Goal: Transaction & Acquisition: Purchase product/service

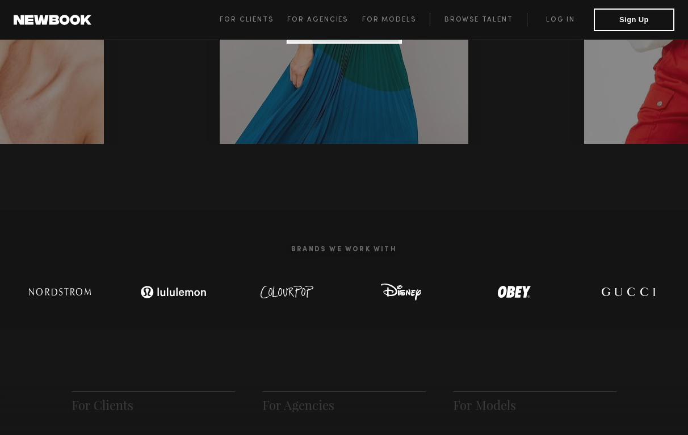
scroll to position [243, 0]
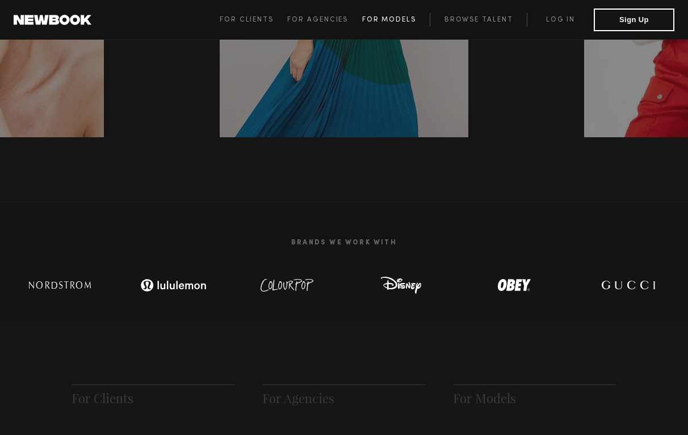
click at [389, 15] on link "For Models" at bounding box center [396, 20] width 68 height 14
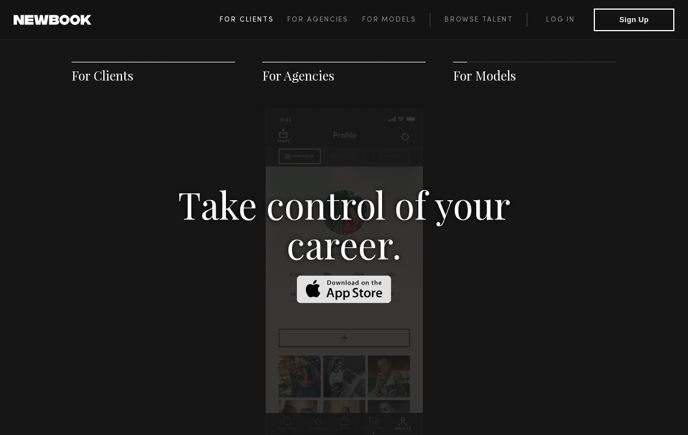
click at [246, 15] on link "For Clients" at bounding box center [254, 20] width 68 height 14
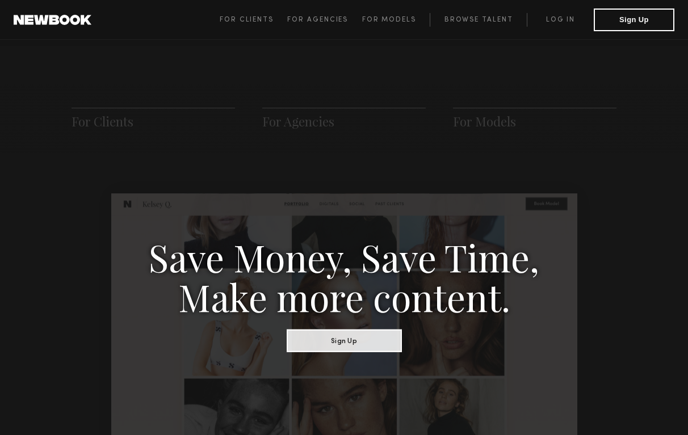
scroll to position [497, 0]
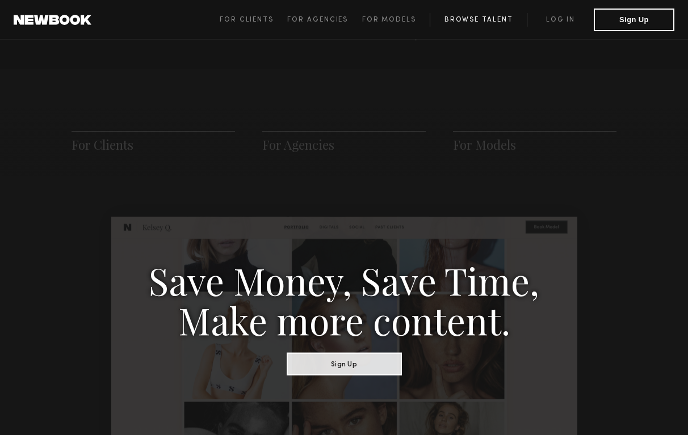
click at [495, 16] on link "Browse Talent" at bounding box center [478, 20] width 97 height 14
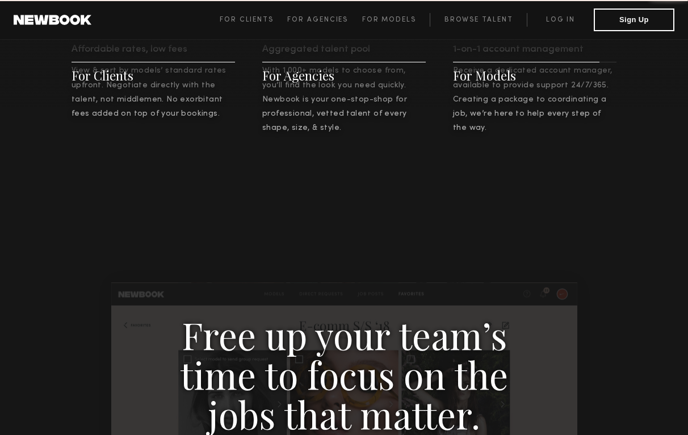
scroll to position [567, 0]
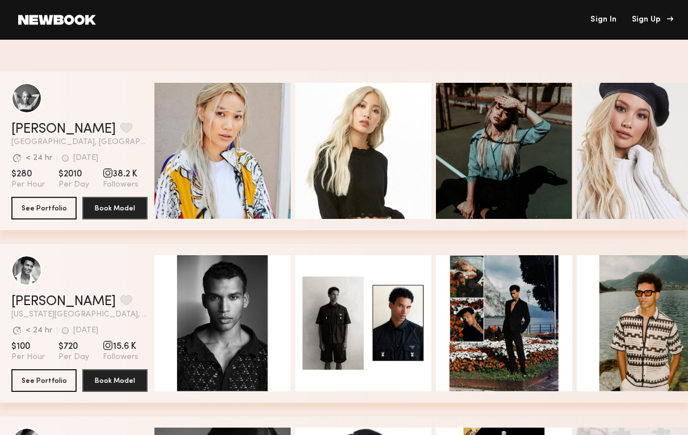
click at [649, 22] on div "Sign Up" at bounding box center [651, 20] width 38 height 8
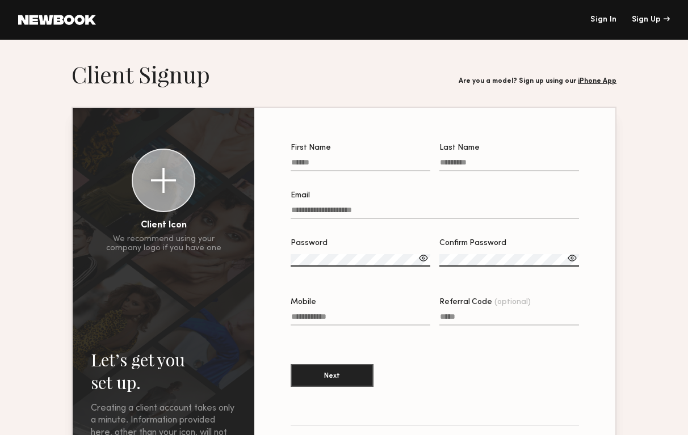
click at [329, 159] on input "First Name" at bounding box center [361, 164] width 140 height 13
type input "*******"
type input "******"
type input "**********"
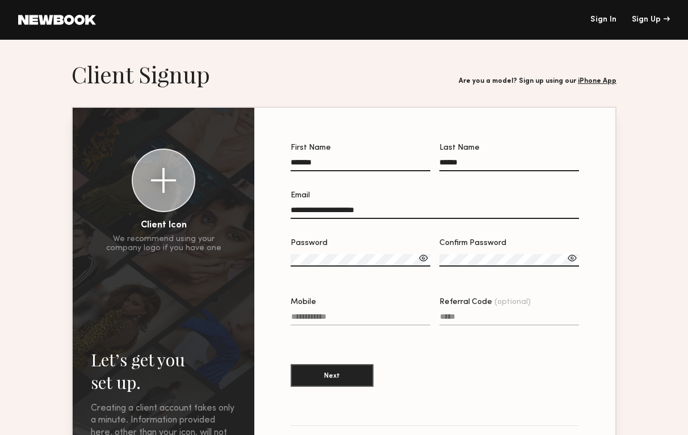
type input "**********"
click at [367, 209] on input "**********" at bounding box center [435, 212] width 288 height 13
click at [426, 257] on div at bounding box center [423, 258] width 11 height 11
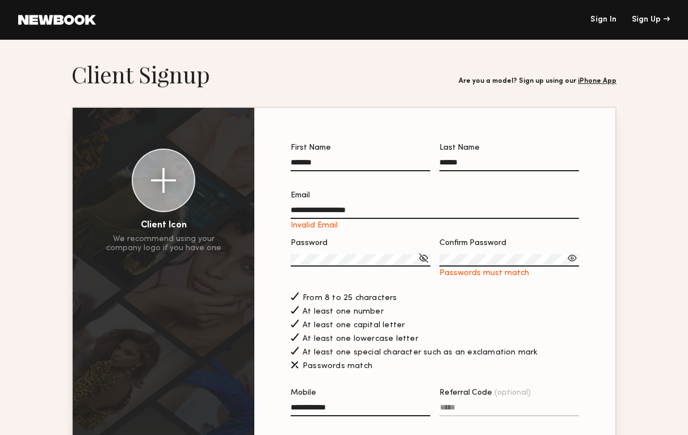
click at [291, 209] on input "**********" at bounding box center [435, 212] width 288 height 13
type input "**********"
click at [463, 254] on label "Confirm Password Passwords must match" at bounding box center [509, 258] width 140 height 39
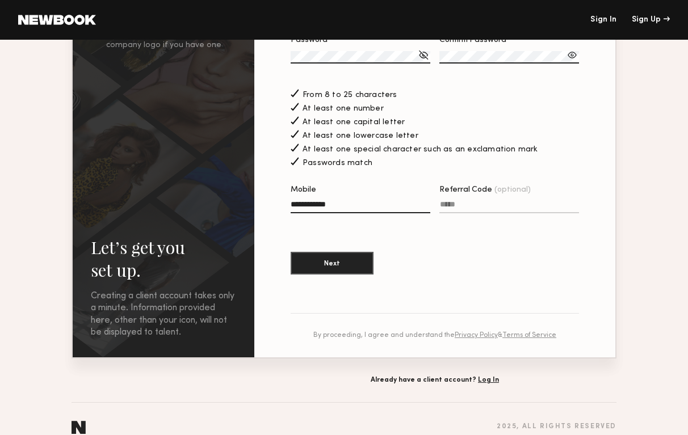
scroll to position [208, 0]
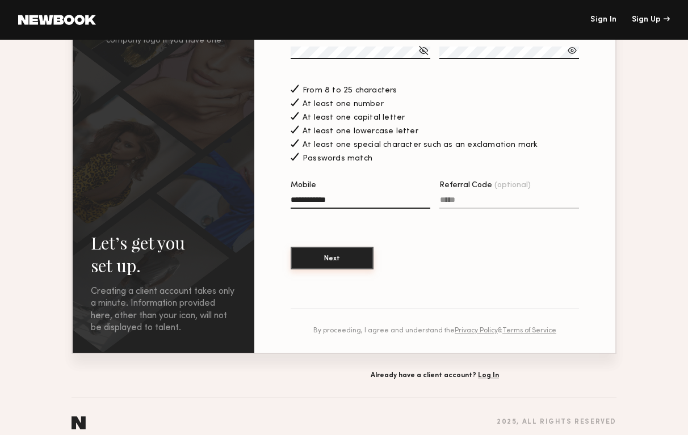
click at [332, 257] on button "Next" at bounding box center [332, 258] width 83 height 23
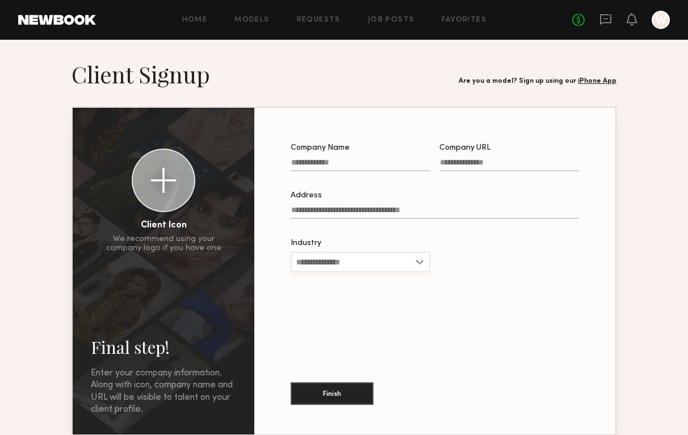
click at [378, 261] on input "Industry" at bounding box center [361, 262] width 140 height 20
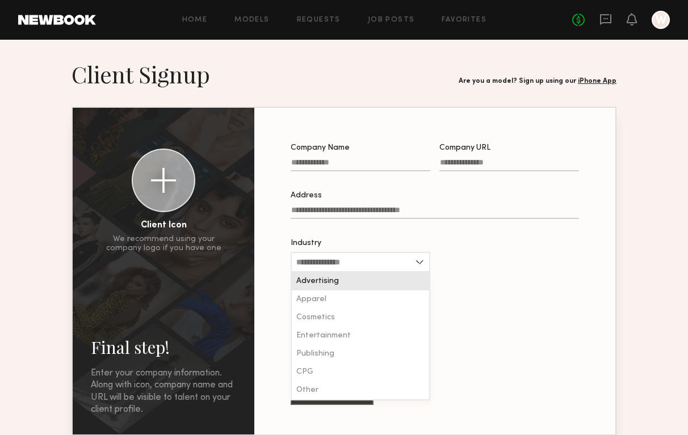
click at [345, 159] on input "Company Name" at bounding box center [361, 164] width 140 height 13
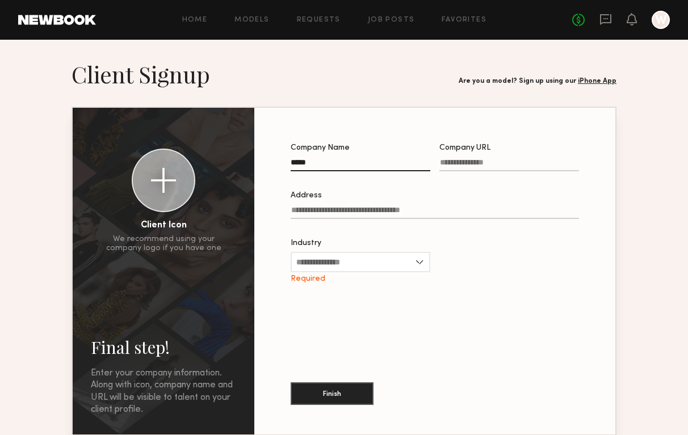
type input "*****"
click at [486, 165] on input "Company URL" at bounding box center [509, 164] width 140 height 13
type input "**********"
click at [435, 201] on label "Address" at bounding box center [435, 211] width 288 height 39
click at [435, 206] on input "Address" at bounding box center [435, 212] width 288 height 13
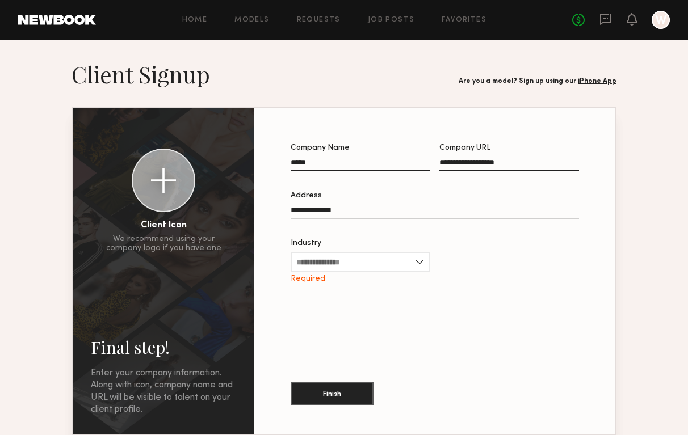
click at [323, 210] on input "**********" at bounding box center [435, 212] width 288 height 13
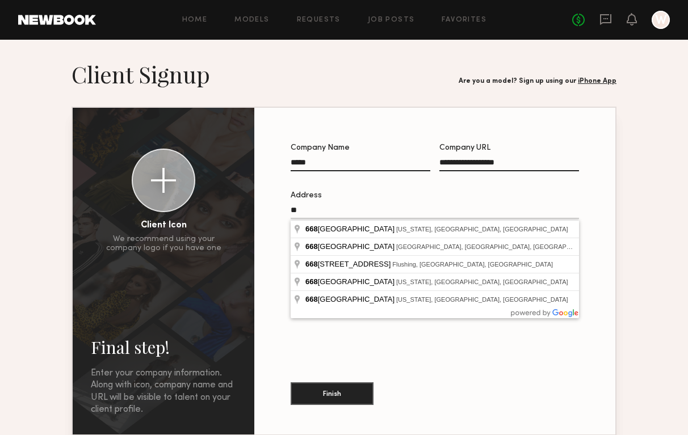
type input "*"
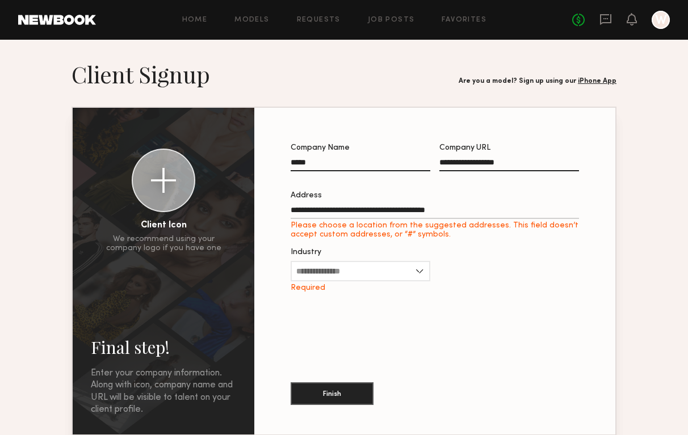
type input "**********"
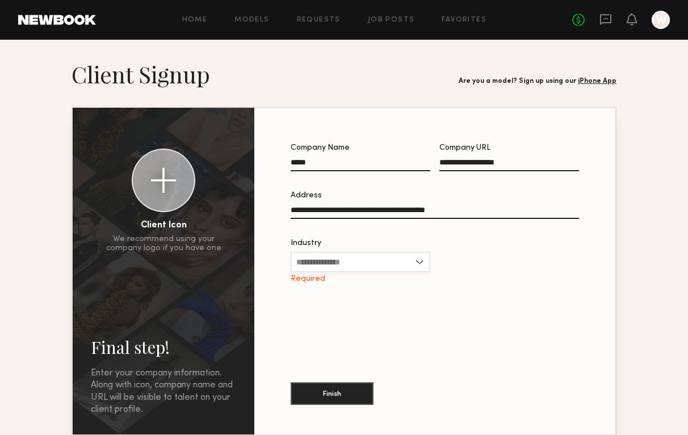
click at [348, 258] on input "Industry" at bounding box center [361, 262] width 140 height 20
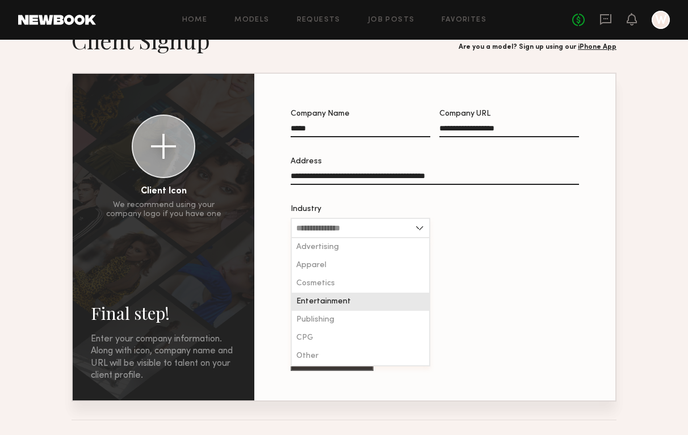
scroll to position [44, 0]
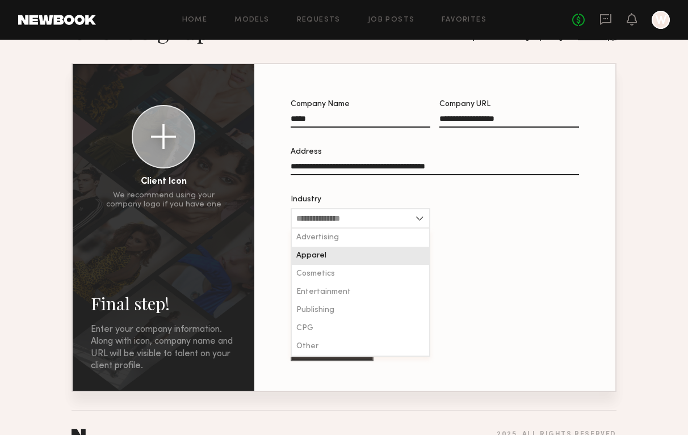
click at [331, 258] on div "Apparel" at bounding box center [360, 256] width 137 height 18
type input "*******"
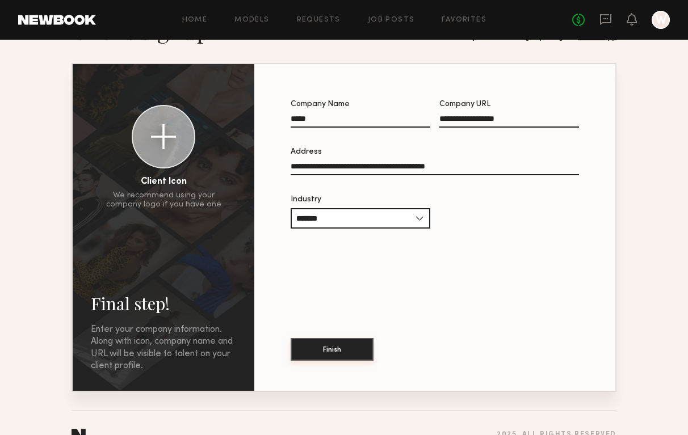
click at [329, 357] on button "Finish" at bounding box center [332, 349] width 83 height 23
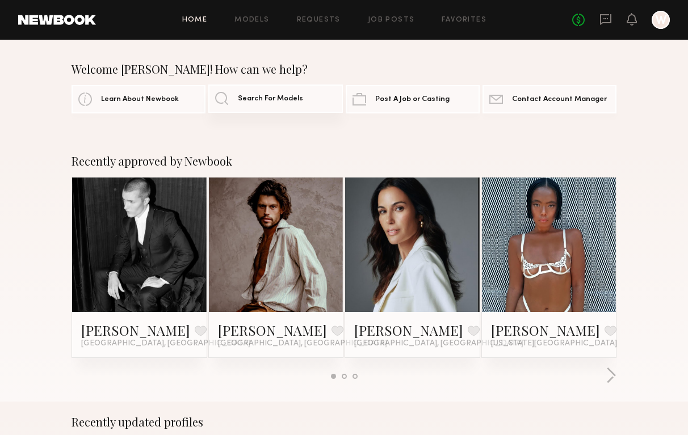
click at [296, 100] on span "Search For Models" at bounding box center [270, 98] width 65 height 7
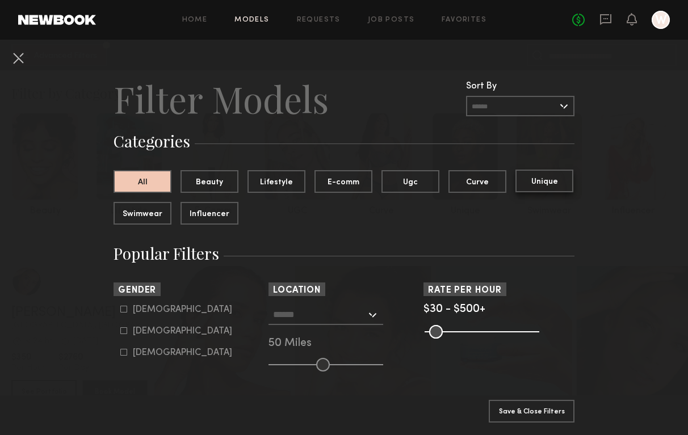
click at [535, 183] on button "Unique" at bounding box center [544, 181] width 58 height 23
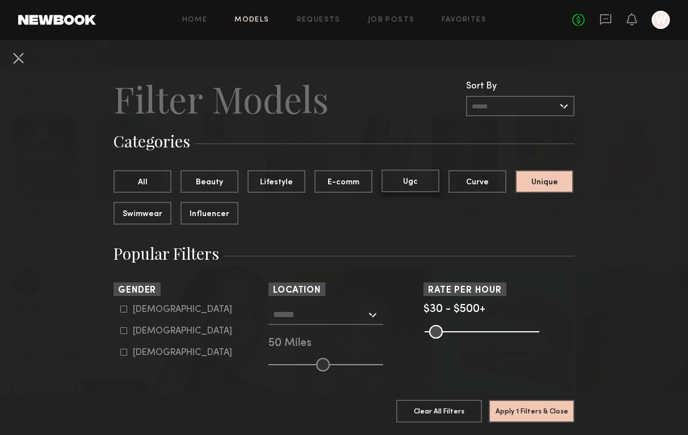
click at [399, 184] on button "Ugc" at bounding box center [410, 181] width 58 height 23
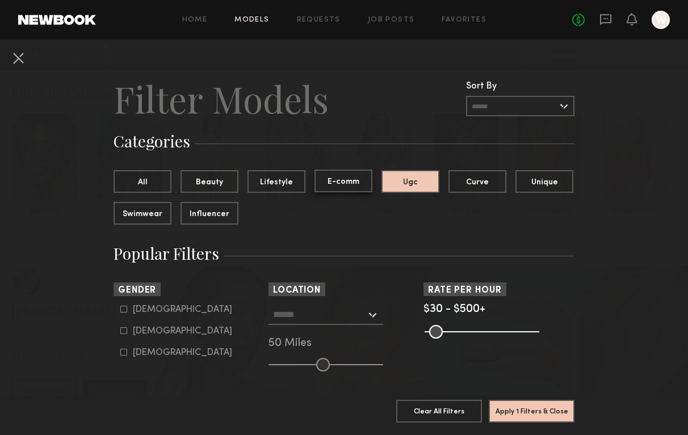
click at [342, 187] on button "E-comm" at bounding box center [343, 181] width 58 height 23
click at [322, 187] on button "E-comm" at bounding box center [343, 181] width 58 height 23
click at [279, 181] on button "Lifestyle" at bounding box center [276, 181] width 58 height 23
click at [153, 184] on button "All" at bounding box center [142, 181] width 58 height 23
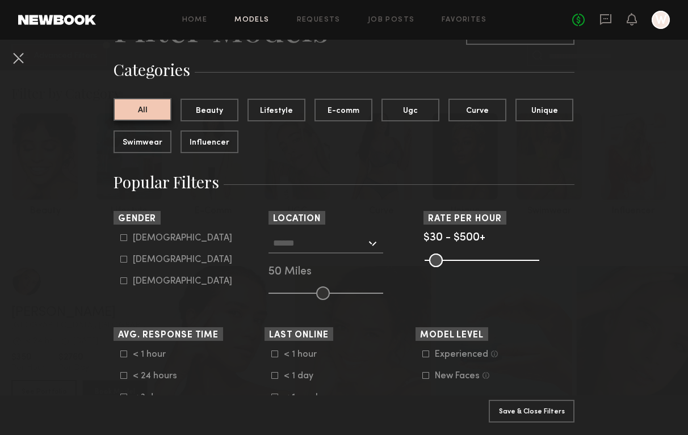
scroll to position [73, 0]
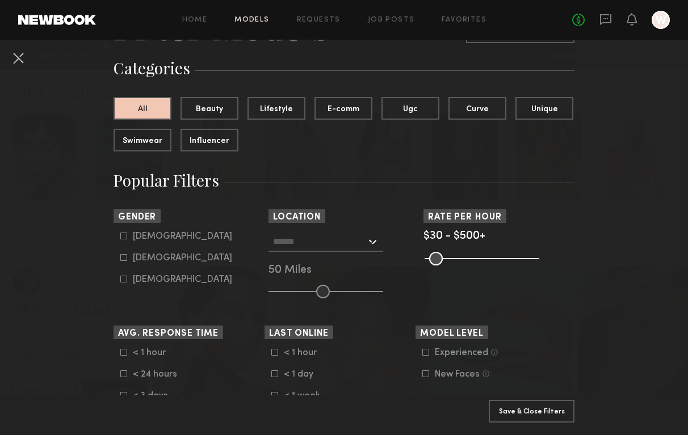
click at [368, 247] on div at bounding box center [325, 242] width 115 height 20
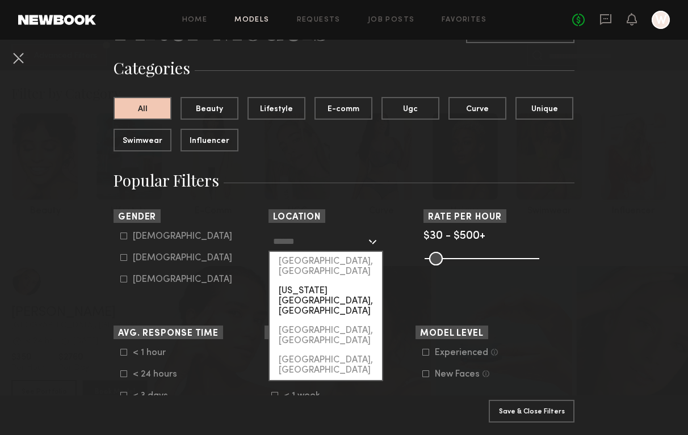
click at [339, 281] on div "New York City, NY" at bounding box center [326, 301] width 112 height 40
type input "**********"
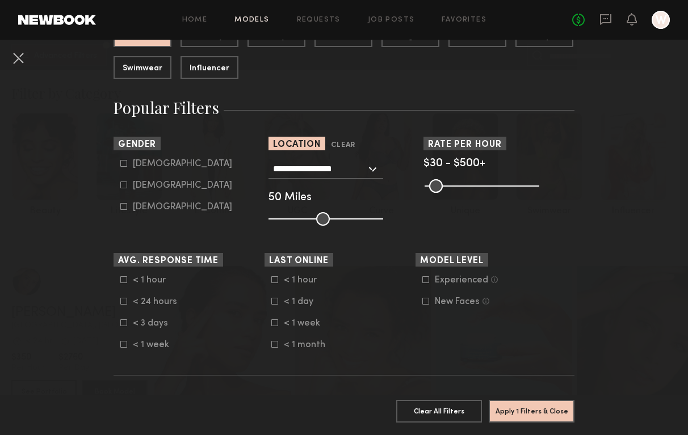
scroll to position [149, 0]
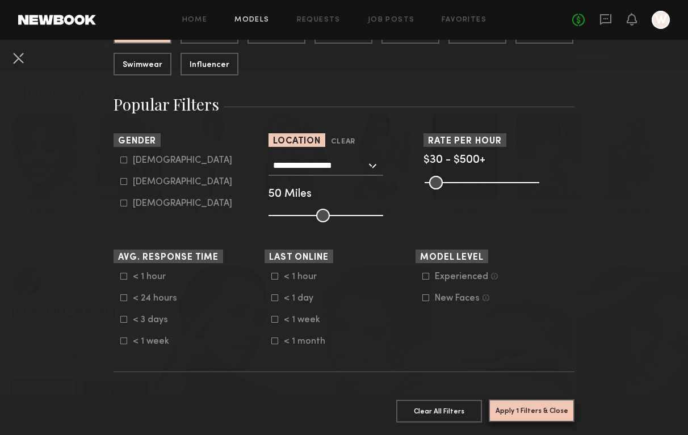
click at [536, 405] on button "Apply 1 Filters & Close" at bounding box center [532, 410] width 86 height 23
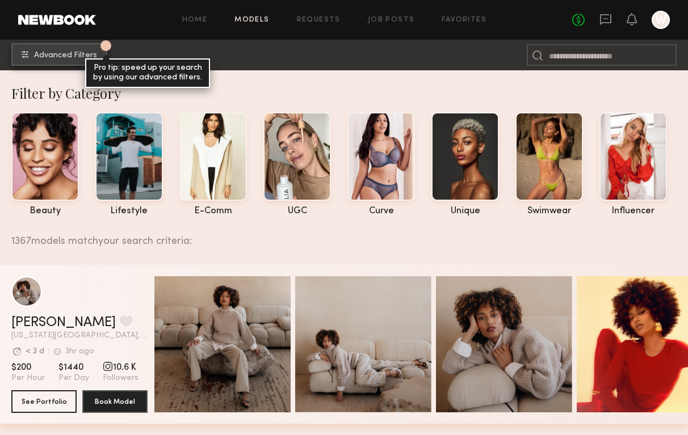
click at [69, 58] on span "Advanced Filters" at bounding box center [65, 56] width 63 height 8
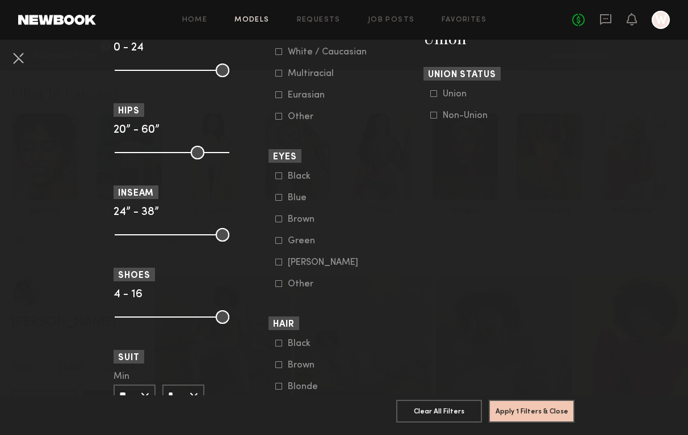
scroll to position [730, 0]
drag, startPoint x: 124, startPoint y: 234, endPoint x: 162, endPoint y: 235, distance: 37.5
type input "**"
click at [162, 235] on input "range" at bounding box center [172, 235] width 115 height 14
drag, startPoint x: 220, startPoint y: 233, endPoint x: 200, endPoint y: 231, distance: 19.9
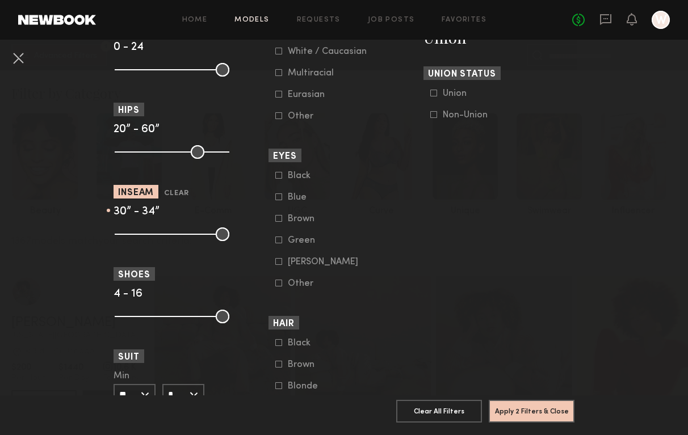
type input "**"
click at [200, 231] on input "range" at bounding box center [172, 235] width 115 height 14
drag, startPoint x: 222, startPoint y: 317, endPoint x: 196, endPoint y: 314, distance: 26.8
type input "**"
click at [196, 314] on input "range" at bounding box center [172, 317] width 115 height 14
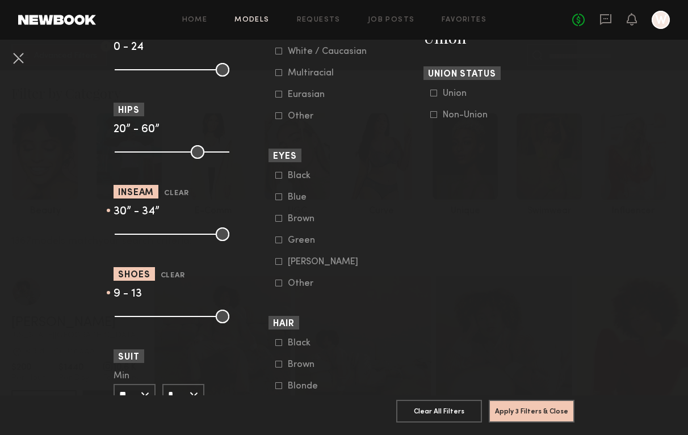
drag, startPoint x: 125, startPoint y: 315, endPoint x: 162, endPoint y: 316, distance: 36.3
type input "*"
click at [162, 316] on input "range" at bounding box center [172, 317] width 115 height 14
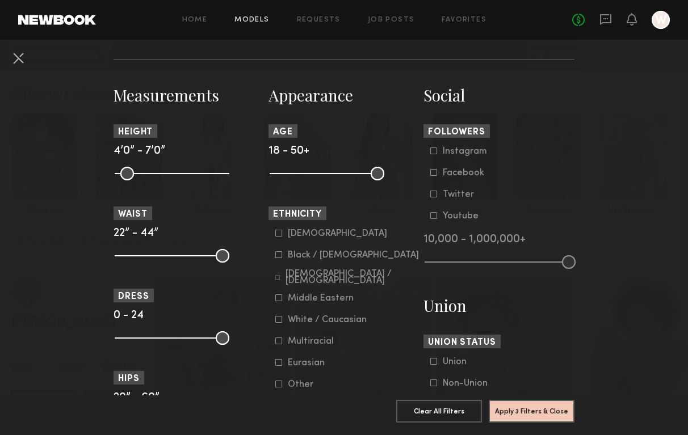
scroll to position [460, 0]
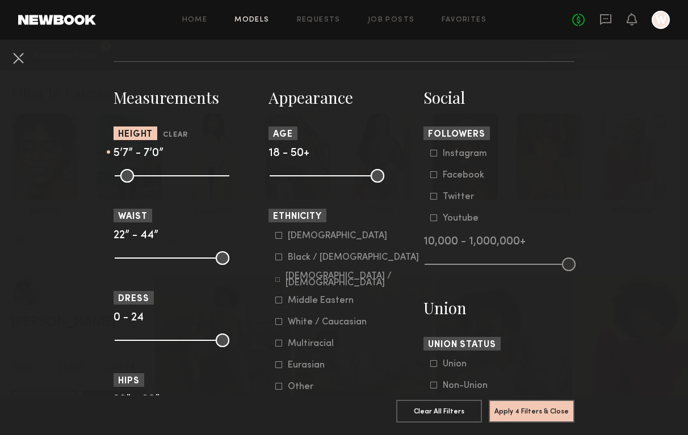
drag, startPoint x: 121, startPoint y: 175, endPoint x: 174, endPoint y: 175, distance: 52.8
click at [174, 175] on input "range" at bounding box center [172, 176] width 115 height 14
drag, startPoint x: 174, startPoint y: 176, endPoint x: 180, endPoint y: 176, distance: 6.2
type input "**"
click at [180, 176] on input "range" at bounding box center [172, 176] width 115 height 14
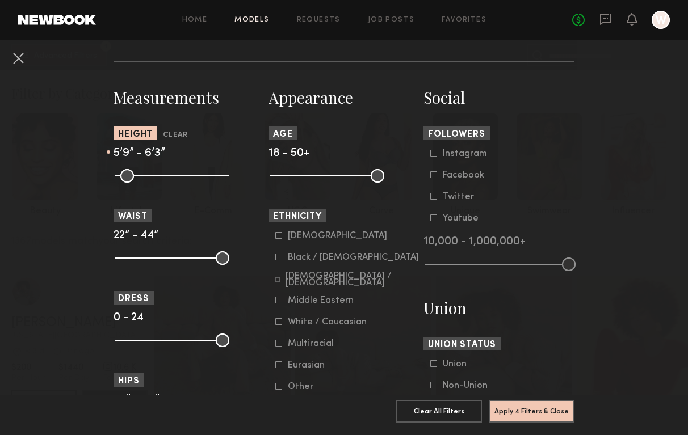
drag, startPoint x: 221, startPoint y: 176, endPoint x: 197, endPoint y: 176, distance: 23.8
type input "**"
click at [197, 176] on input "range" at bounding box center [172, 176] width 115 height 14
click at [177, 177] on input "range" at bounding box center [172, 176] width 115 height 14
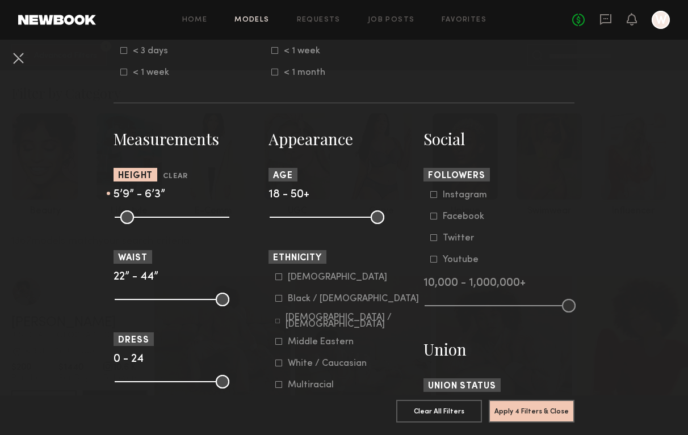
scroll to position [420, 0]
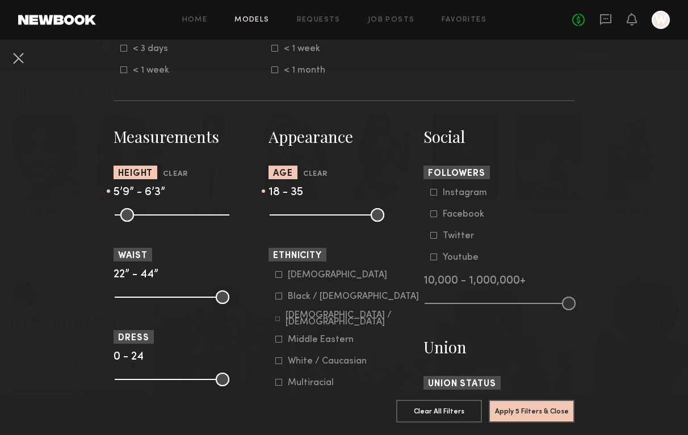
drag, startPoint x: 375, startPoint y: 216, endPoint x: 330, endPoint y: 221, distance: 45.1
type input "**"
click at [330, 221] on input "range" at bounding box center [327, 215] width 115 height 14
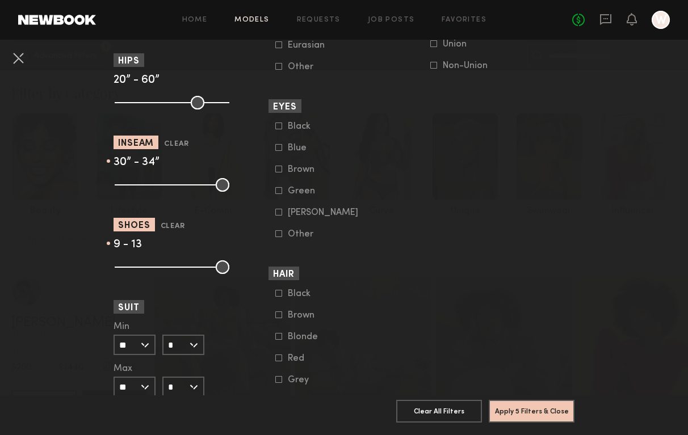
scroll to position [783, 0]
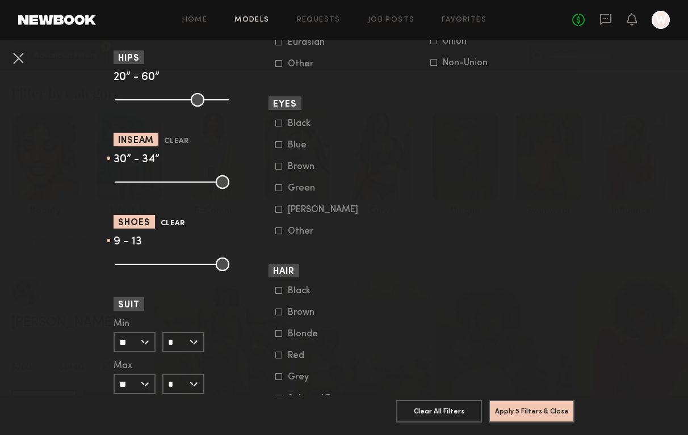
click at [174, 225] on button "Clear" at bounding box center [173, 223] width 24 height 13
type input "*"
type input "**"
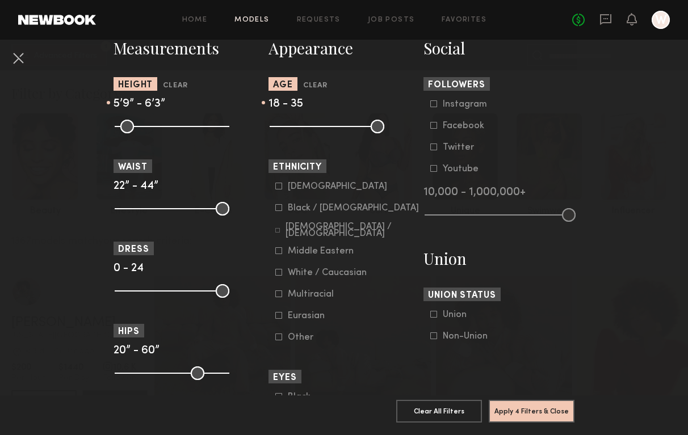
scroll to position [511, 0]
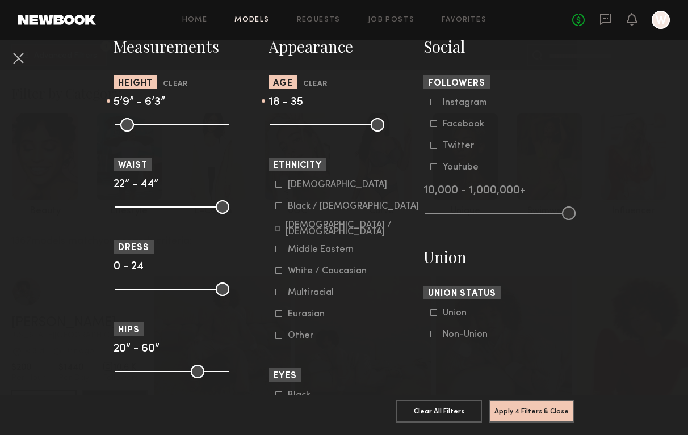
click at [279, 317] on icon at bounding box center [278, 313] width 7 height 7
click at [279, 298] on common-framework-checkbox "Multiracial" at bounding box center [347, 293] width 144 height 10
click at [279, 296] on icon at bounding box center [278, 292] width 7 height 7
click at [277, 269] on common-framework-checkbox "White / Caucasian" at bounding box center [347, 271] width 144 height 10
click at [276, 274] on icon at bounding box center [279, 271] width 6 height 6
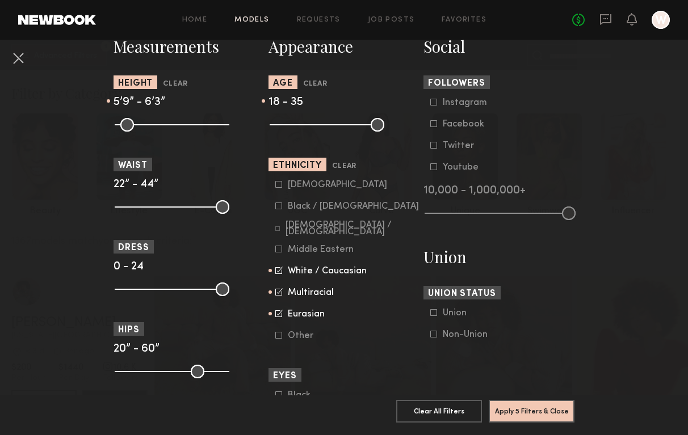
click at [280, 208] on icon at bounding box center [278, 206] width 7 height 7
click at [280, 231] on icon at bounding box center [277, 228] width 5 height 5
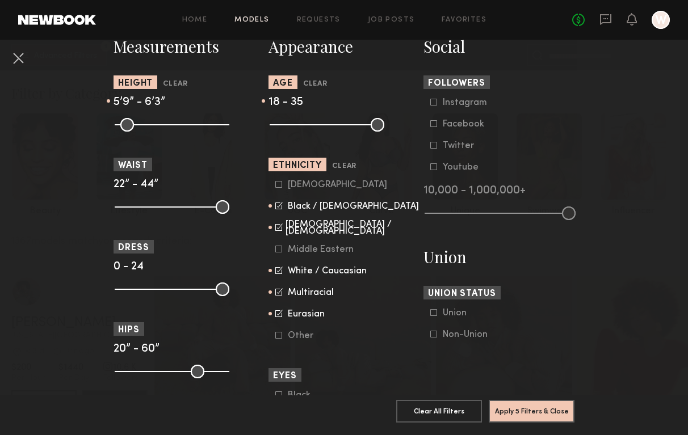
click at [280, 253] on icon at bounding box center [278, 249] width 7 height 7
click at [545, 405] on button "Apply 5 Filters & Close" at bounding box center [532, 410] width 86 height 23
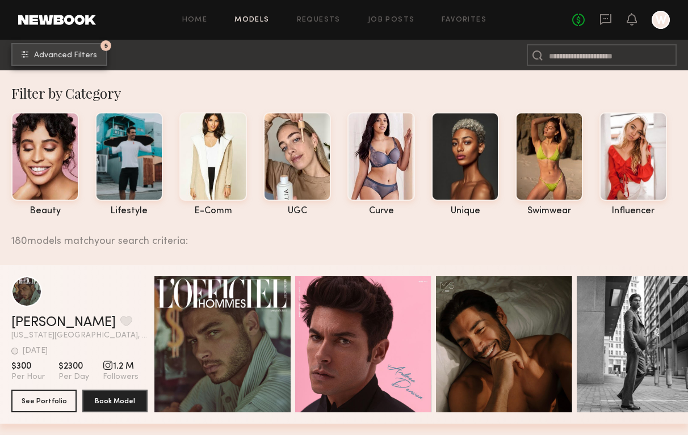
click at [78, 49] on button "5 Advanced Filters" at bounding box center [59, 54] width 96 height 23
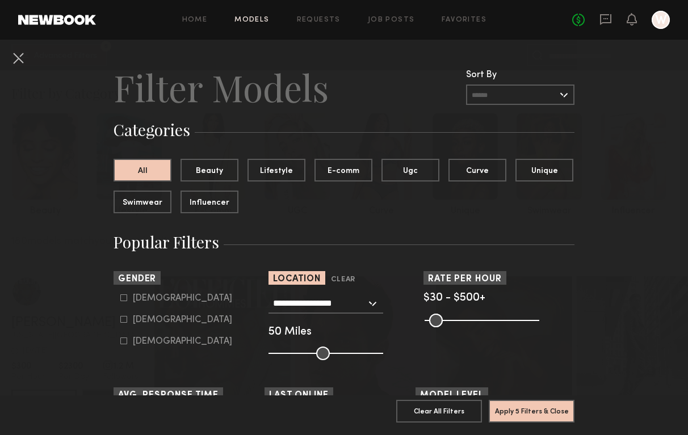
scroll to position [12, 0]
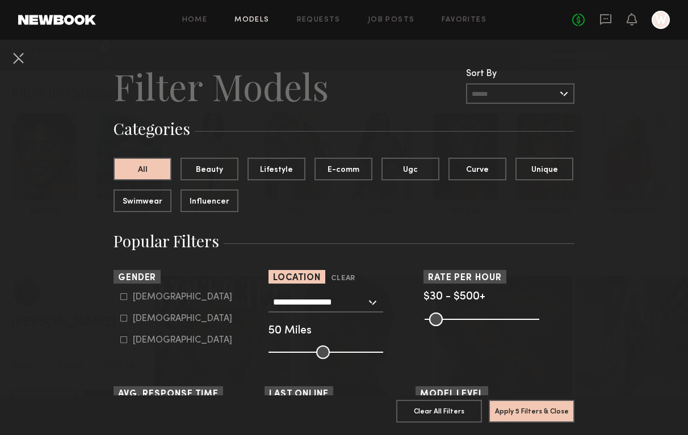
click at [124, 319] on icon at bounding box center [123, 318] width 7 height 7
type input "**"
click at [545, 411] on button "Apply 5 Filters & Close" at bounding box center [532, 410] width 86 height 23
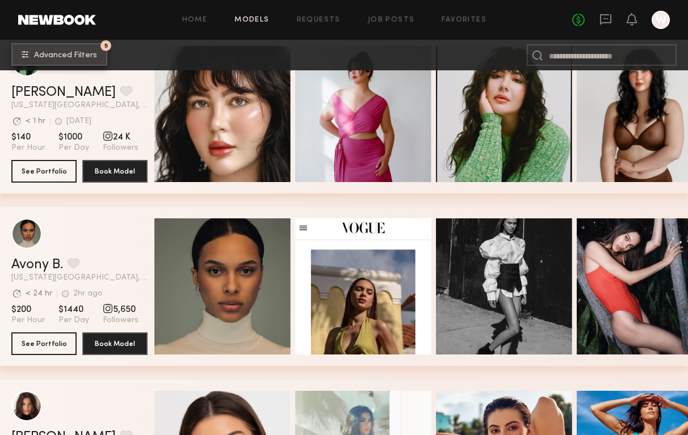
scroll to position [232, 0]
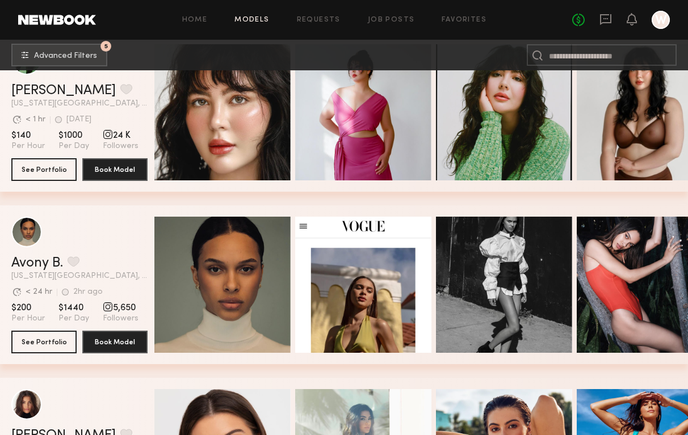
click at [148, 272] on div "Avony B. Favorite New York City, NY Avg. request response time < 24 hr 2hr ago …" at bounding box center [344, 284] width 688 height 159
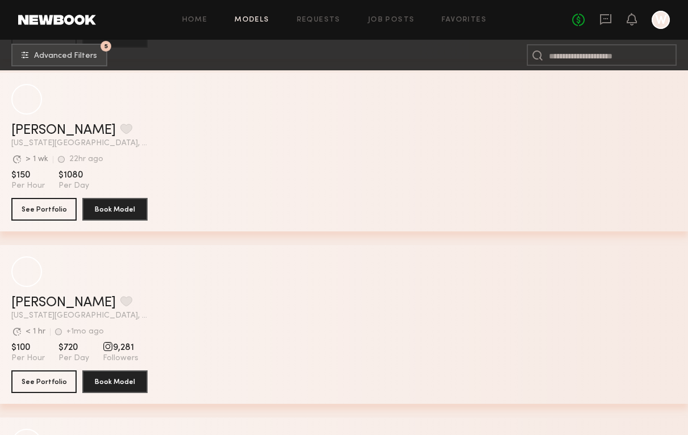
scroll to position [24484, 0]
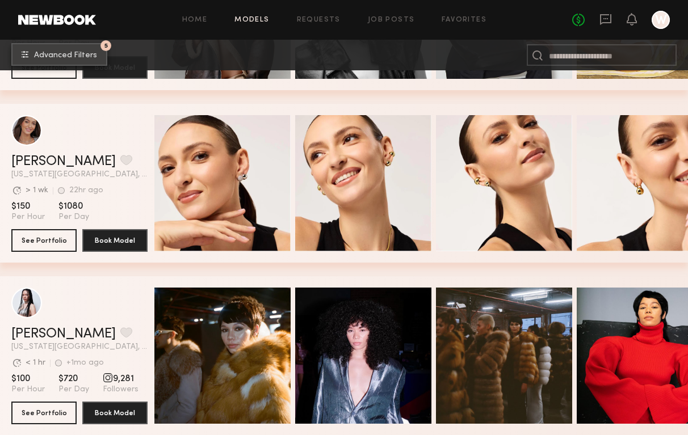
click at [49, 55] on span "Advanced Filters" at bounding box center [65, 56] width 63 height 8
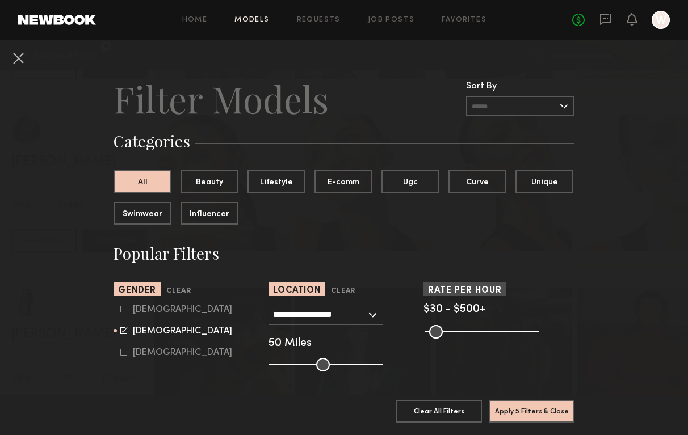
click at [129, 307] on label "Male" at bounding box center [176, 309] width 112 height 7
type input "**"
click at [125, 330] on icon at bounding box center [123, 330] width 7 height 7
type input "*"
click at [525, 410] on button "Apply 5 Filters & Close" at bounding box center [532, 410] width 86 height 23
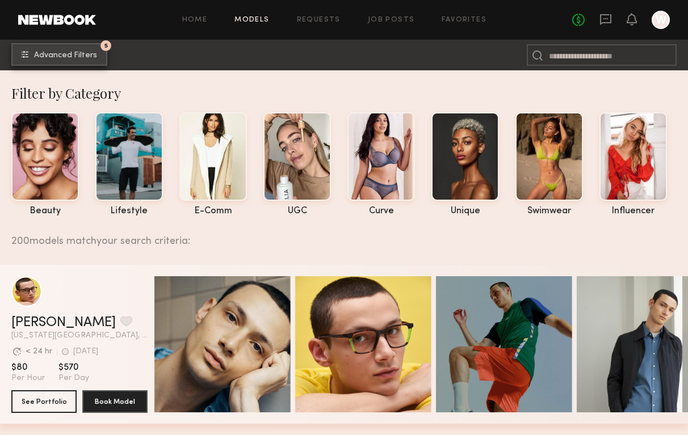
click at [83, 63] on button "5 Advanced Filters" at bounding box center [59, 54] width 96 height 23
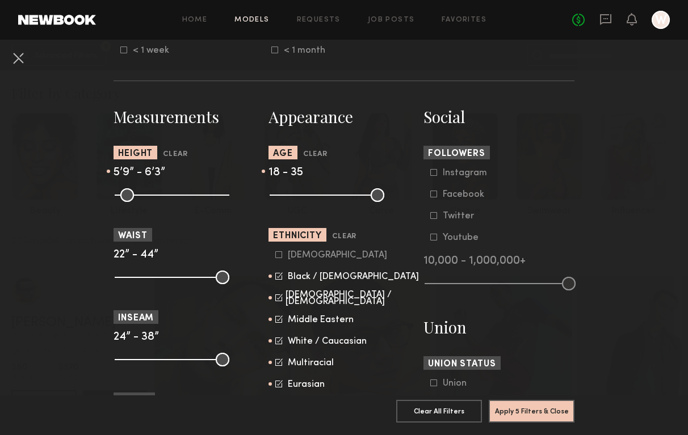
scroll to position [443, 0]
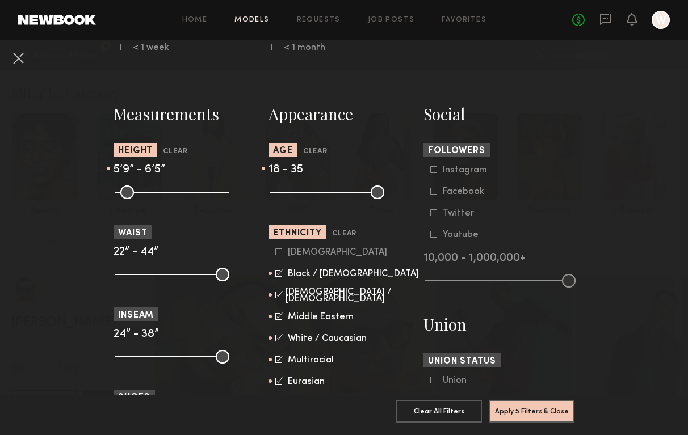
type input "**"
click at [203, 197] on input "range" at bounding box center [172, 193] width 115 height 14
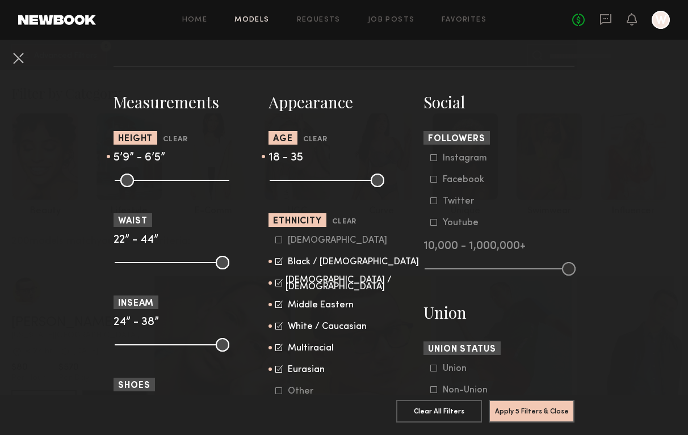
scroll to position [456, 0]
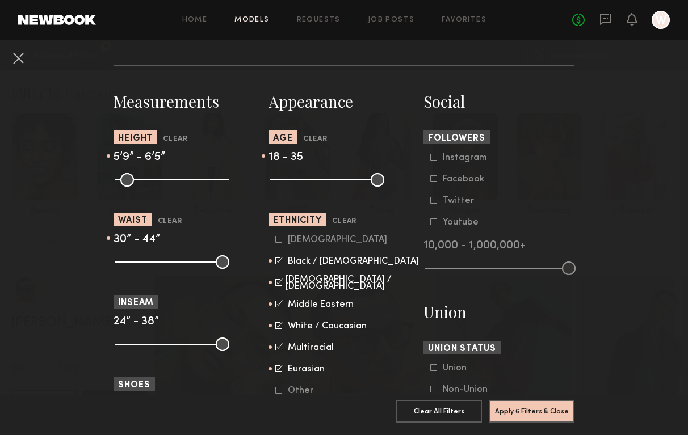
drag, startPoint x: 117, startPoint y: 259, endPoint x: 157, endPoint y: 267, distance: 39.8
type input "**"
click at [157, 267] on input "range" at bounding box center [172, 262] width 115 height 14
drag, startPoint x: 221, startPoint y: 264, endPoint x: 181, endPoint y: 264, distance: 39.7
click at [181, 264] on input "range" at bounding box center [172, 262] width 115 height 14
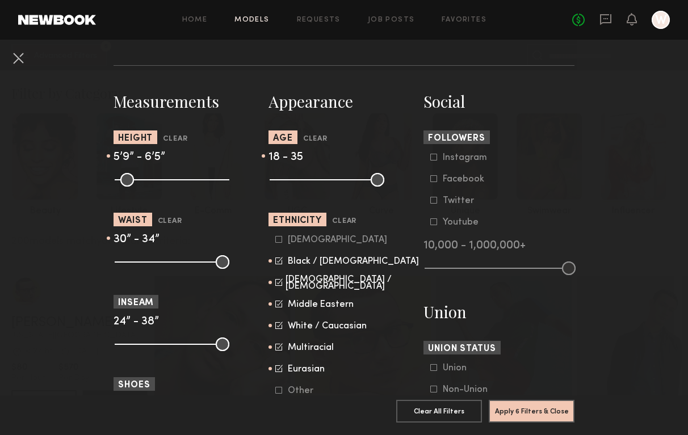
drag, startPoint x: 183, startPoint y: 265, endPoint x: 175, endPoint y: 266, distance: 8.0
type input "**"
click at [175, 266] on input "range" at bounding box center [172, 262] width 115 height 14
drag, startPoint x: 533, startPoint y: 407, endPoint x: 270, endPoint y: 293, distance: 287.7
click at [270, 293] on nb-browse-filters "**********" at bounding box center [344, 206] width 688 height 1244
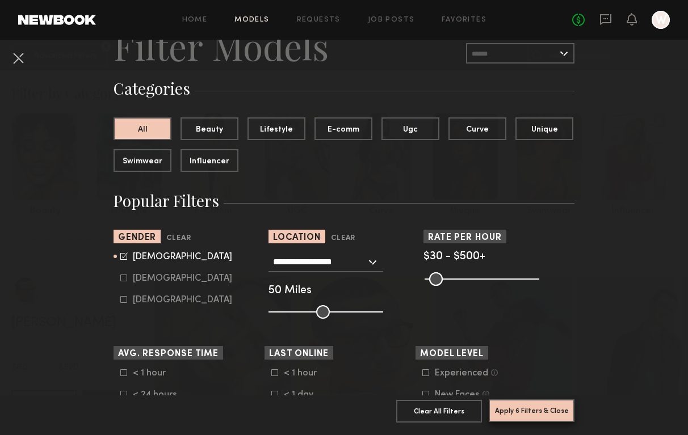
scroll to position [0, 0]
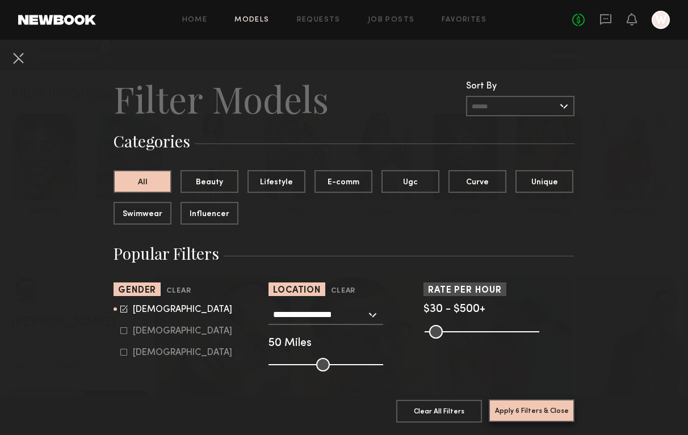
click at [521, 410] on button "Apply 6 Filters & Close" at bounding box center [532, 410] width 86 height 23
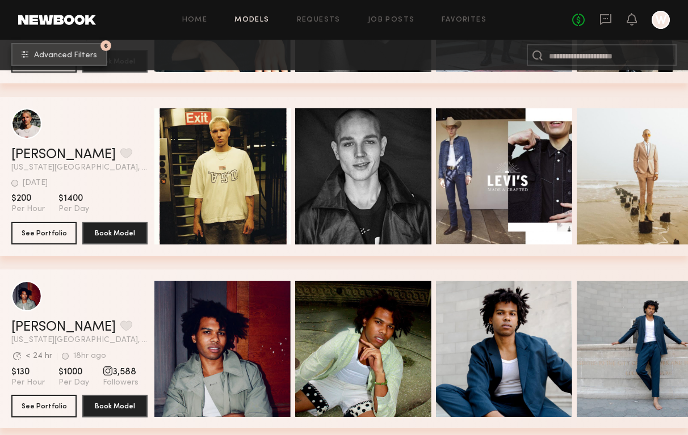
scroll to position [1377, 0]
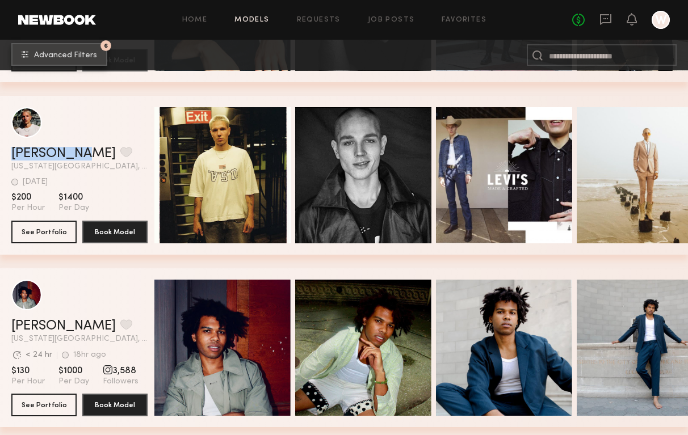
click at [65, 60] on button "6 Advanced Filters" at bounding box center [59, 54] width 96 height 23
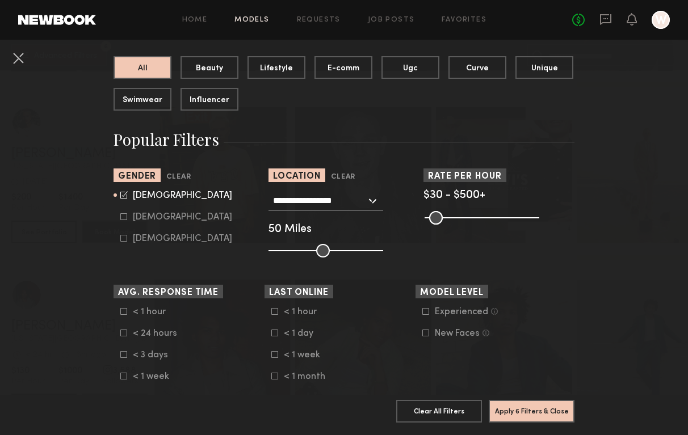
scroll to position [116, 0]
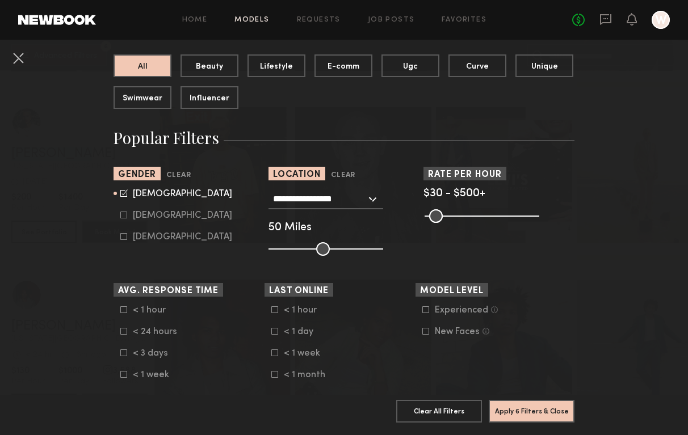
click at [123, 215] on icon at bounding box center [123, 215] width 7 height 7
type input "*"
click at [123, 201] on form "Male Female Non-binary" at bounding box center [192, 215] width 144 height 53
click at [123, 199] on form "Male Female Non-binary" at bounding box center [192, 215] width 144 height 53
click at [123, 196] on icon at bounding box center [123, 193] width 7 height 7
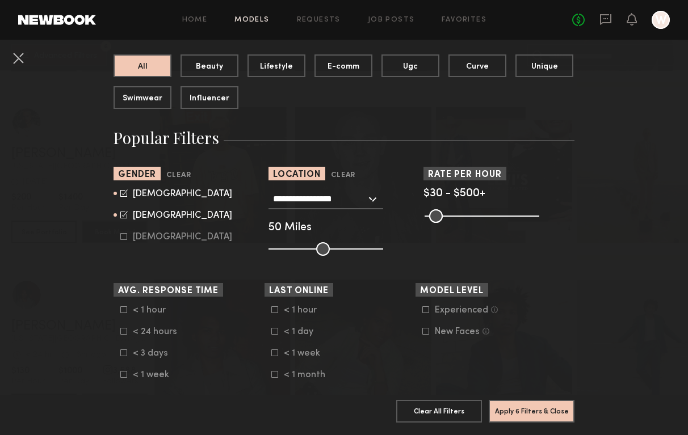
type input "**"
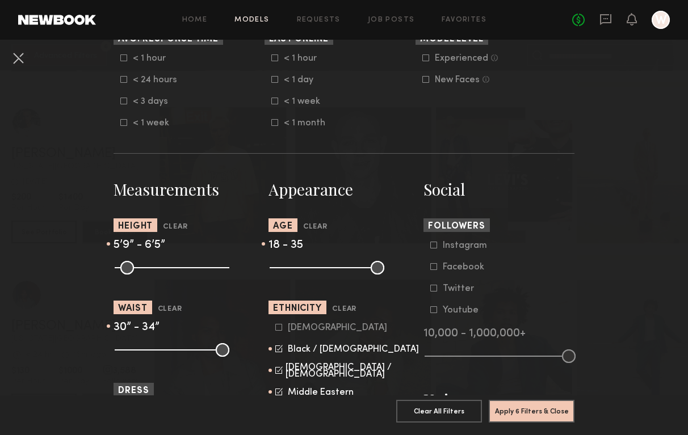
scroll to position [369, 0]
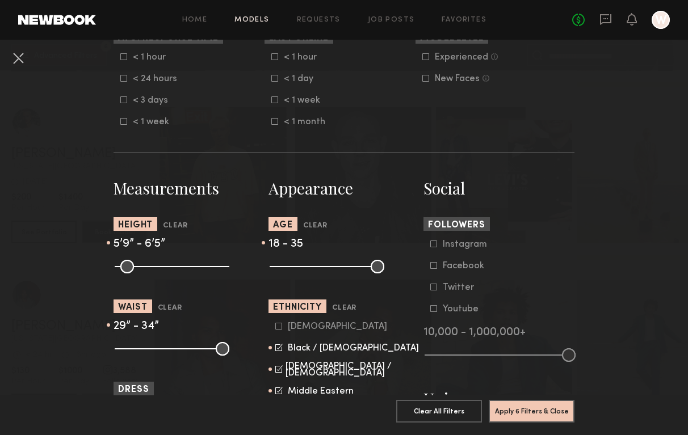
drag, startPoint x: 159, startPoint y: 351, endPoint x: 152, endPoint y: 352, distance: 7.6
type input "**"
click at [152, 352] on input "range" at bounding box center [172, 349] width 115 height 14
click at [543, 413] on button "Apply 6 Filters & Close" at bounding box center [532, 410] width 86 height 23
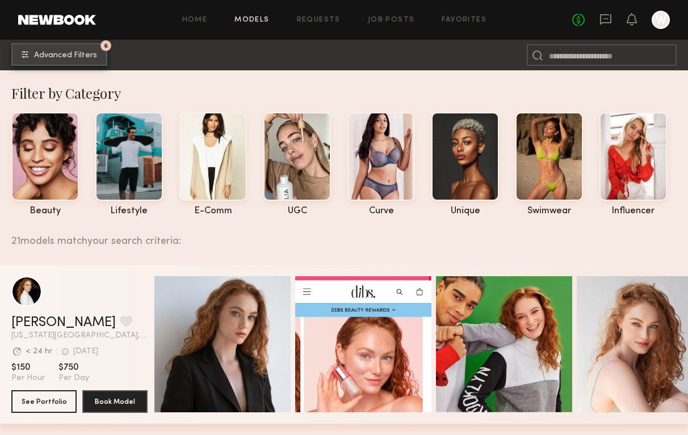
click at [59, 56] on span "Advanced Filters" at bounding box center [65, 56] width 63 height 8
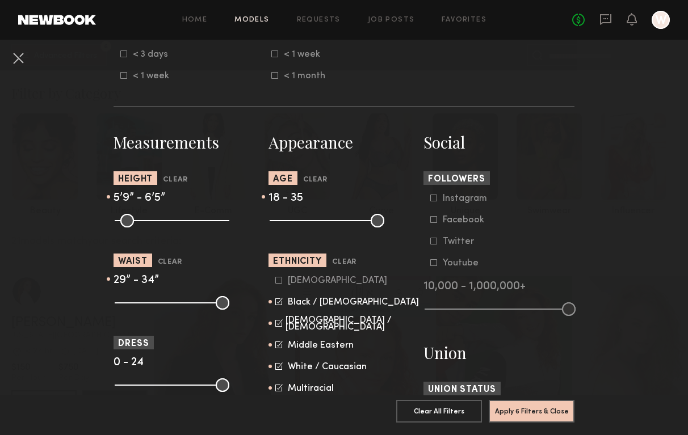
scroll to position [417, 0]
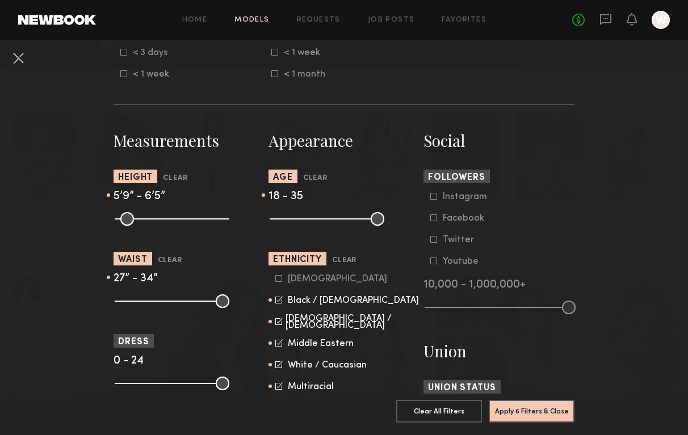
drag, startPoint x: 155, startPoint y: 302, endPoint x: 146, endPoint y: 302, distance: 9.1
type input "**"
click at [146, 302] on input "range" at bounding box center [172, 302] width 115 height 14
drag, startPoint x: 174, startPoint y: 298, endPoint x: 157, endPoint y: 302, distance: 17.6
type input "**"
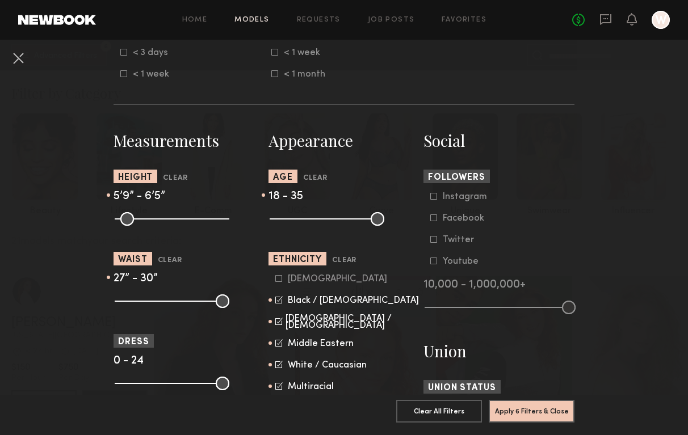
click at [157, 302] on input "range" at bounding box center [172, 302] width 115 height 14
drag, startPoint x: 142, startPoint y: 301, endPoint x: 136, endPoint y: 301, distance: 6.2
click at [136, 301] on input "range" at bounding box center [172, 302] width 115 height 14
type input "**"
click at [139, 301] on input "range" at bounding box center [172, 302] width 115 height 14
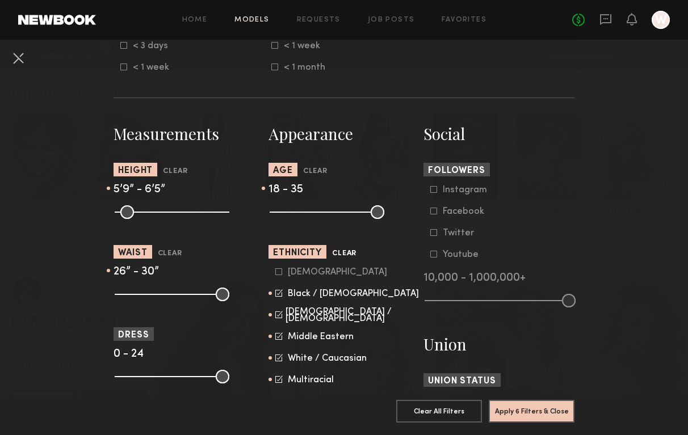
scroll to position [424, 0]
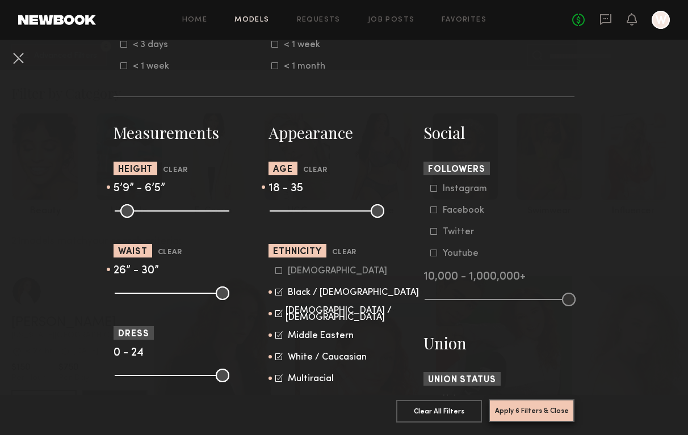
click at [532, 407] on button "Apply 6 Filters & Close" at bounding box center [532, 410] width 86 height 23
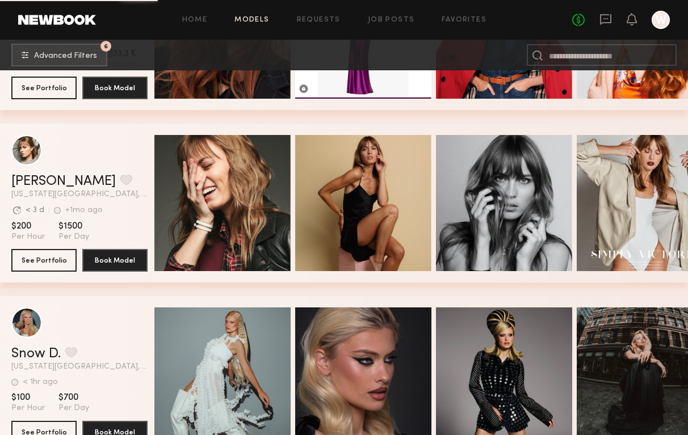
scroll to position [3784, 0]
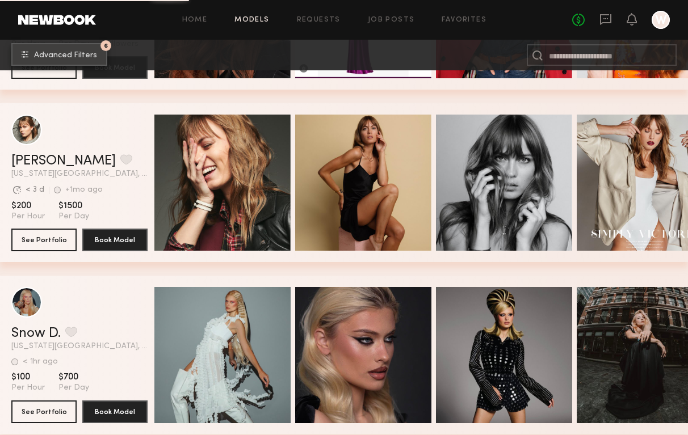
click at [79, 64] on button "6 Advanced Filters" at bounding box center [59, 54] width 96 height 23
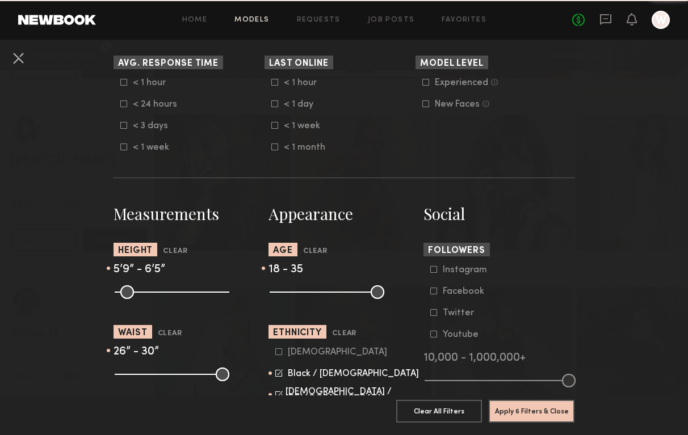
scroll to position [347, 0]
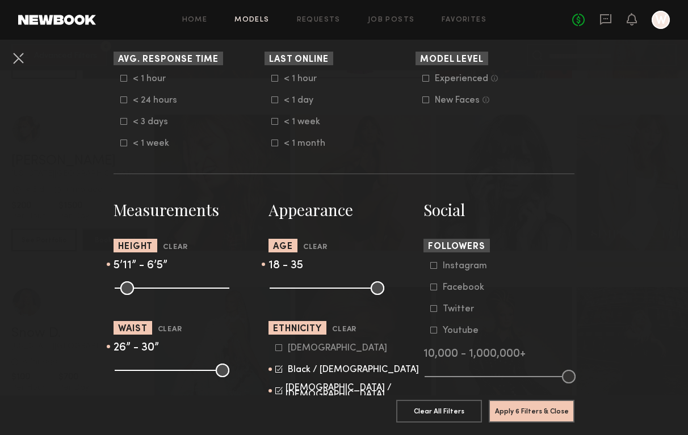
type input "**"
click at [186, 292] on input "range" at bounding box center [172, 288] width 115 height 14
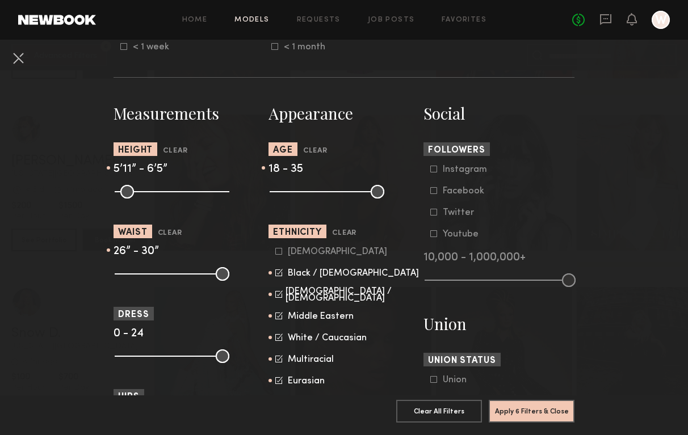
scroll to position [445, 0]
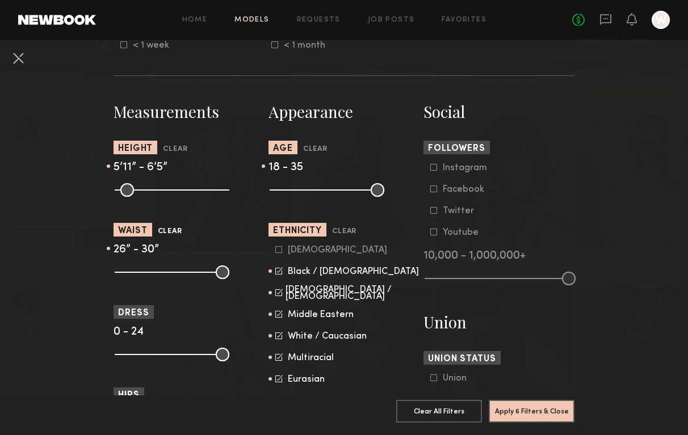
click at [175, 237] on button "Clear" at bounding box center [170, 231] width 24 height 13
type input "**"
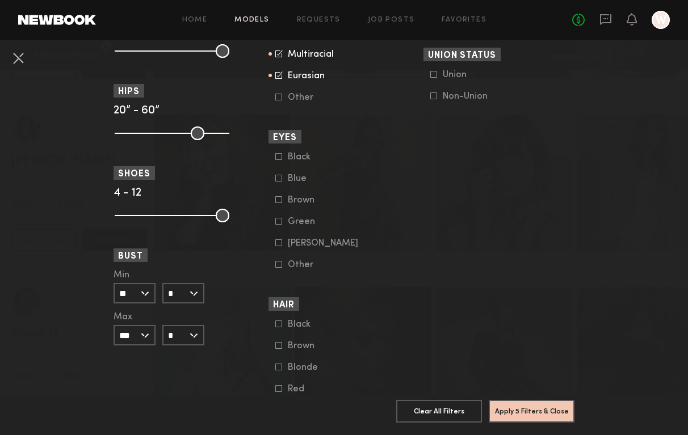
scroll to position [750, 0]
click at [546, 408] on button "Apply 5 Filters & Close" at bounding box center [532, 410] width 86 height 23
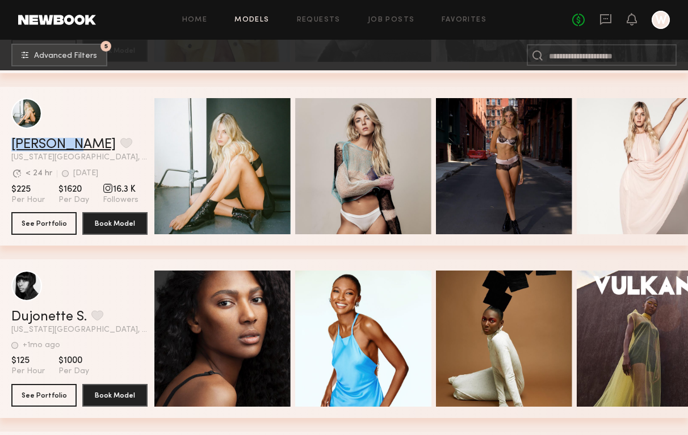
scroll to position [2453, 0]
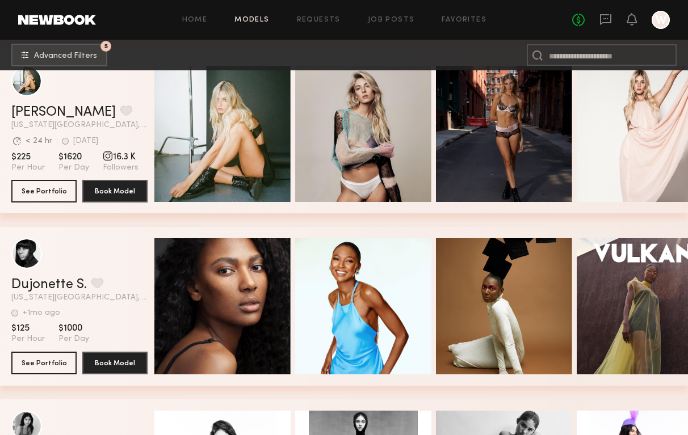
click at [435, 220] on div "Mattie B. Favorite New York City, NY Avg. request response time < 24 hr 1wk ago…" at bounding box center [344, 140] width 688 height 173
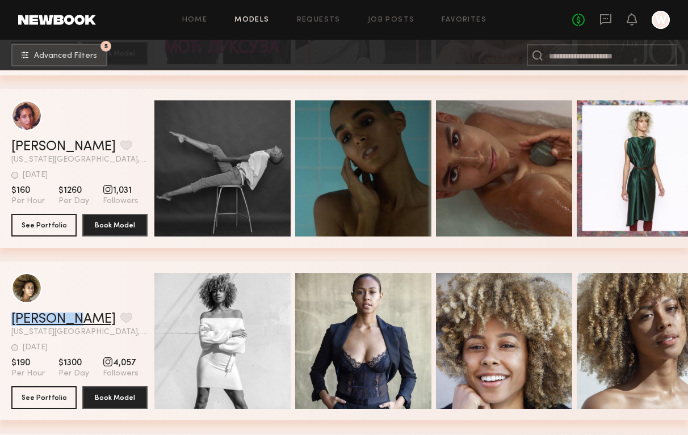
scroll to position [3098, 0]
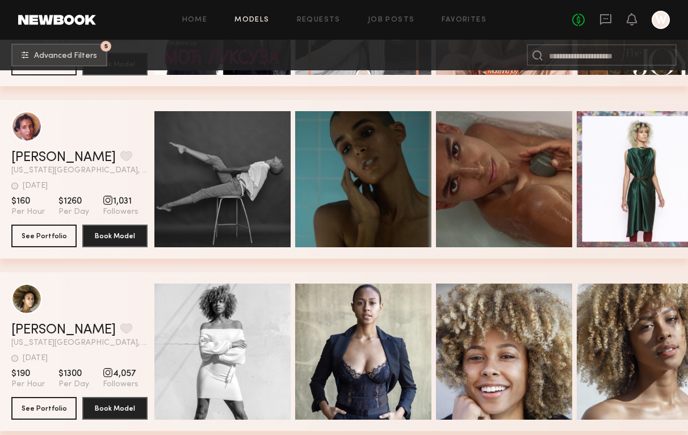
click at [434, 266] on div "Justine B. Favorite New York City, NY 2wk ago Last Online View Portfolio 2wk ag…" at bounding box center [344, 186] width 688 height 173
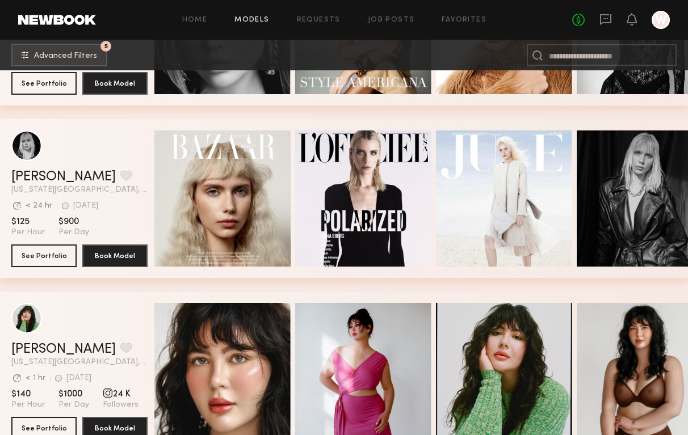
scroll to position [0, 0]
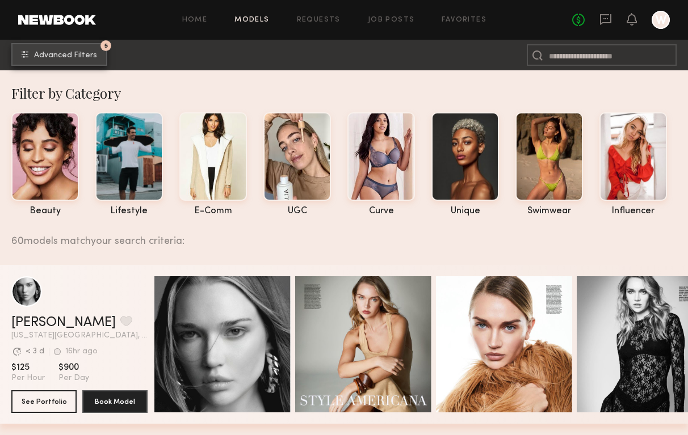
click at [71, 48] on button "5 Advanced Filters" at bounding box center [59, 54] width 96 height 23
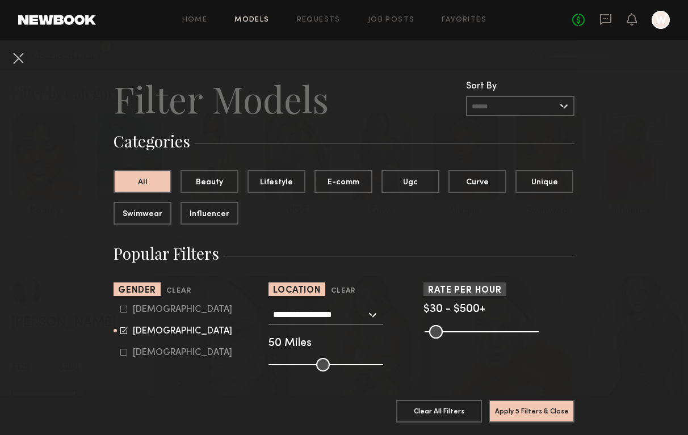
click at [125, 309] on icon at bounding box center [123, 309] width 7 height 7
type input "**"
click at [124, 331] on icon at bounding box center [123, 330] width 7 height 7
type input "*"
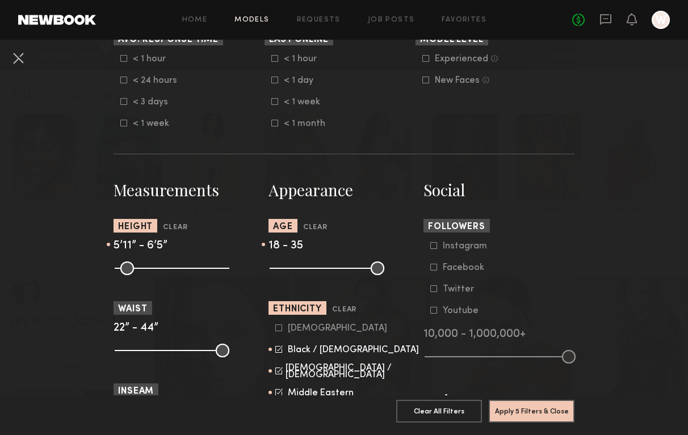
scroll to position [369, 0]
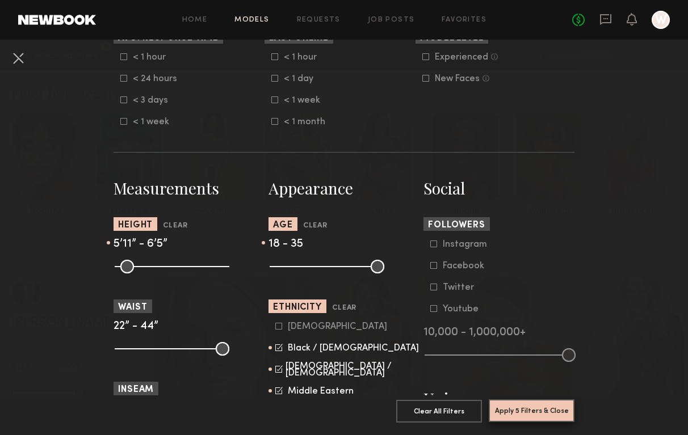
click at [554, 409] on button "Apply 5 Filters & Close" at bounding box center [532, 410] width 86 height 23
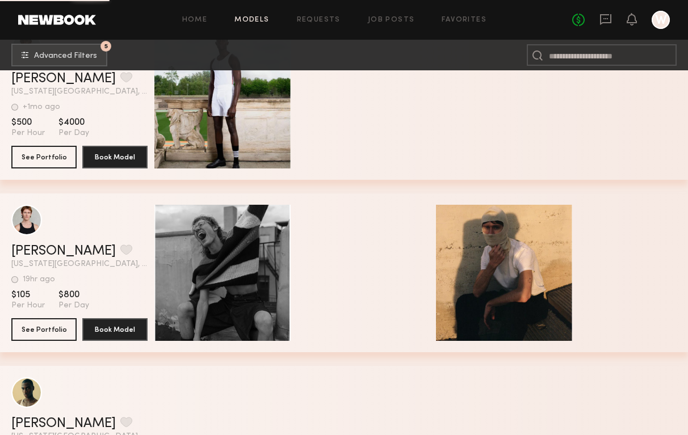
scroll to position [5814, 0]
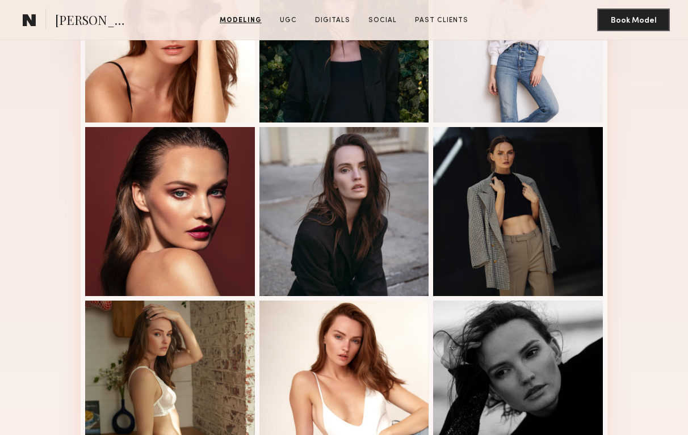
scroll to position [492, 0]
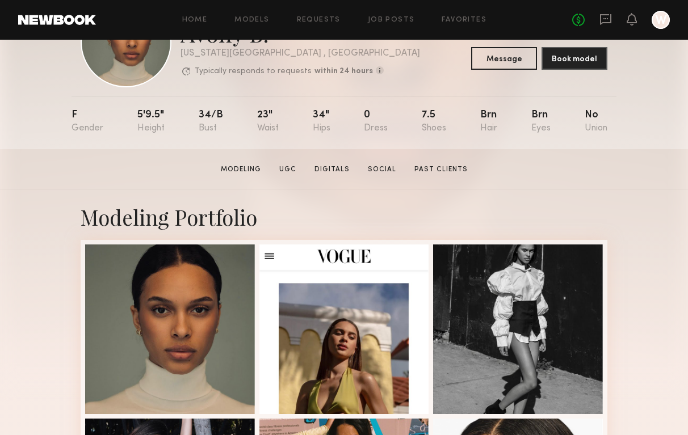
scroll to position [69, 0]
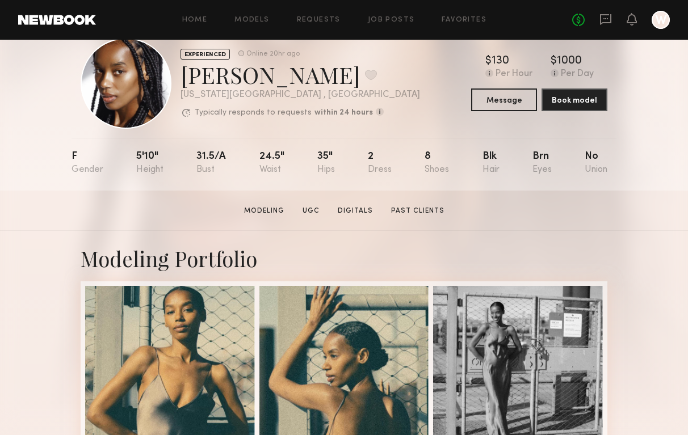
scroll to position [26, 0]
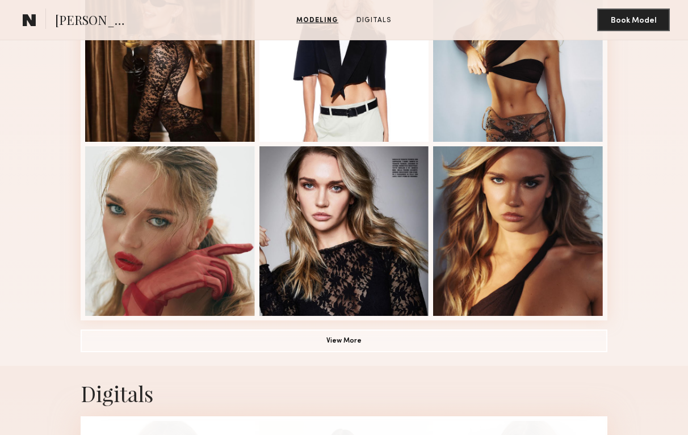
scroll to position [830, 0]
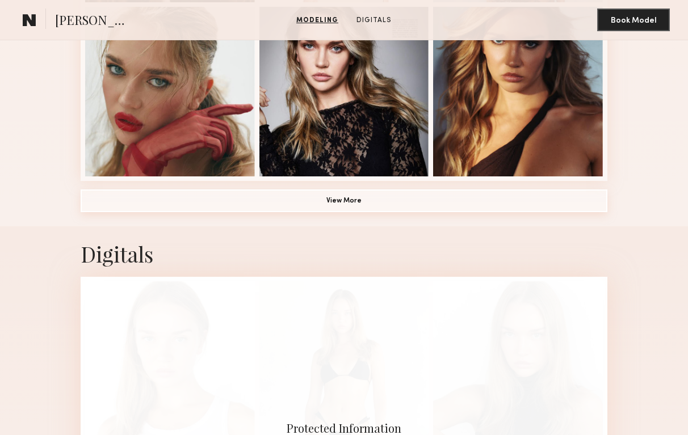
click at [391, 205] on button "View More" at bounding box center [344, 201] width 527 height 23
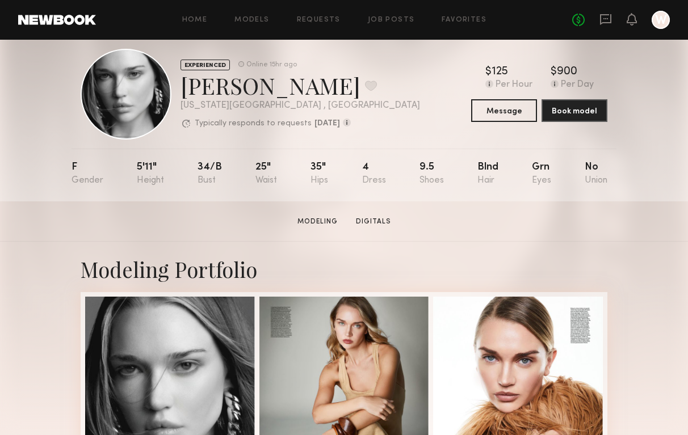
scroll to position [103, 0]
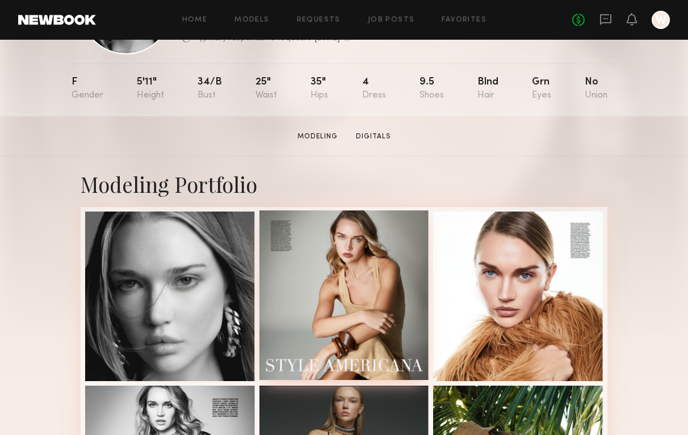
click at [388, 297] on div at bounding box center [344, 296] width 170 height 170
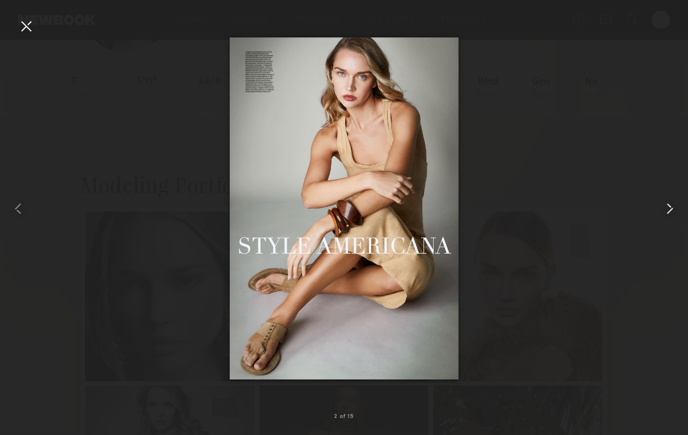
click at [668, 211] on common-icon at bounding box center [670, 209] width 18 height 18
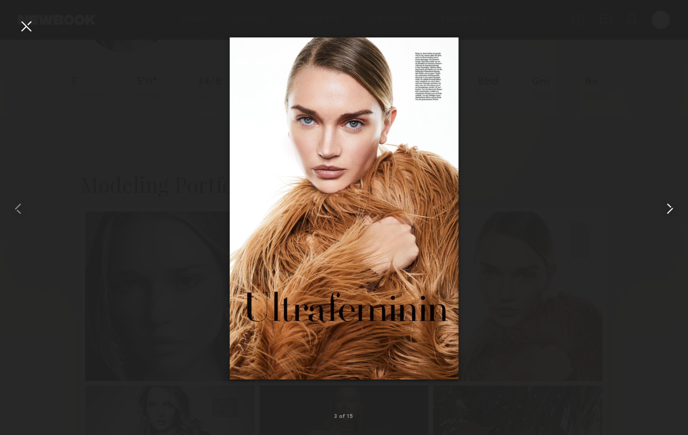
click at [668, 211] on common-icon at bounding box center [670, 209] width 18 height 18
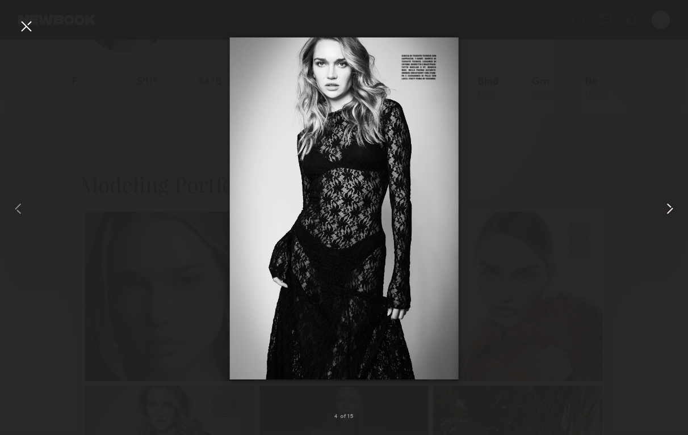
click at [668, 211] on common-icon at bounding box center [670, 209] width 18 height 18
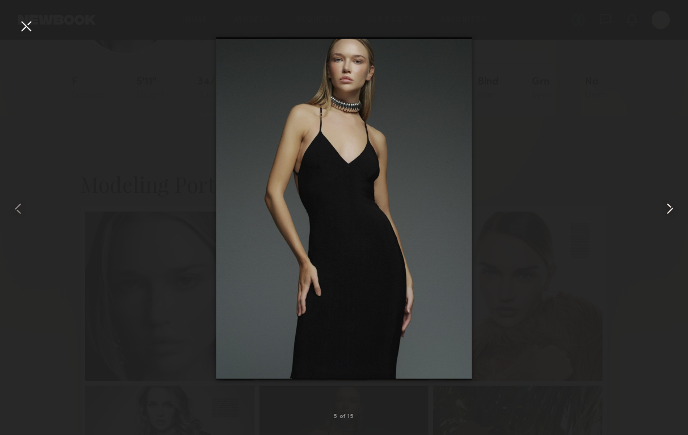
click at [668, 211] on common-icon at bounding box center [670, 209] width 18 height 18
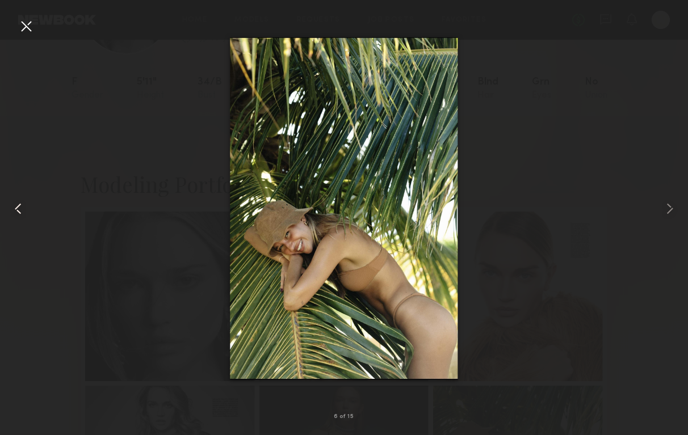
click at [23, 203] on common-icon at bounding box center [18, 209] width 18 height 18
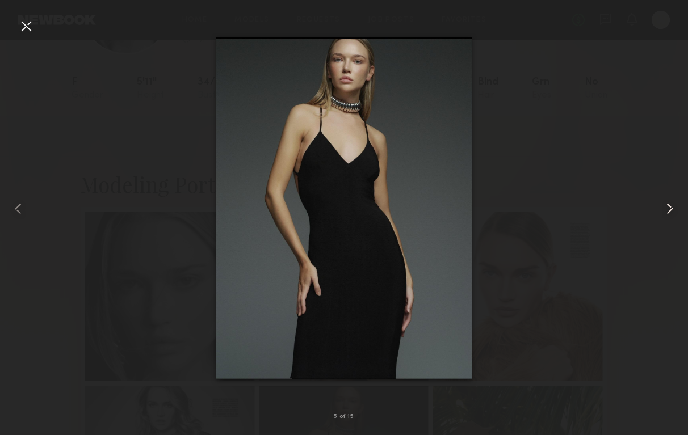
click at [667, 204] on common-icon at bounding box center [670, 209] width 18 height 18
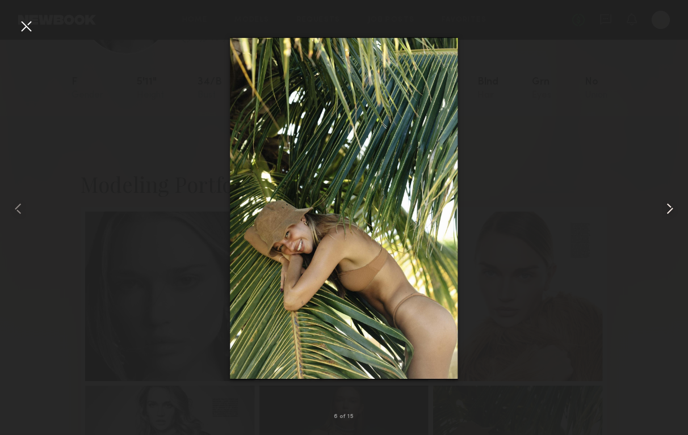
click at [667, 204] on common-icon at bounding box center [670, 209] width 18 height 18
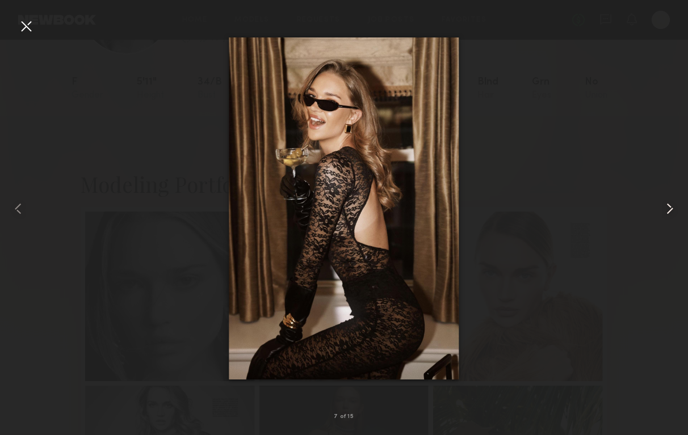
click at [667, 204] on common-icon at bounding box center [670, 209] width 18 height 18
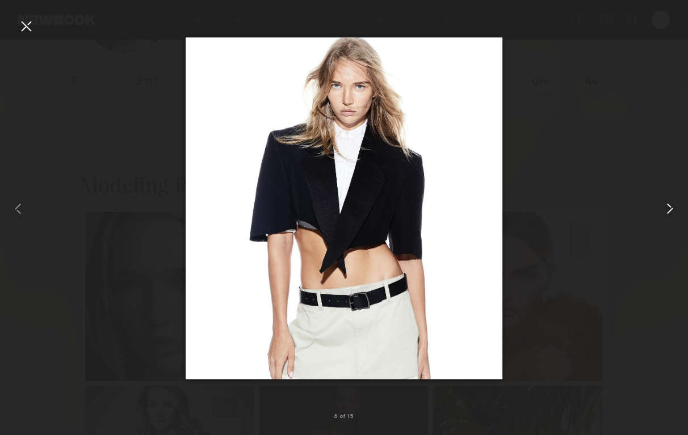
click at [667, 204] on common-icon at bounding box center [670, 209] width 18 height 18
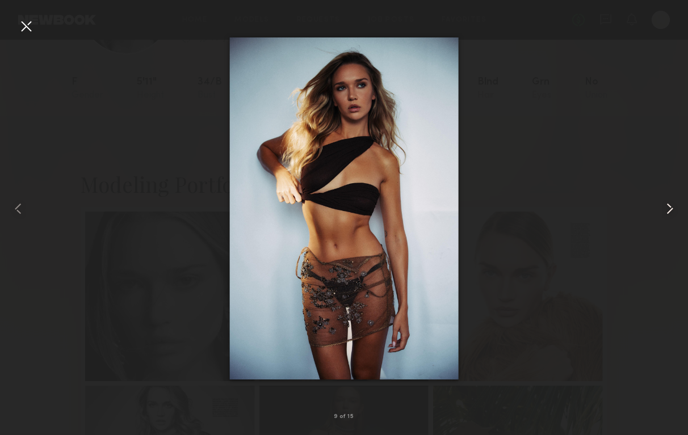
click at [667, 204] on common-icon at bounding box center [670, 209] width 18 height 18
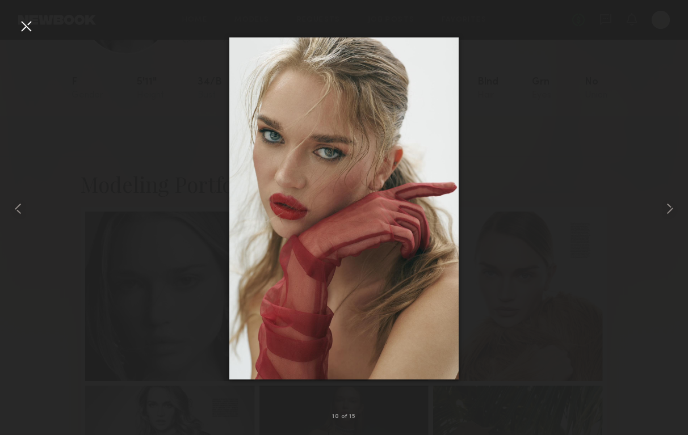
click at [24, 26] on div at bounding box center [26, 26] width 18 height 18
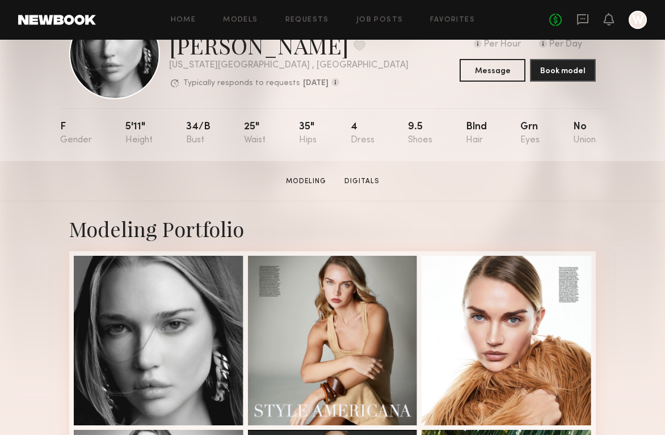
scroll to position [0, 0]
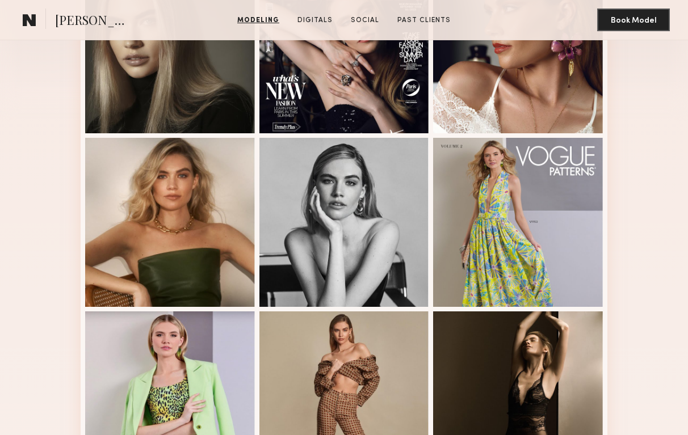
scroll to position [382, 0]
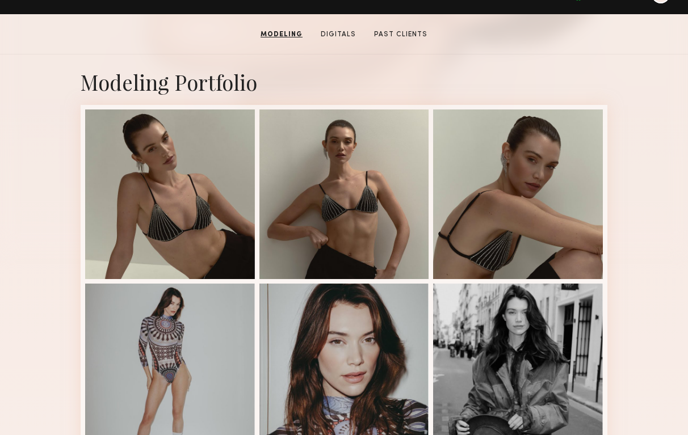
scroll to position [180, 0]
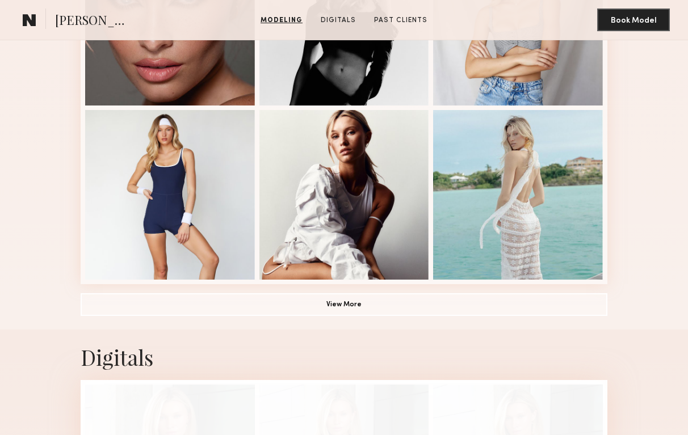
scroll to position [741, 0]
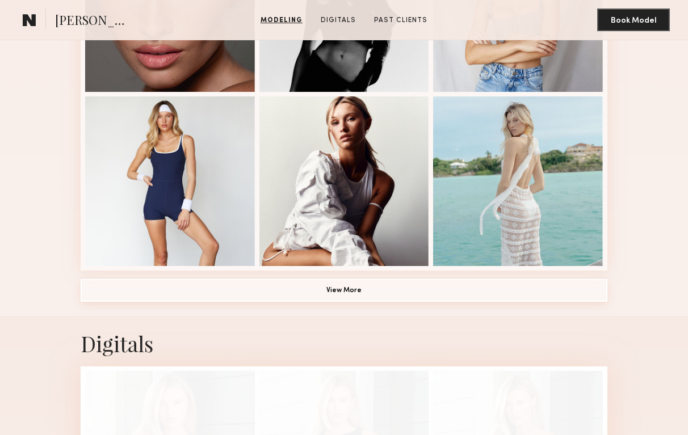
click at [368, 295] on button "View More" at bounding box center [344, 290] width 527 height 23
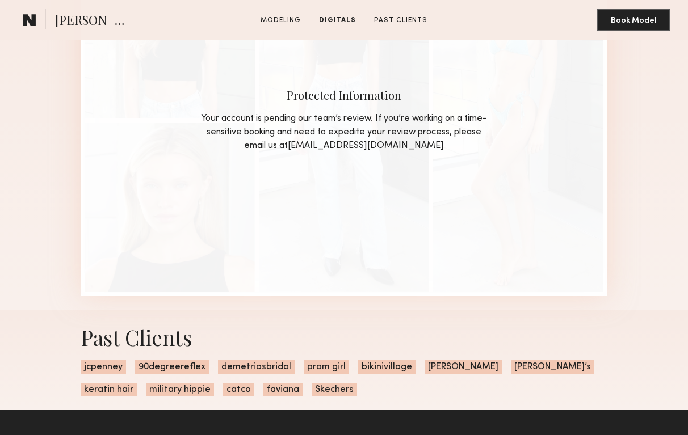
scroll to position [1477, 0]
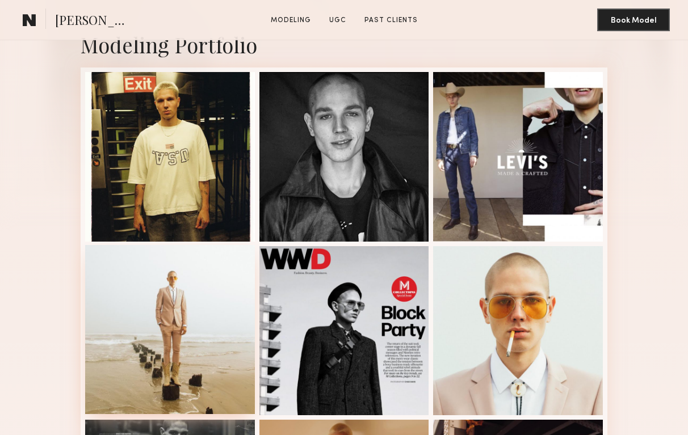
scroll to position [271, 0]
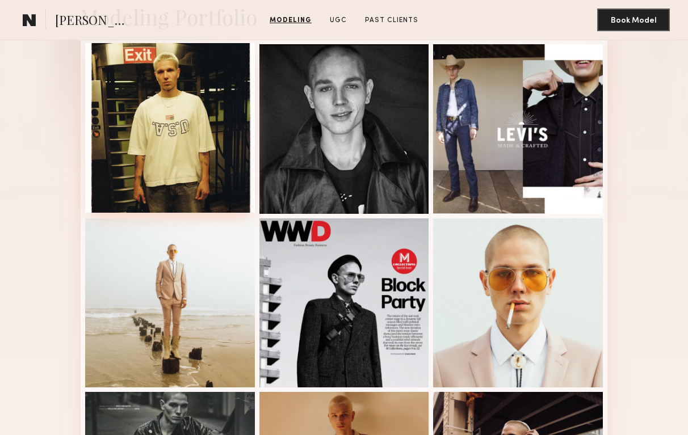
click at [166, 128] on div at bounding box center [170, 128] width 170 height 170
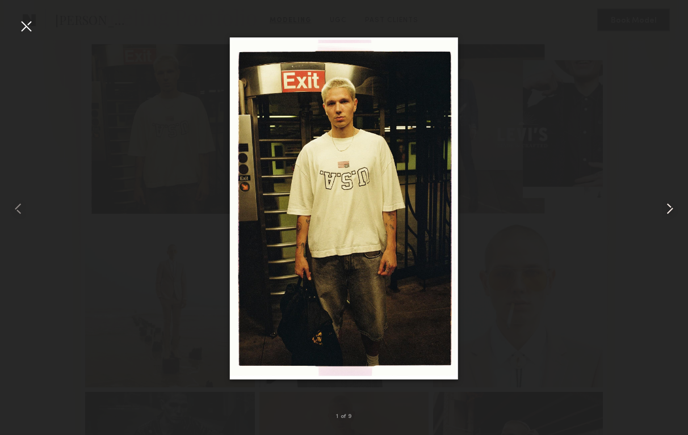
click at [666, 207] on common-icon at bounding box center [670, 209] width 18 height 18
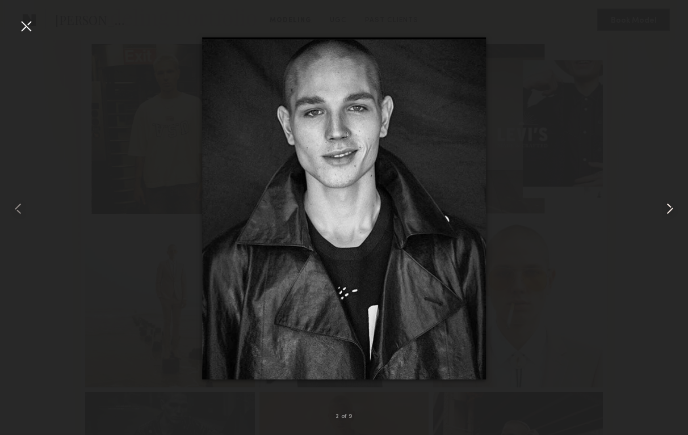
click at [666, 207] on common-icon at bounding box center [670, 209] width 18 height 18
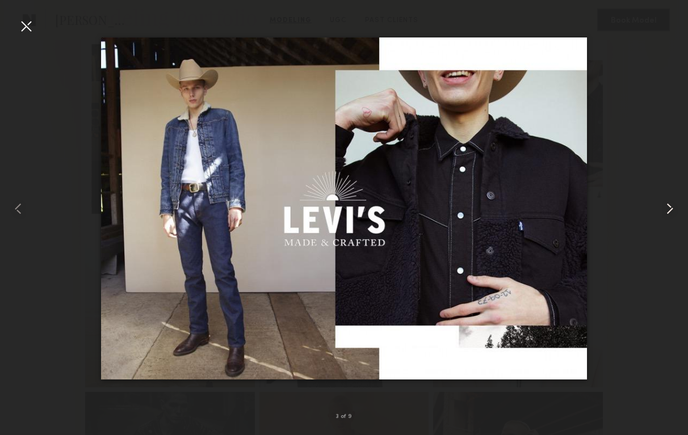
click at [666, 207] on common-icon at bounding box center [670, 209] width 18 height 18
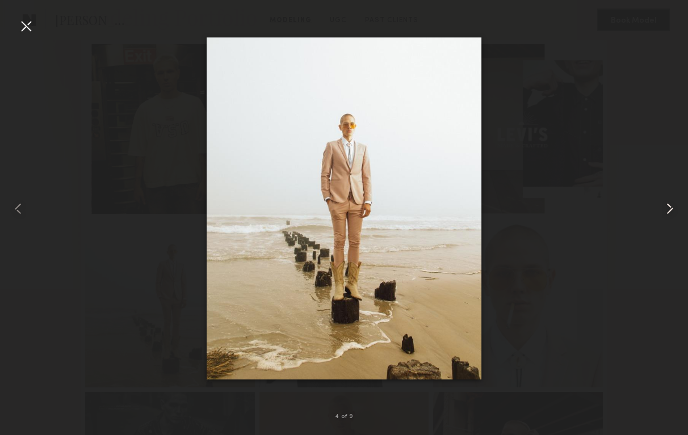
click at [666, 207] on common-icon at bounding box center [670, 209] width 18 height 18
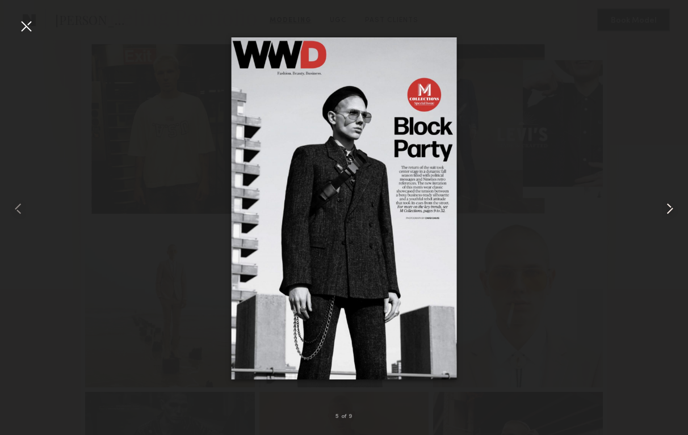
click at [666, 207] on common-icon at bounding box center [670, 209] width 18 height 18
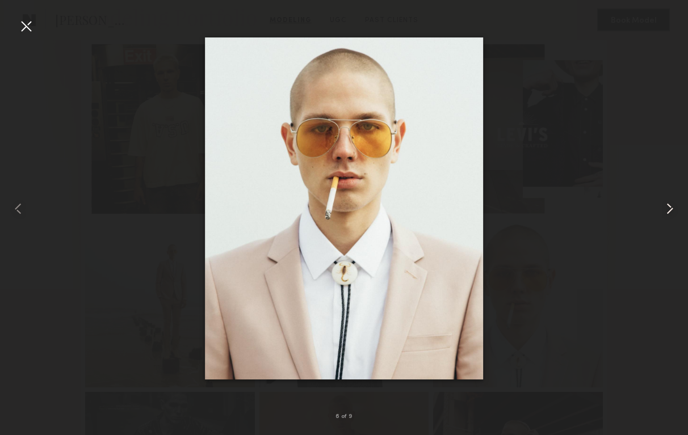
click at [666, 207] on common-icon at bounding box center [670, 209] width 18 height 18
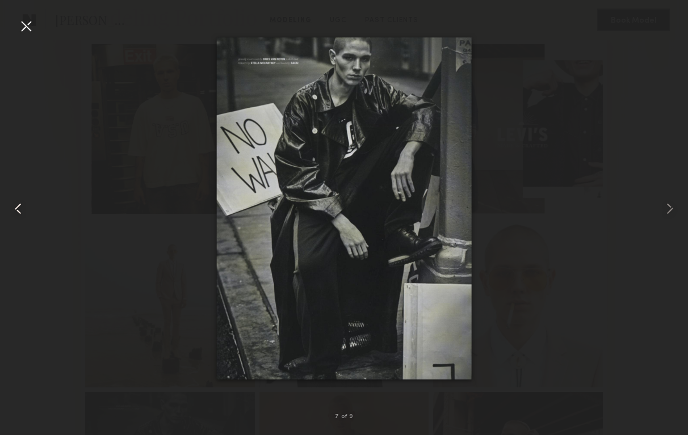
click at [15, 207] on common-icon at bounding box center [18, 209] width 18 height 18
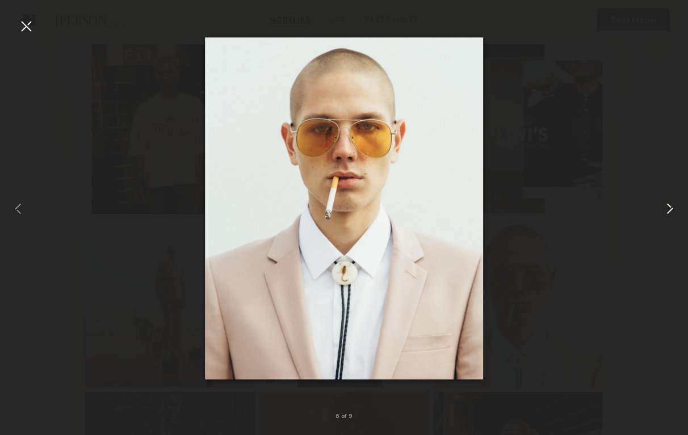
click at [671, 209] on common-icon at bounding box center [670, 209] width 18 height 18
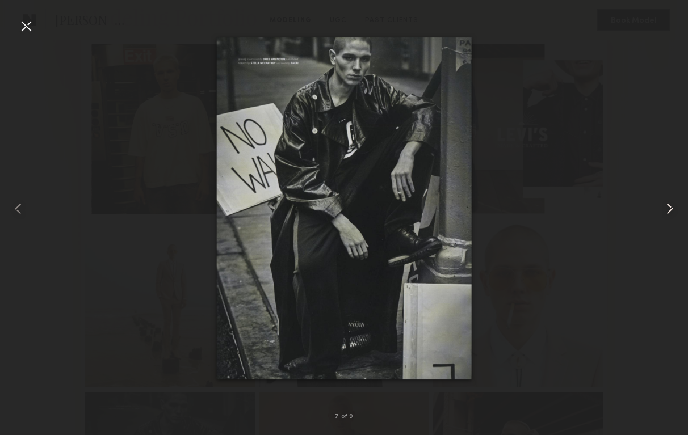
click at [671, 209] on common-icon at bounding box center [670, 209] width 18 height 18
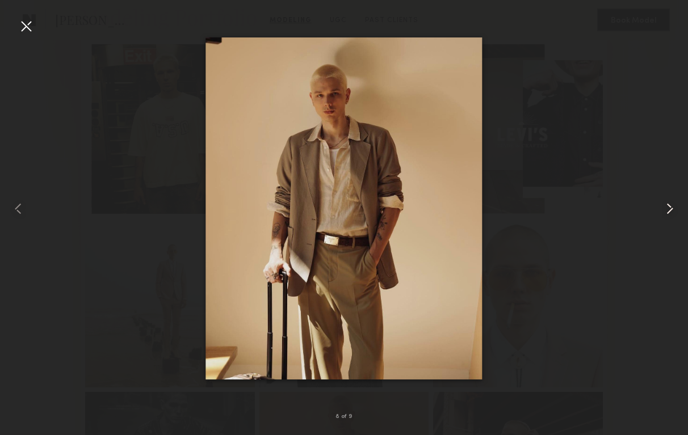
click at [671, 209] on common-icon at bounding box center [670, 209] width 18 height 18
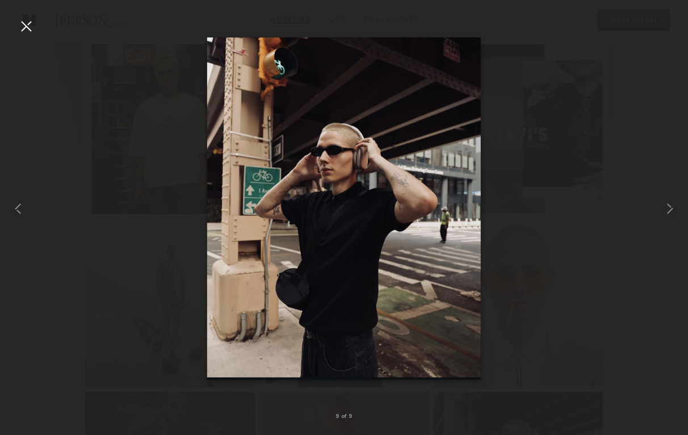
click at [588, 189] on div at bounding box center [344, 208] width 688 height 381
click at [538, 90] on div at bounding box center [344, 208] width 688 height 381
click at [33, 32] on div at bounding box center [26, 26] width 18 height 18
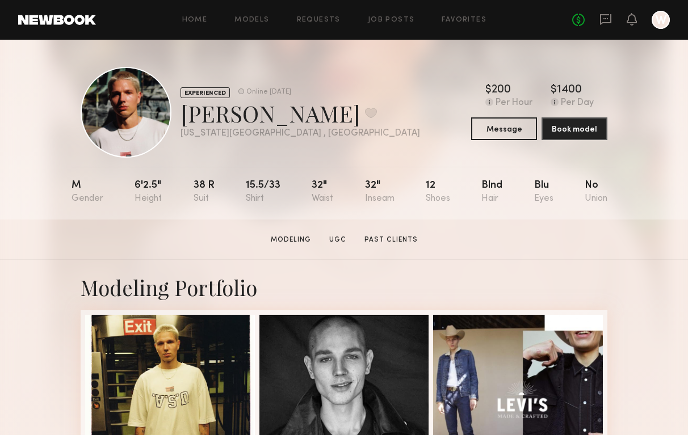
scroll to position [166, 0]
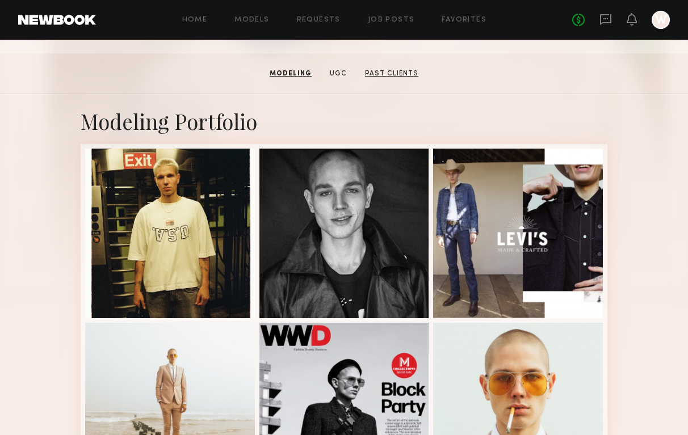
click at [392, 71] on link "Past Clients" at bounding box center [391, 74] width 62 height 10
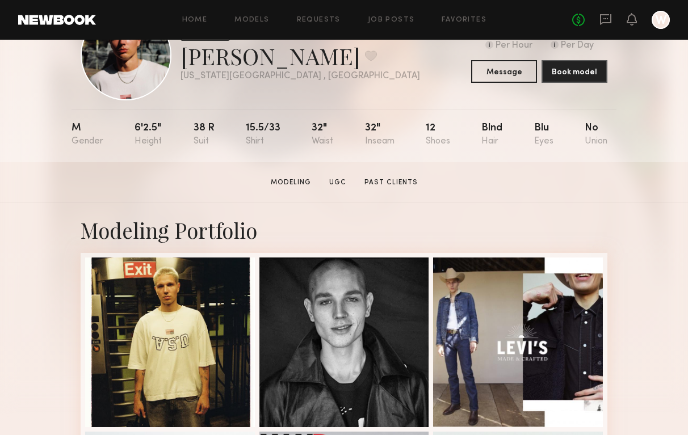
scroll to position [157, 0]
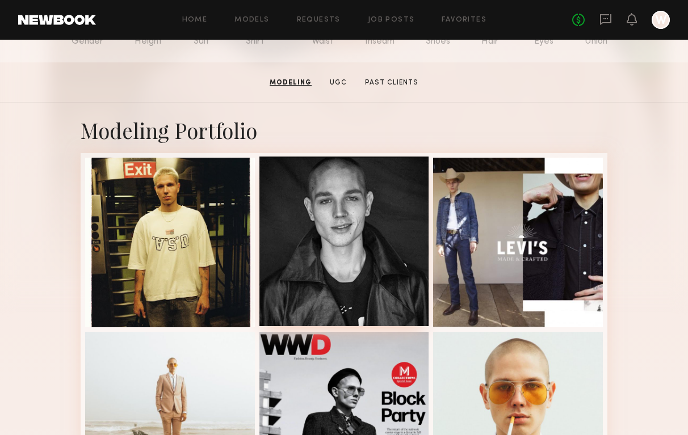
click at [340, 274] on div at bounding box center [344, 242] width 170 height 170
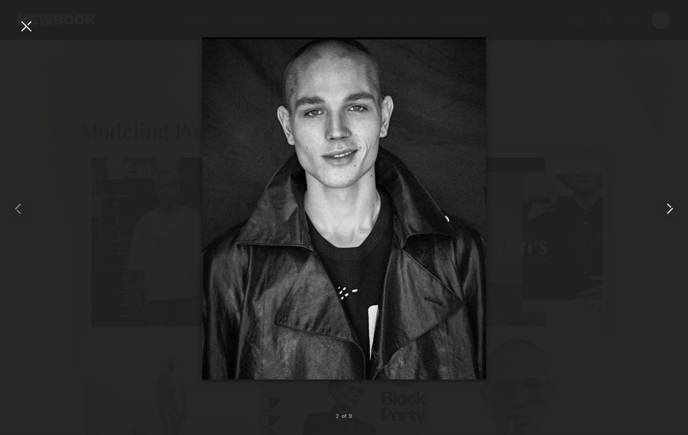
click at [666, 207] on common-icon at bounding box center [670, 209] width 18 height 18
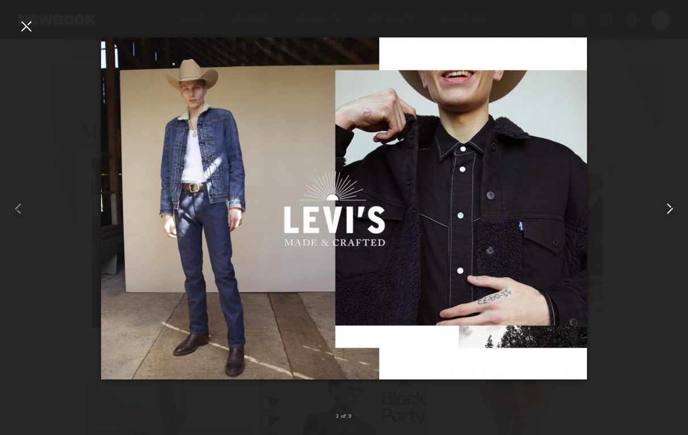
click at [664, 208] on common-icon at bounding box center [670, 209] width 18 height 18
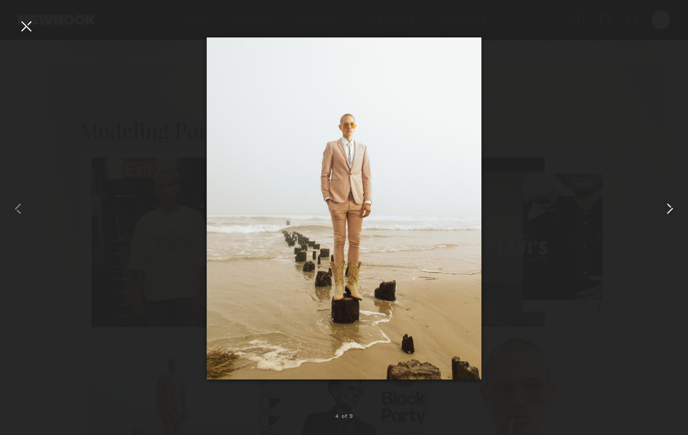
click at [668, 212] on common-icon at bounding box center [670, 209] width 18 height 18
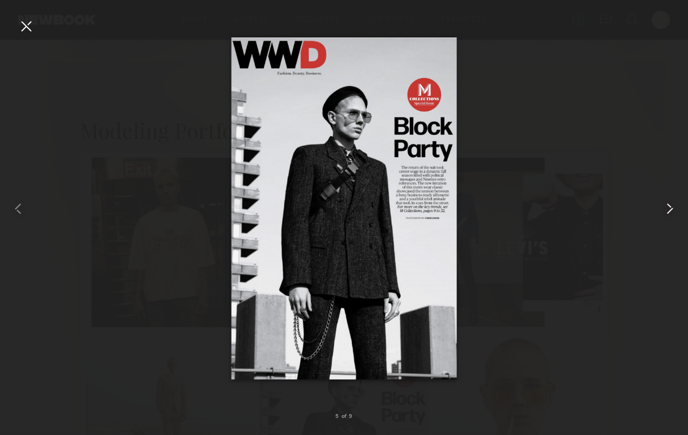
click at [668, 212] on common-icon at bounding box center [670, 209] width 18 height 18
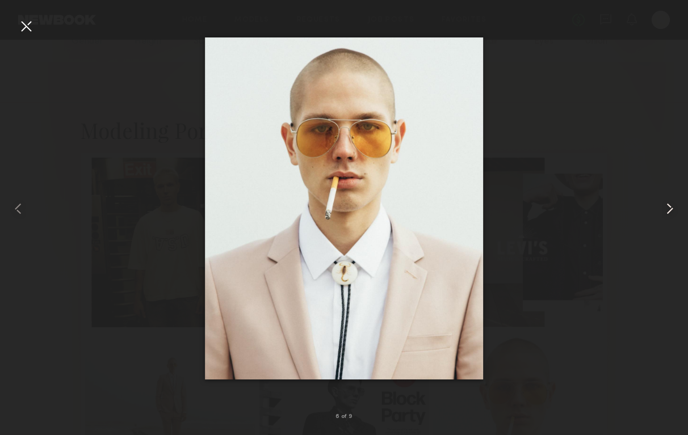
click at [673, 209] on common-icon at bounding box center [670, 209] width 18 height 18
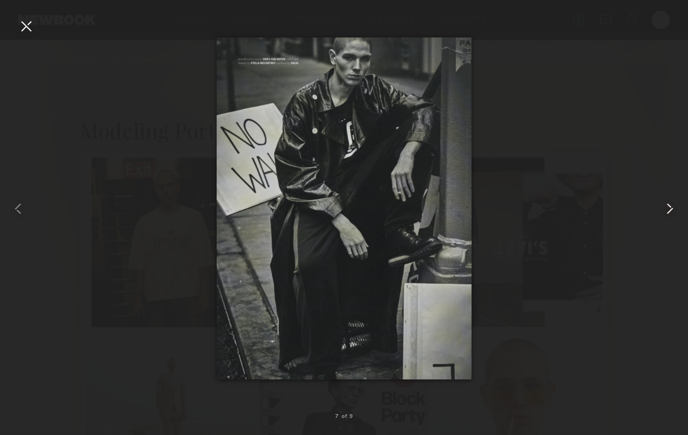
click at [673, 209] on common-icon at bounding box center [670, 209] width 18 height 18
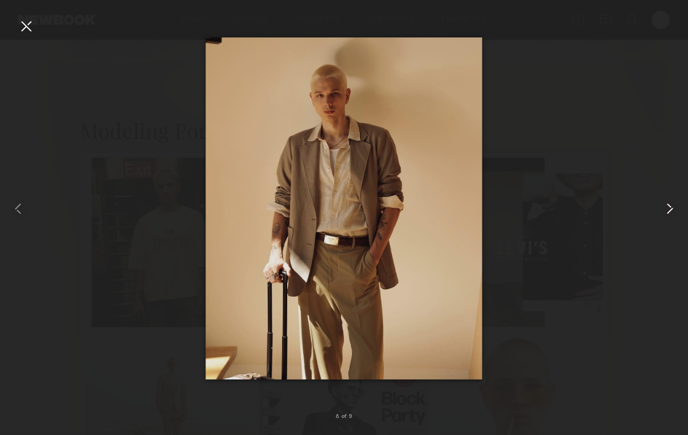
click at [675, 207] on common-icon at bounding box center [670, 209] width 18 height 18
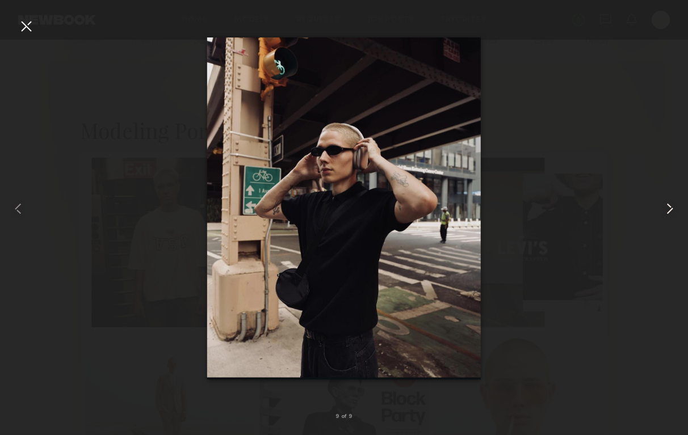
click at [671, 207] on common-icon at bounding box center [670, 209] width 18 height 18
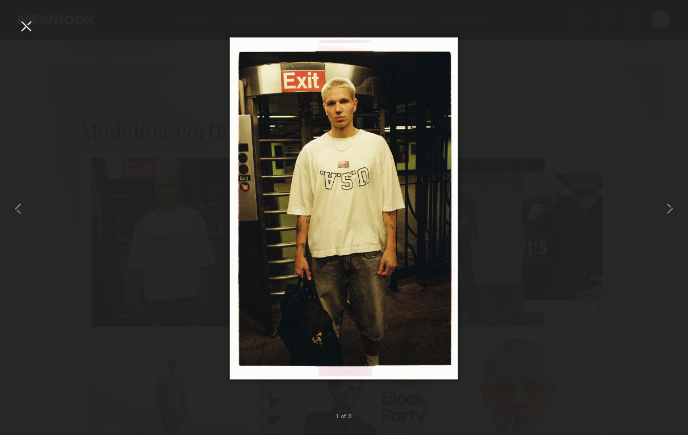
click at [35, 22] on div at bounding box center [26, 26] width 18 height 18
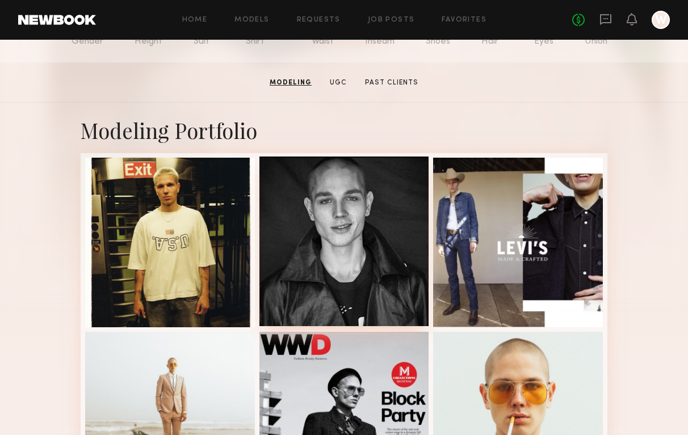
click at [357, 228] on div at bounding box center [344, 242] width 170 height 170
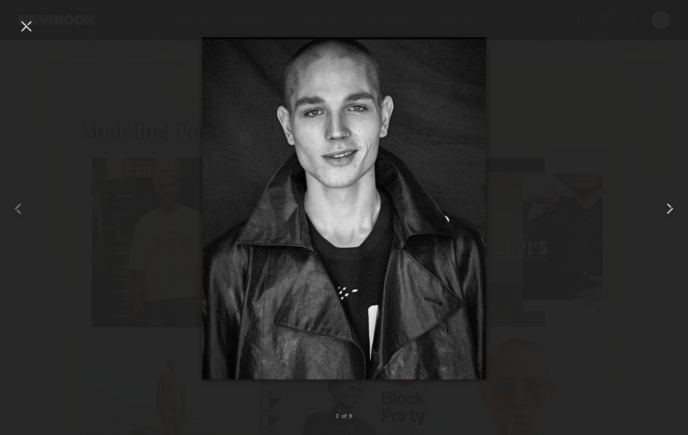
click at [661, 214] on common-icon at bounding box center [670, 209] width 18 height 18
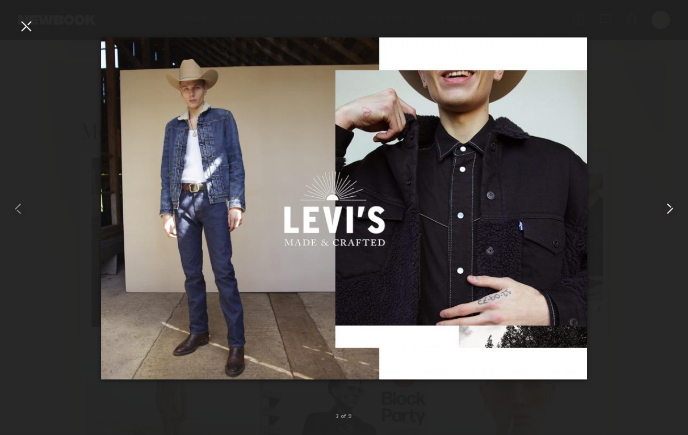
click at [671, 208] on common-icon at bounding box center [670, 209] width 18 height 18
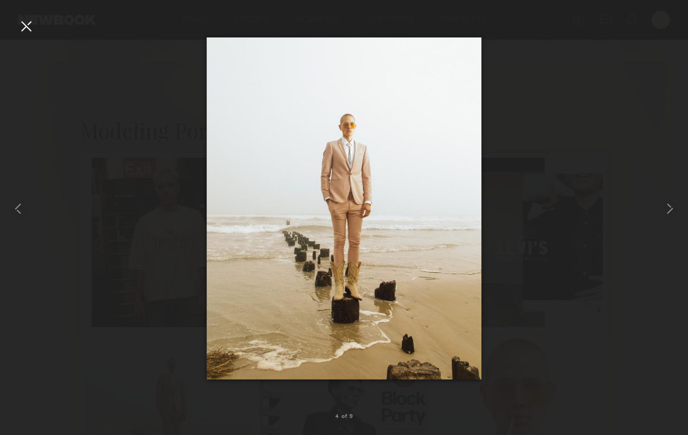
click at [620, 159] on div at bounding box center [344, 208] width 688 height 381
click at [22, 31] on div at bounding box center [26, 26] width 18 height 18
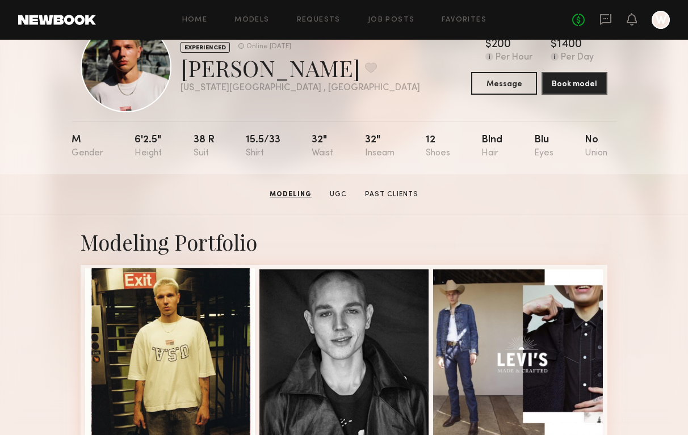
scroll to position [23, 0]
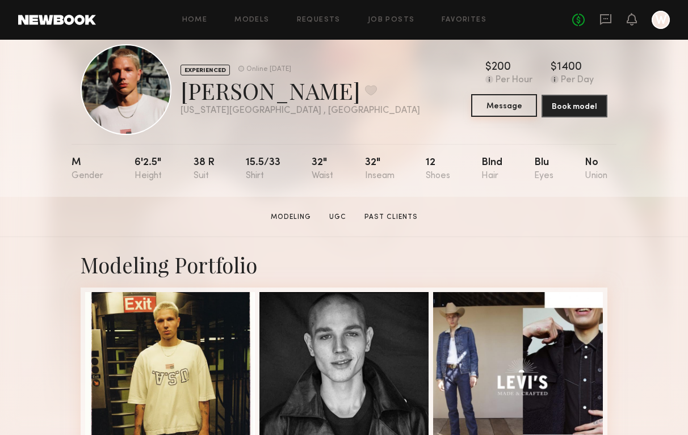
click at [512, 110] on button "Message" at bounding box center [504, 105] width 66 height 23
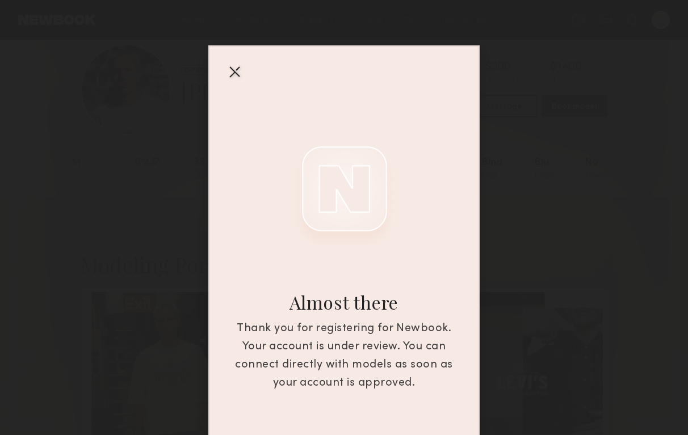
click at [237, 69] on div at bounding box center [234, 71] width 18 height 18
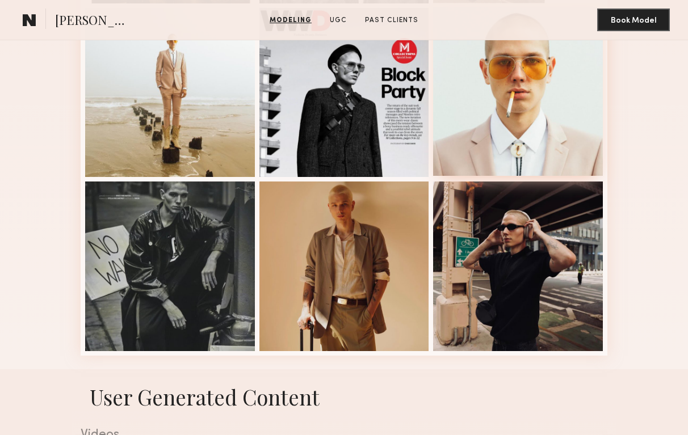
scroll to position [810, 0]
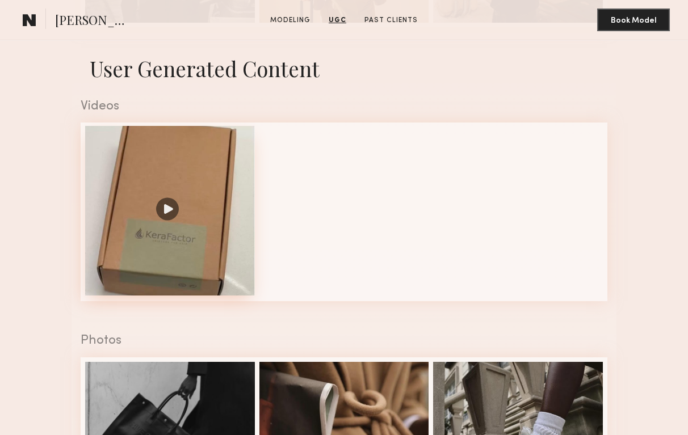
click at [198, 258] on div at bounding box center [170, 211] width 170 height 170
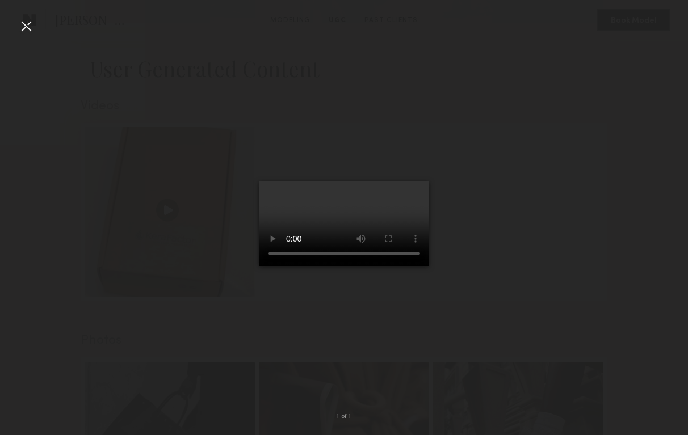
click at [23, 25] on div at bounding box center [26, 26] width 18 height 18
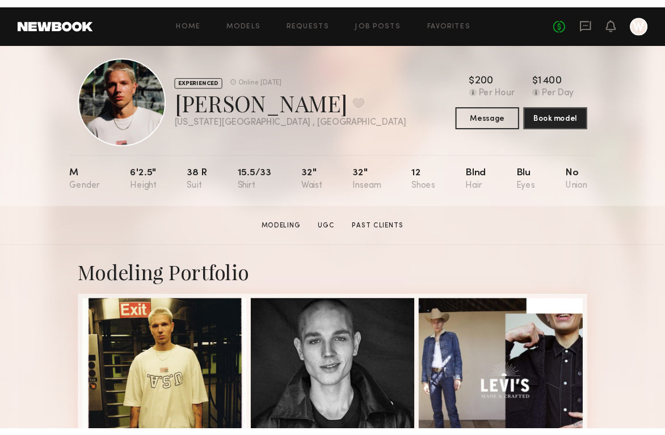
scroll to position [0, 0]
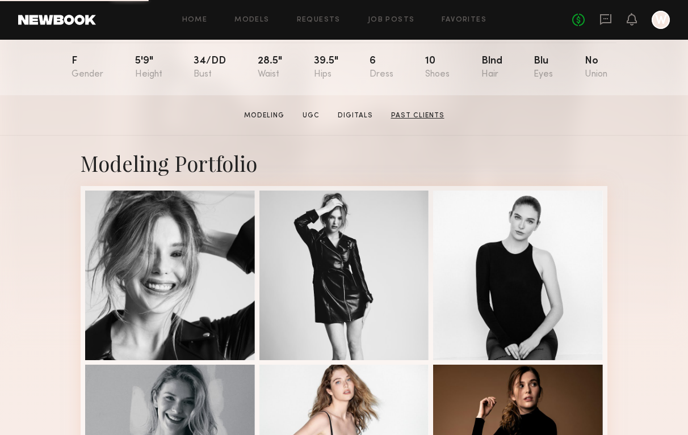
click at [420, 117] on link "Past Clients" at bounding box center [417, 116] width 62 height 10
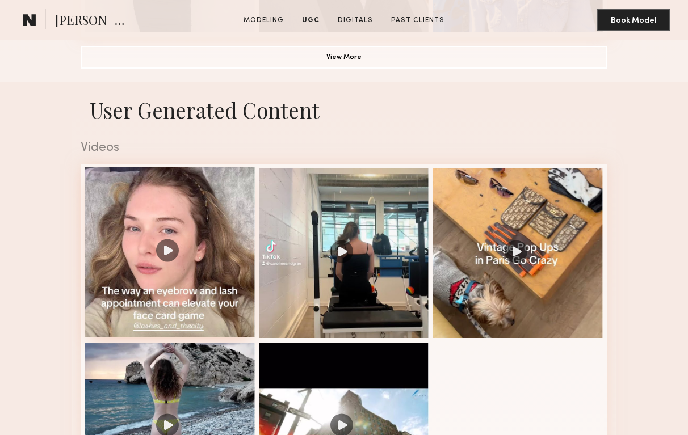
scroll to position [1067, 0]
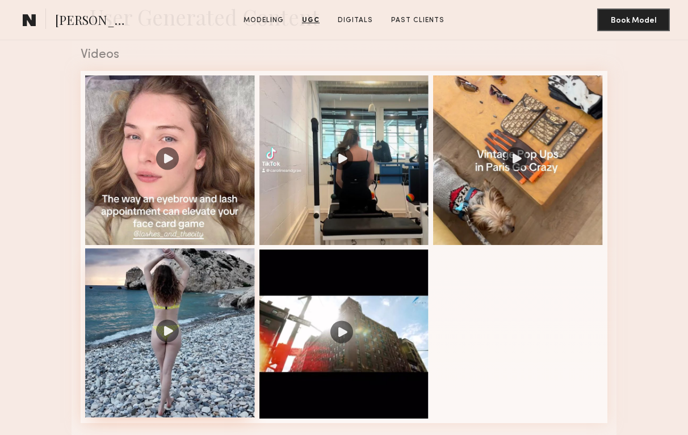
click at [162, 341] on div at bounding box center [170, 334] width 170 height 170
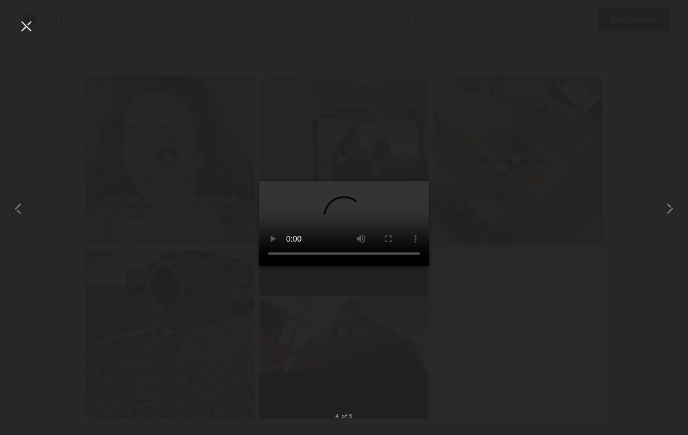
click at [229, 179] on div at bounding box center [344, 208] width 688 height 381
click at [27, 27] on div at bounding box center [26, 26] width 18 height 18
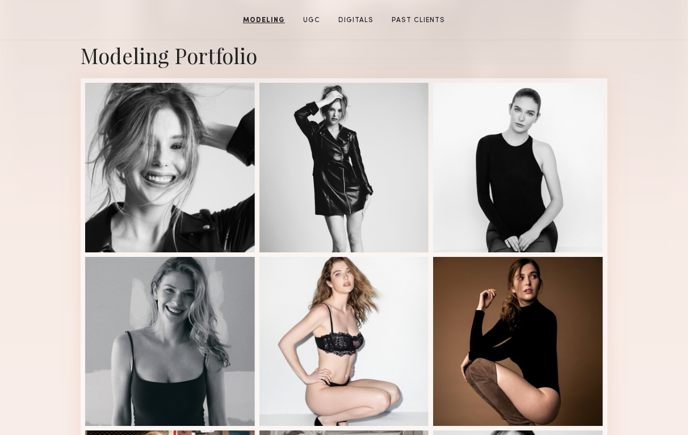
scroll to position [245, 0]
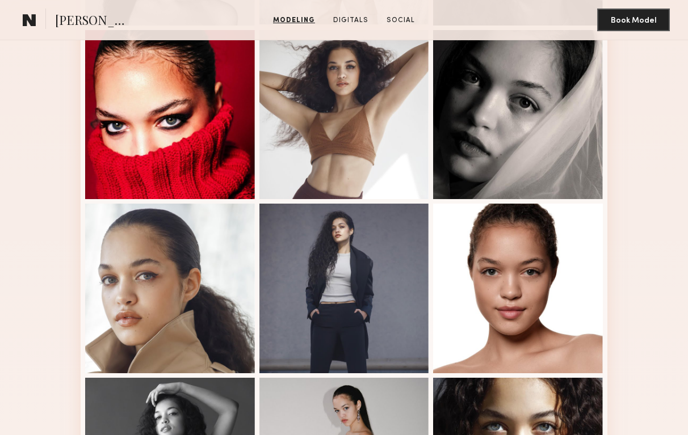
scroll to position [461, 0]
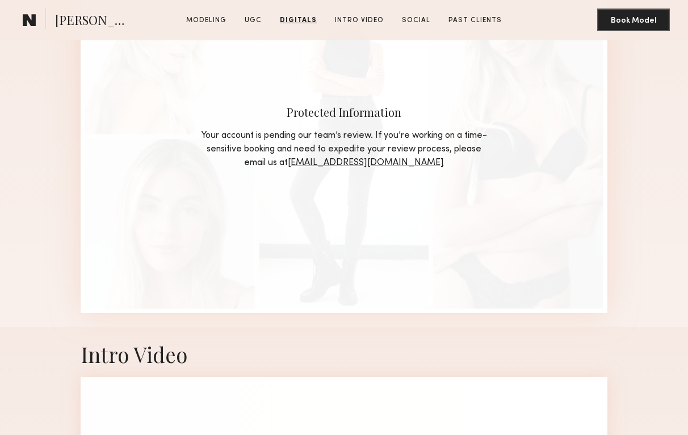
scroll to position [1982, 0]
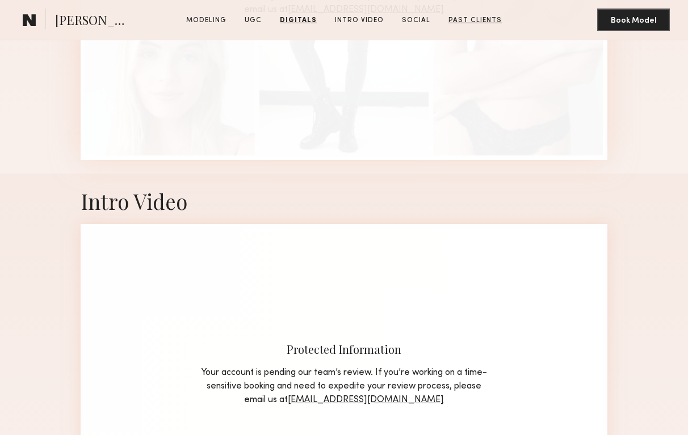
click at [467, 19] on link "Past Clients" at bounding box center [475, 20] width 62 height 10
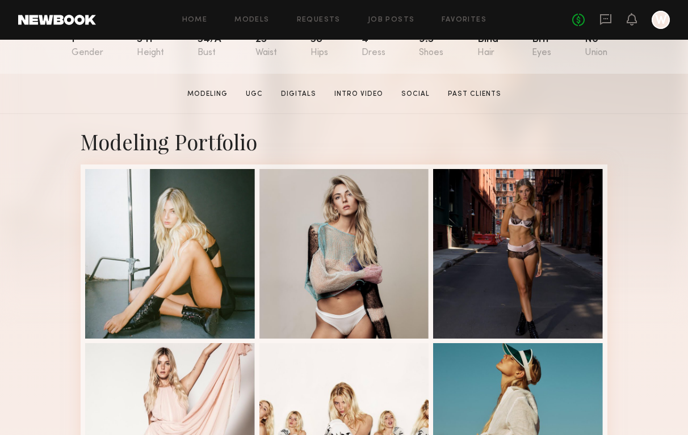
scroll to position [149, 0]
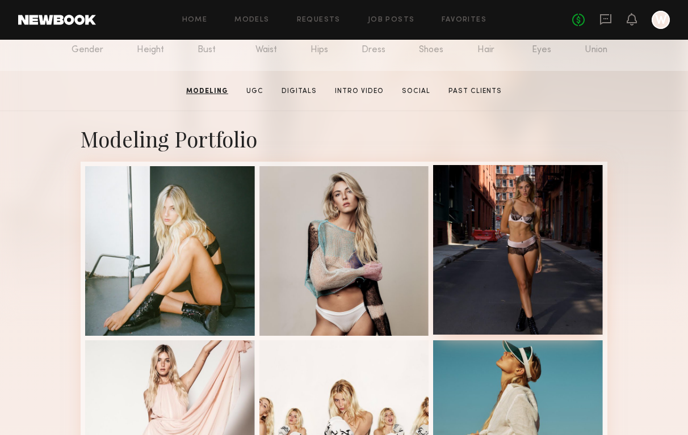
click at [528, 235] on div at bounding box center [518, 250] width 170 height 170
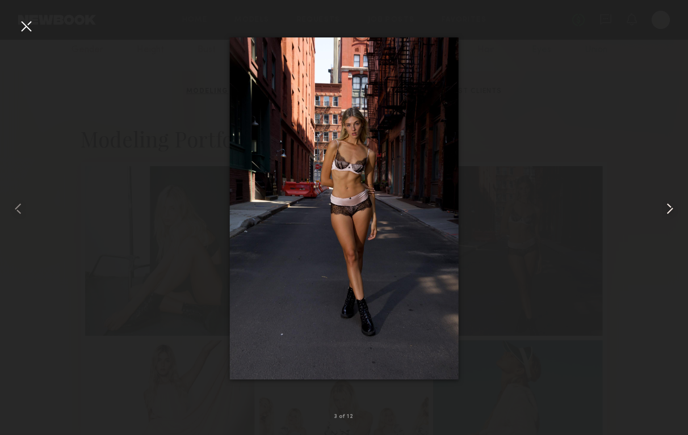
click at [668, 207] on common-icon at bounding box center [670, 209] width 18 height 18
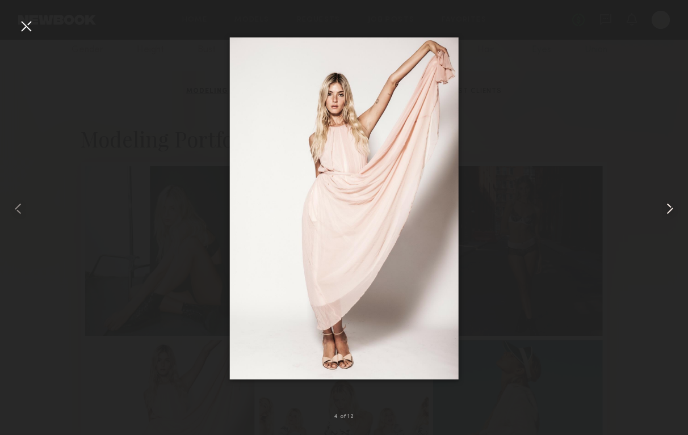
click at [668, 207] on common-icon at bounding box center [670, 209] width 18 height 18
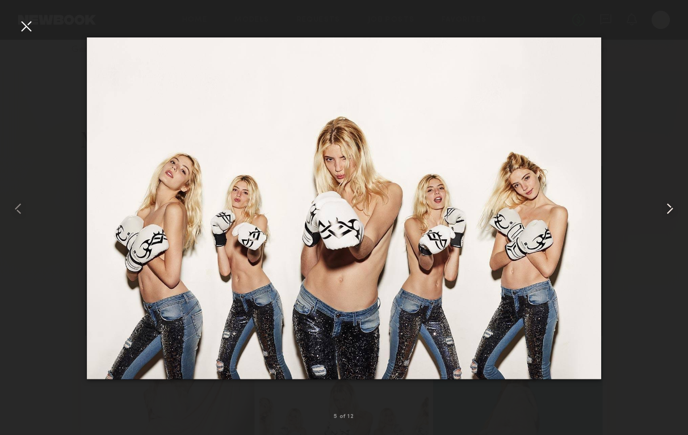
click at [668, 207] on common-icon at bounding box center [670, 209] width 18 height 18
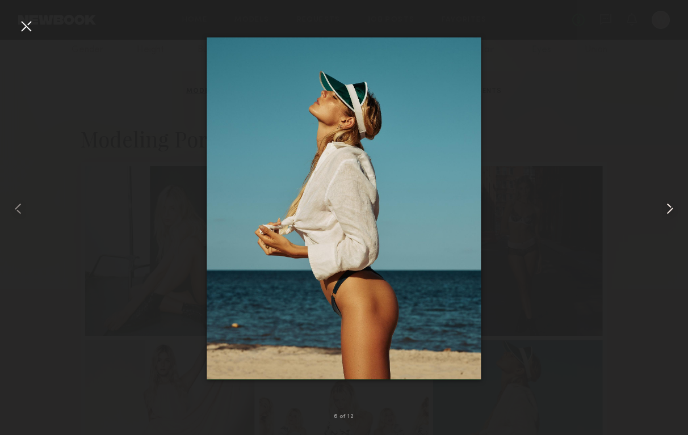
click at [668, 207] on common-icon at bounding box center [670, 209] width 18 height 18
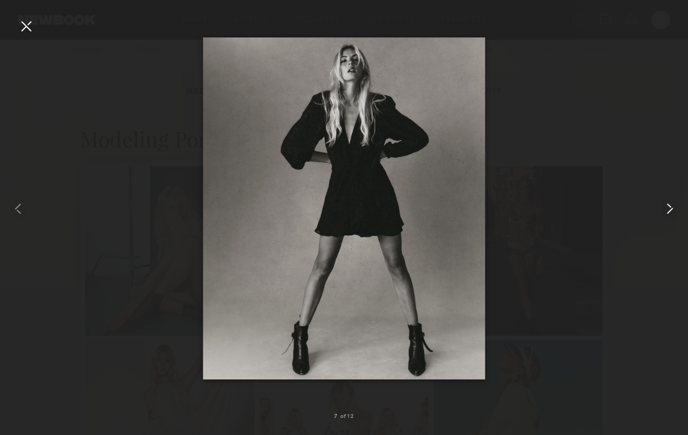
click at [668, 207] on common-icon at bounding box center [670, 209] width 18 height 18
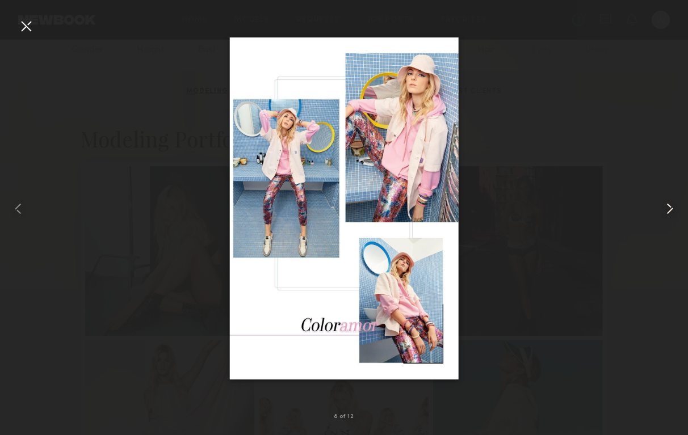
click at [668, 207] on common-icon at bounding box center [670, 209] width 18 height 18
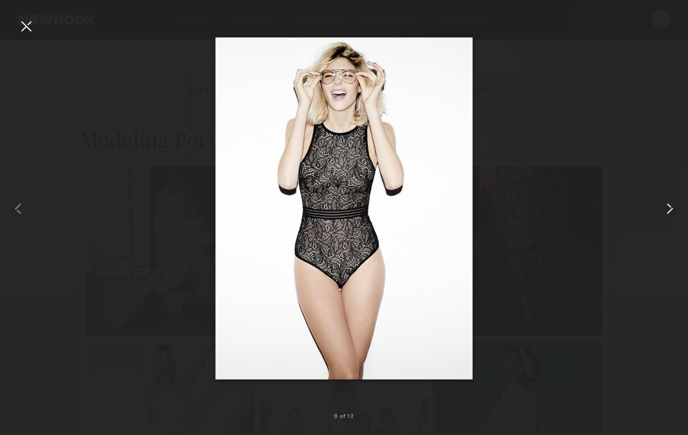
click at [668, 207] on common-icon at bounding box center [670, 209] width 18 height 18
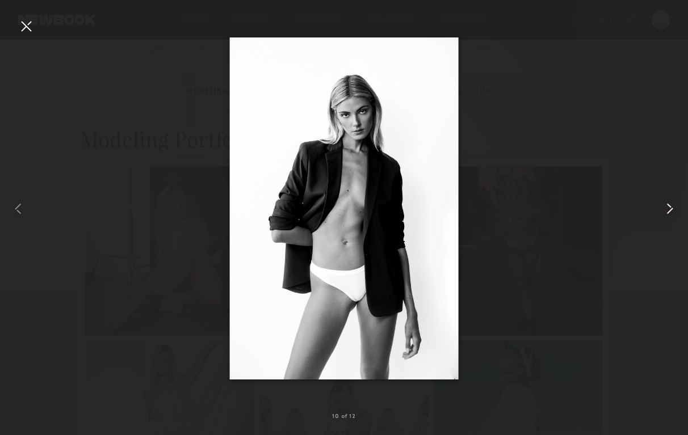
click at [668, 207] on common-icon at bounding box center [670, 209] width 18 height 18
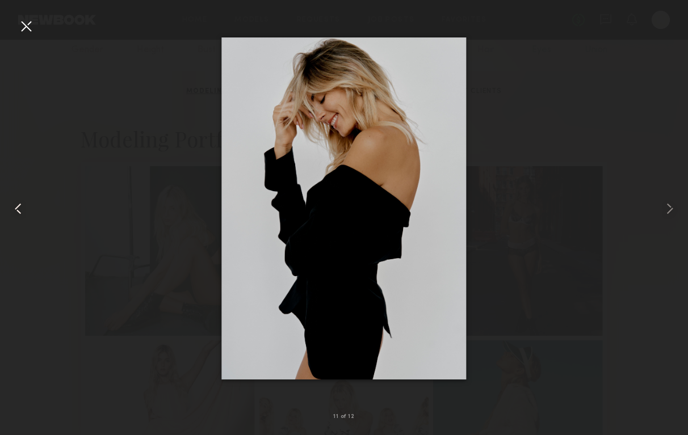
click at [12, 209] on common-icon at bounding box center [18, 209] width 18 height 18
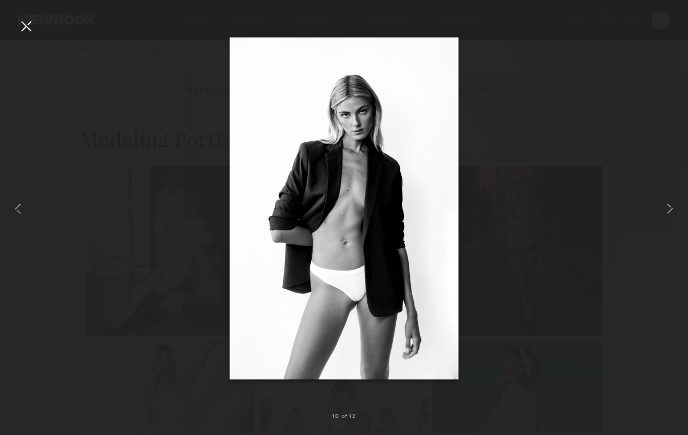
click at [628, 128] on div at bounding box center [344, 208] width 688 height 381
click at [22, 30] on div at bounding box center [26, 26] width 18 height 18
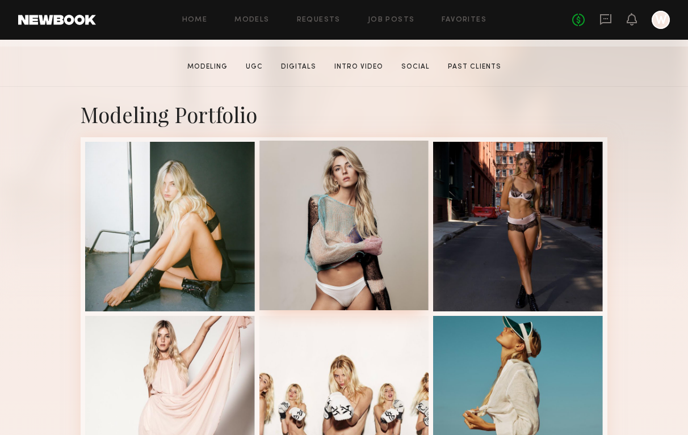
scroll to position [180, 0]
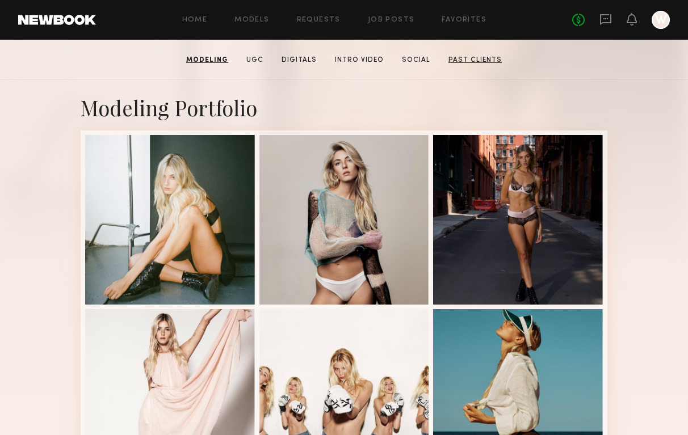
click at [457, 56] on link "Past Clients" at bounding box center [475, 60] width 62 height 10
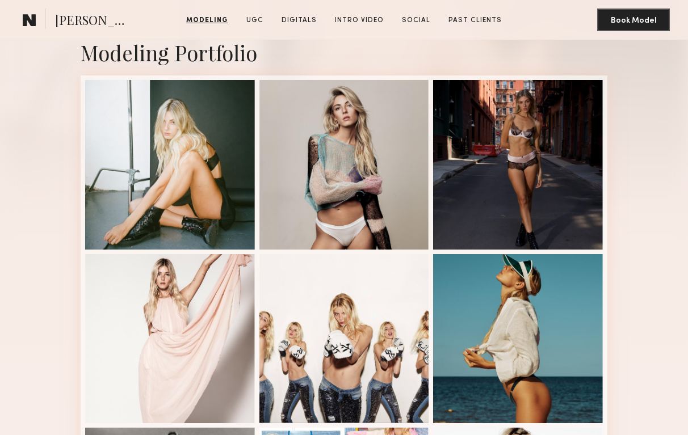
scroll to position [234, 0]
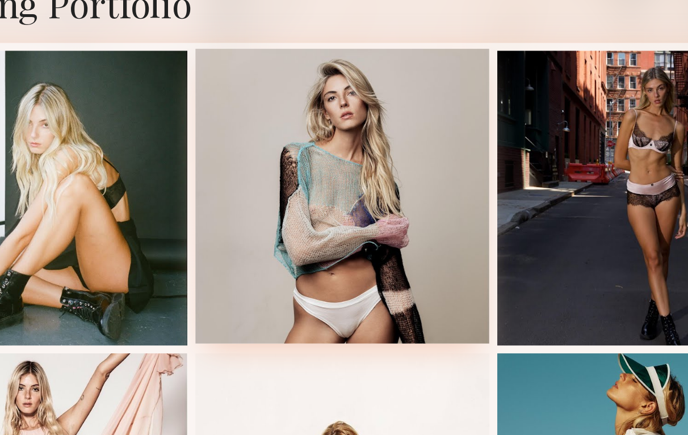
click at [346, 121] on div at bounding box center [344, 164] width 170 height 170
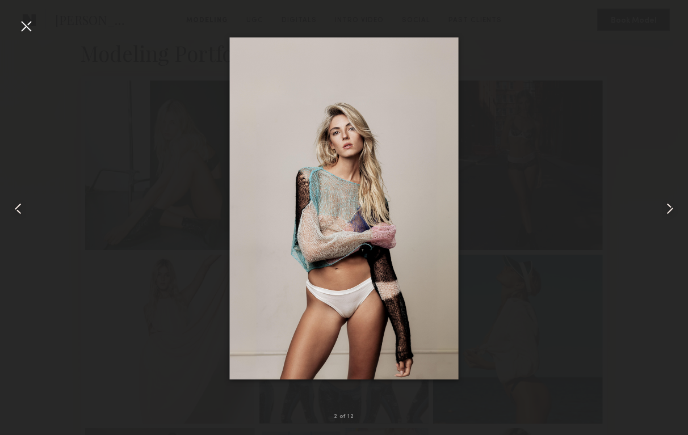
click at [562, 144] on div at bounding box center [344, 208] width 688 height 381
click at [28, 23] on div at bounding box center [26, 26] width 18 height 18
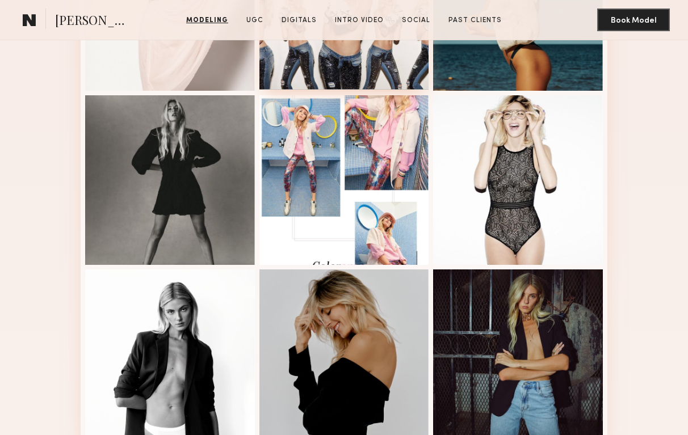
scroll to position [602, 0]
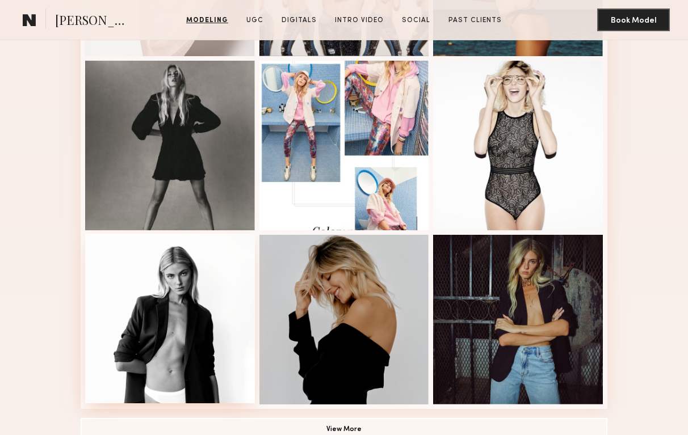
click at [221, 317] on div at bounding box center [170, 319] width 170 height 170
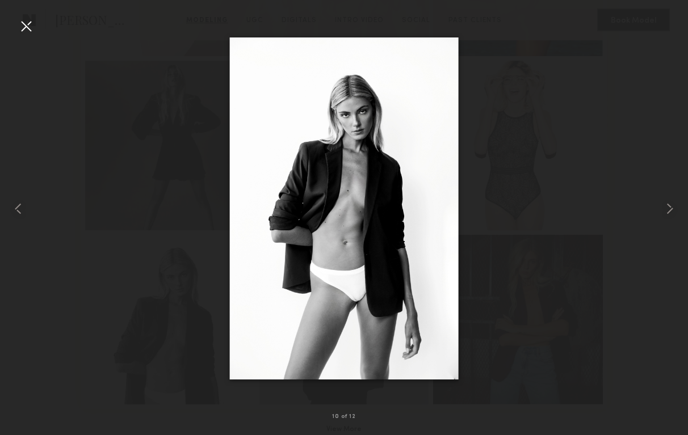
click at [32, 28] on div at bounding box center [26, 26] width 18 height 18
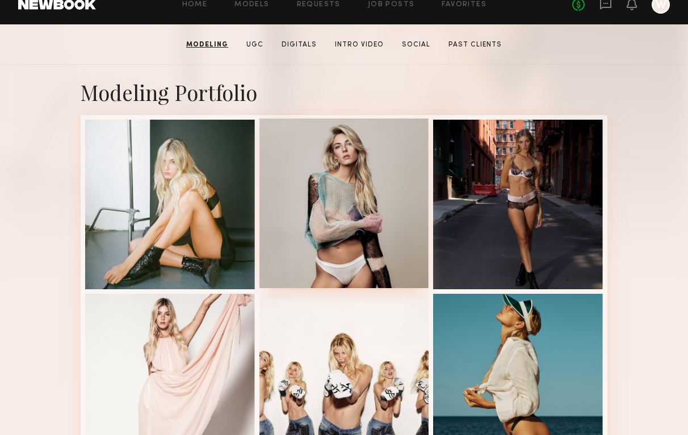
scroll to position [0, 0]
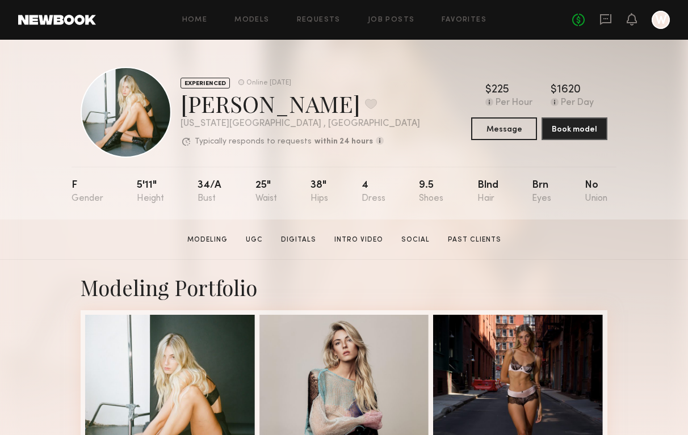
click at [310, 232] on section "Mattie B. Modeling UGC Digitals Intro Video Social Past Clients Message Book Mo…" at bounding box center [344, 240] width 688 height 40
click at [308, 239] on link "Digitals" at bounding box center [298, 240] width 44 height 10
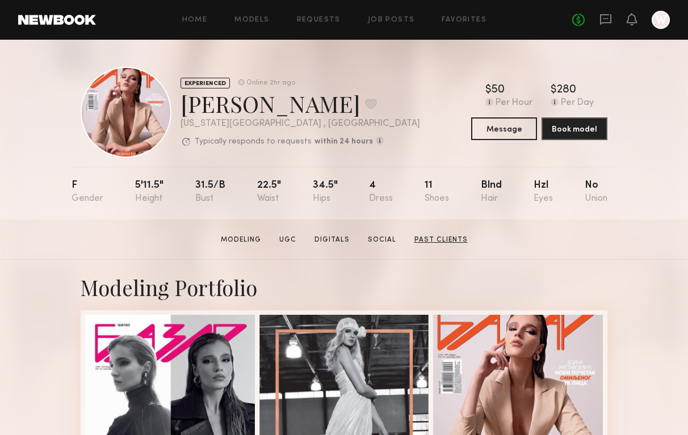
click at [448, 238] on link "Past Clients" at bounding box center [441, 240] width 62 height 10
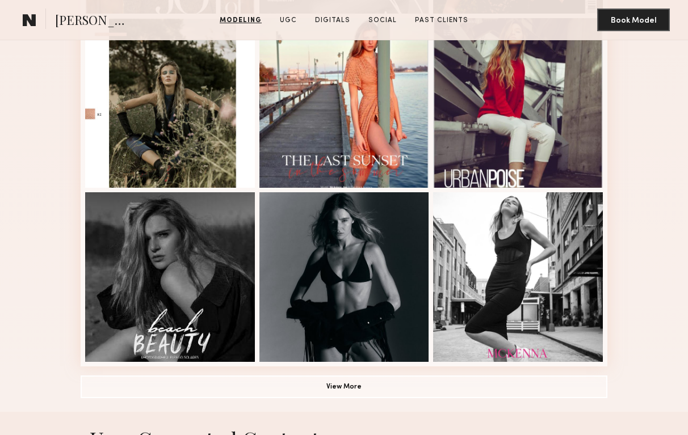
scroll to position [650, 0]
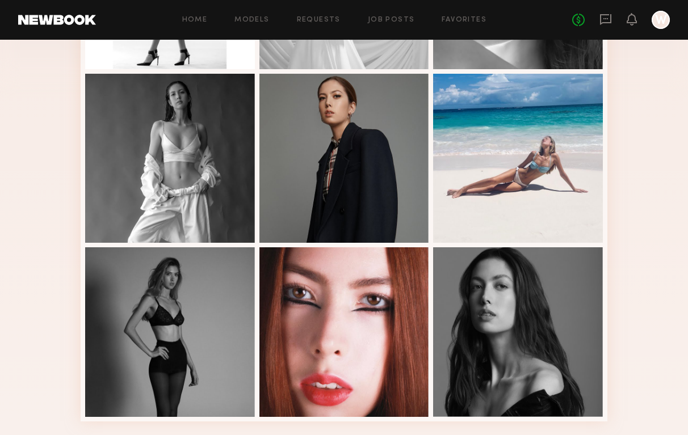
scroll to position [374, 0]
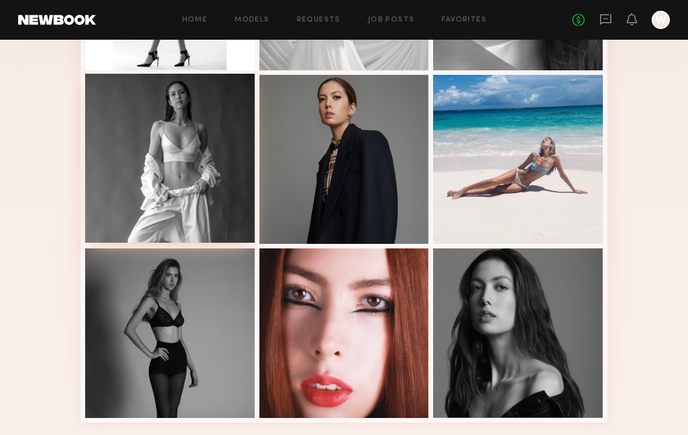
click at [186, 184] on div at bounding box center [170, 159] width 170 height 170
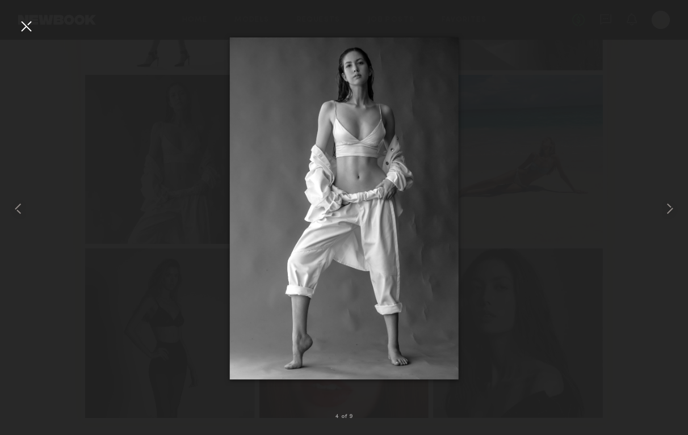
click at [25, 28] on div at bounding box center [26, 26] width 18 height 18
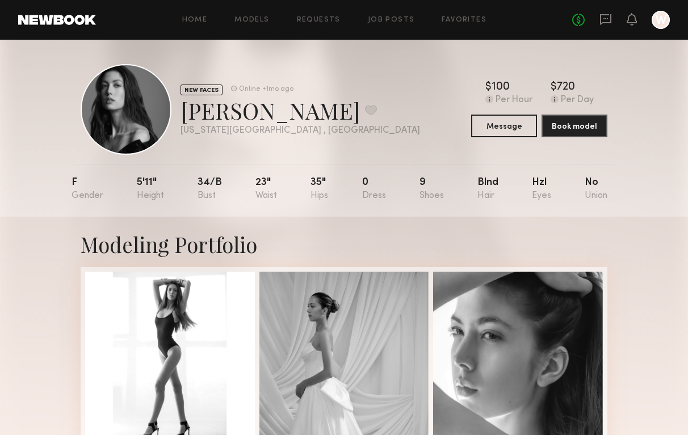
scroll to position [0, 0]
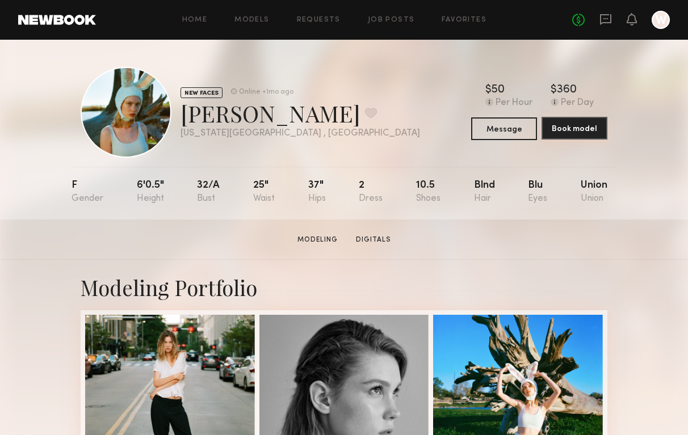
click at [580, 132] on button "Book model" at bounding box center [574, 128] width 66 height 23
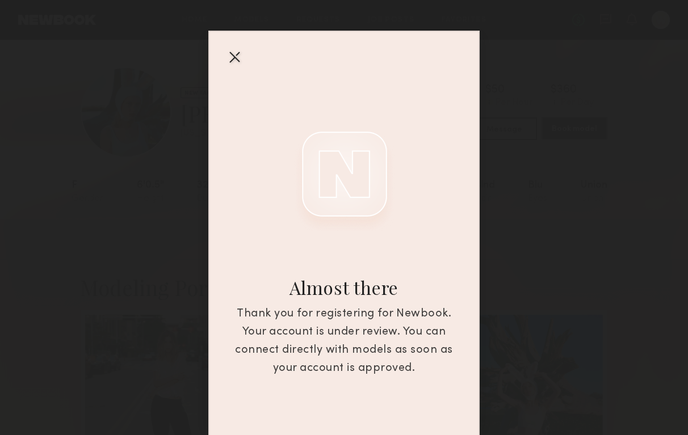
scroll to position [15, 0]
click at [242, 56] on div at bounding box center [234, 56] width 18 height 18
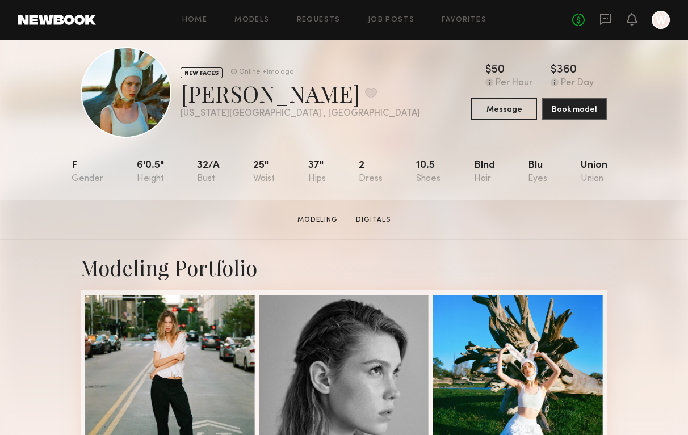
scroll to position [19, 0]
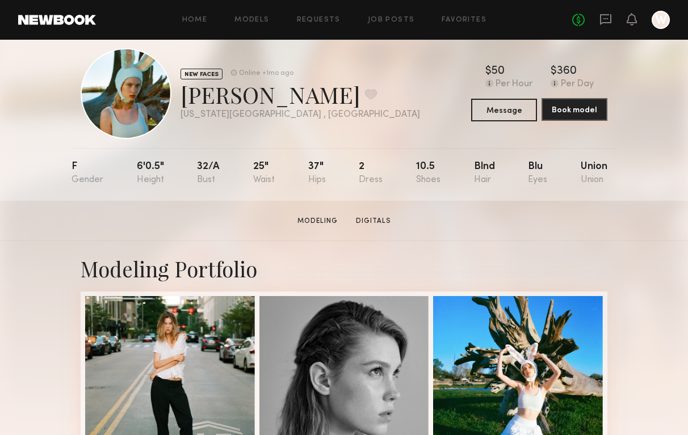
click at [574, 113] on button "Book model" at bounding box center [574, 109] width 66 height 23
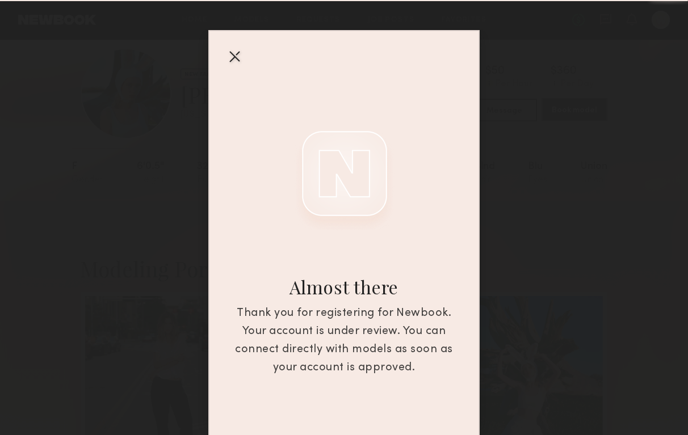
click at [574, 113] on div at bounding box center [344, 217] width 688 height 435
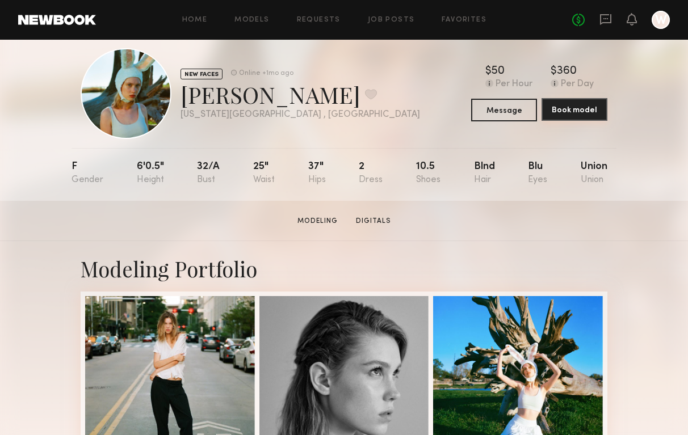
click at [574, 113] on button "Book model" at bounding box center [574, 109] width 66 height 23
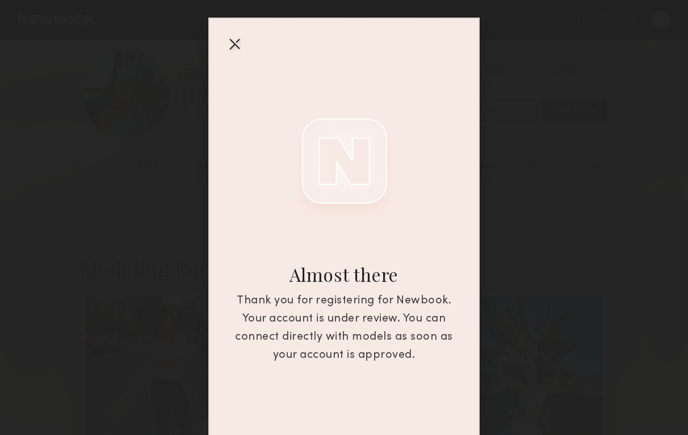
scroll to position [35, 0]
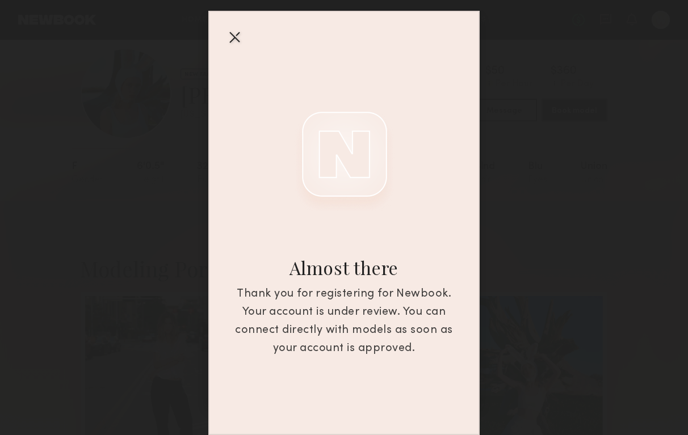
click at [238, 40] on div at bounding box center [234, 37] width 18 height 18
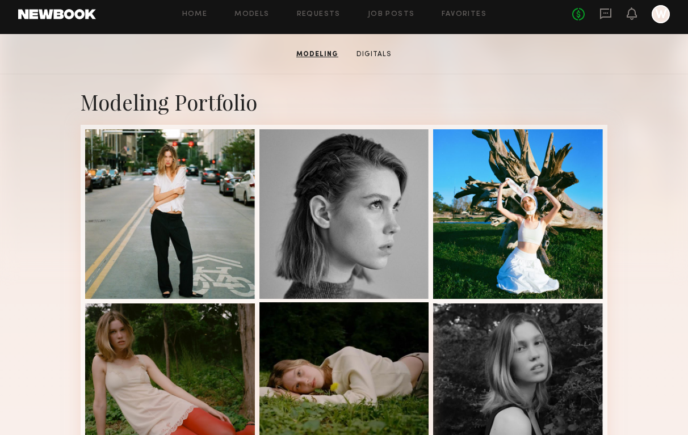
scroll to position [179, 0]
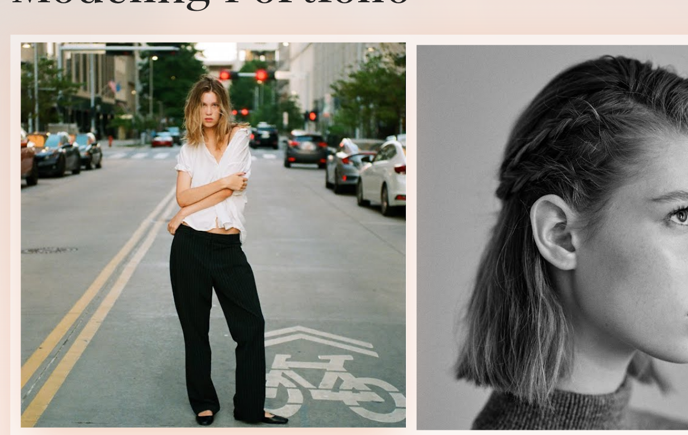
click at [218, 238] on div at bounding box center [170, 220] width 170 height 170
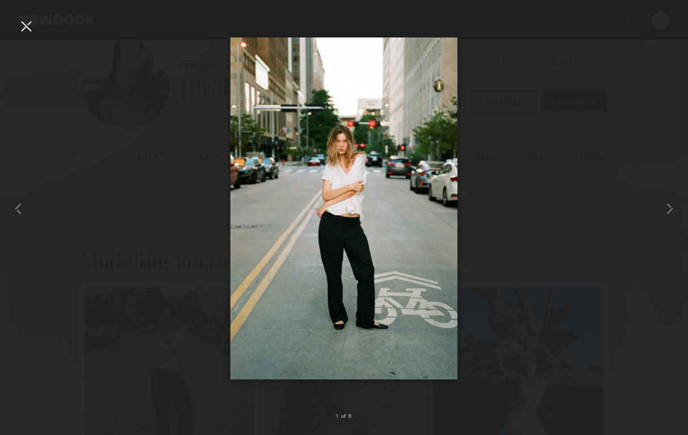
scroll to position [0, 0]
click at [33, 30] on div at bounding box center [26, 26] width 18 height 18
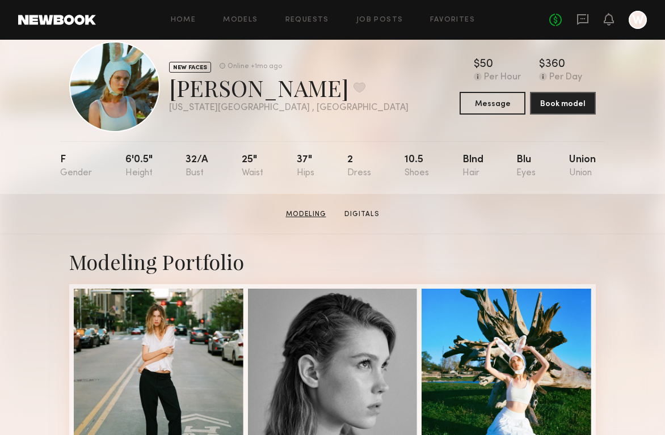
click at [312, 212] on link "Modeling" at bounding box center [305, 214] width 49 height 10
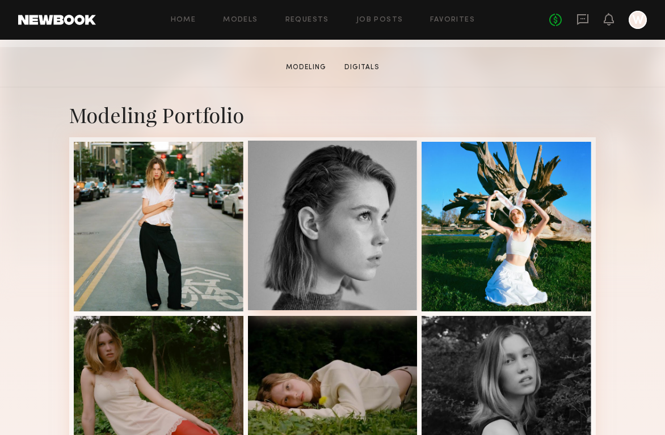
scroll to position [191, 0]
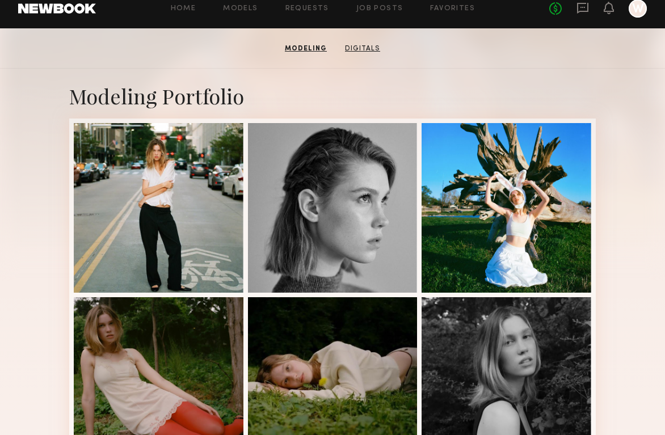
click at [357, 45] on link "Digitals" at bounding box center [362, 49] width 44 height 10
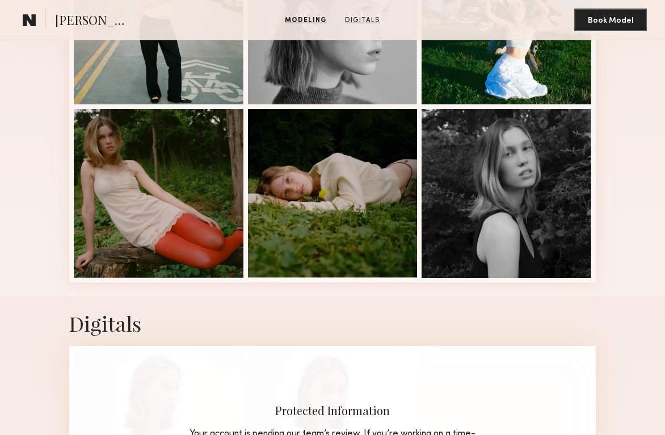
scroll to position [534, 0]
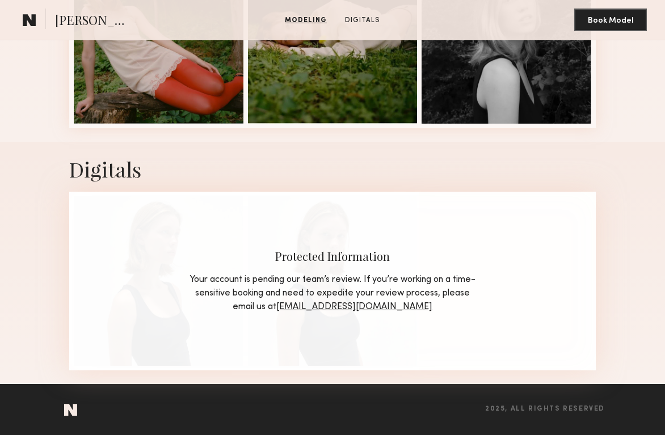
click at [336, 305] on link "HQ@newbookmodels.com" at bounding box center [354, 306] width 156 height 9
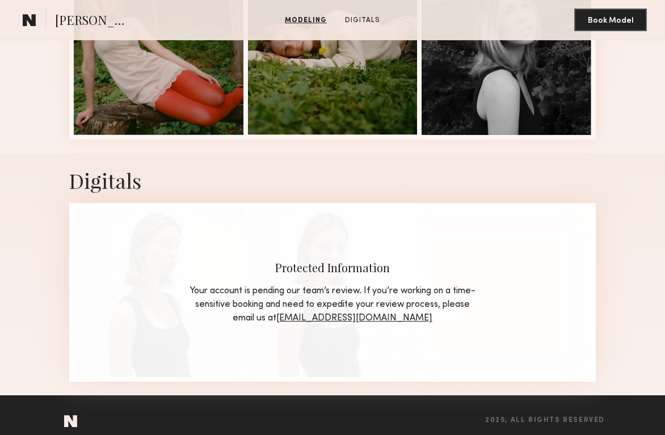
scroll to position [519, 0]
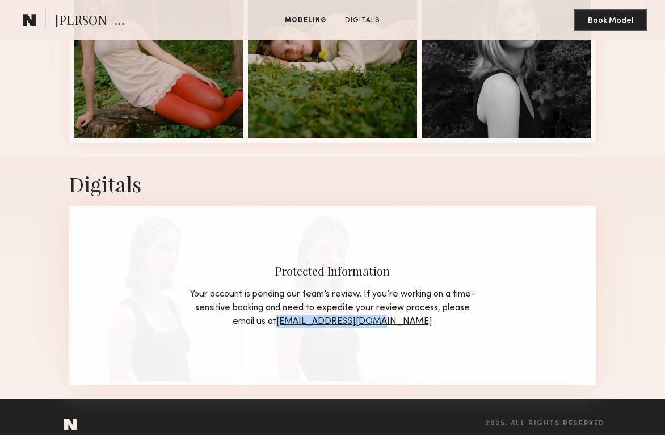
drag, startPoint x: 436, startPoint y: 321, endPoint x: 318, endPoint y: 323, distance: 118.0
click at [318, 323] on div "Your account is pending our team’s review. If you’re working on a time-sensitiv…" at bounding box center [332, 308] width 289 height 41
copy link "HQ@newbookmodels.com"
click at [595, 268] on div "Protected Information Your account is pending our team’s review. If you’re work…" at bounding box center [332, 296] width 527 height 179
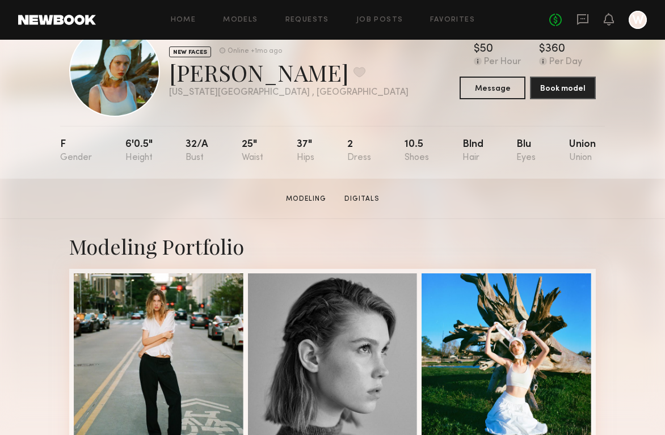
scroll to position [0, 0]
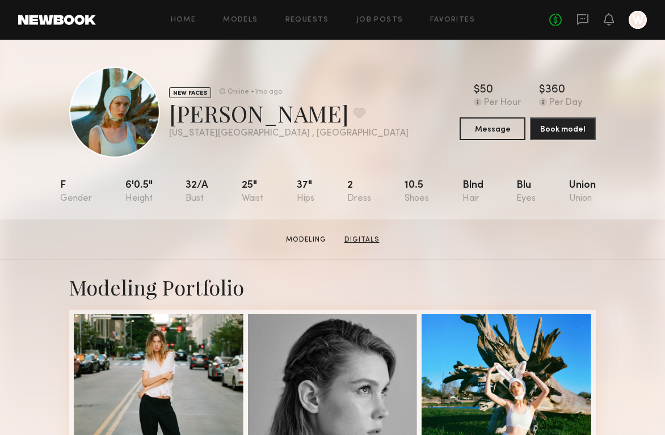
click at [358, 237] on link "Digitals" at bounding box center [362, 240] width 44 height 10
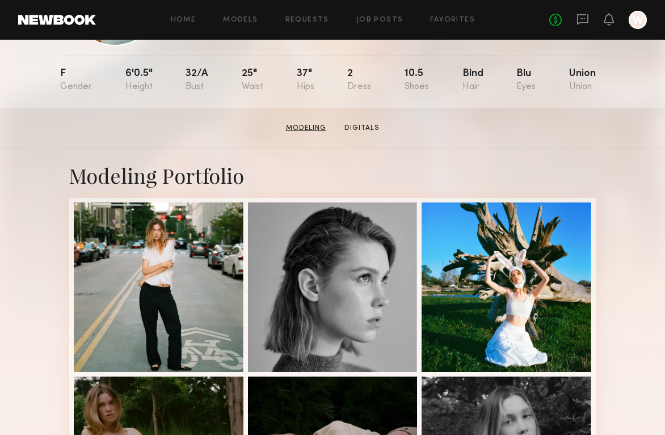
click at [316, 125] on link "Modeling" at bounding box center [305, 128] width 49 height 10
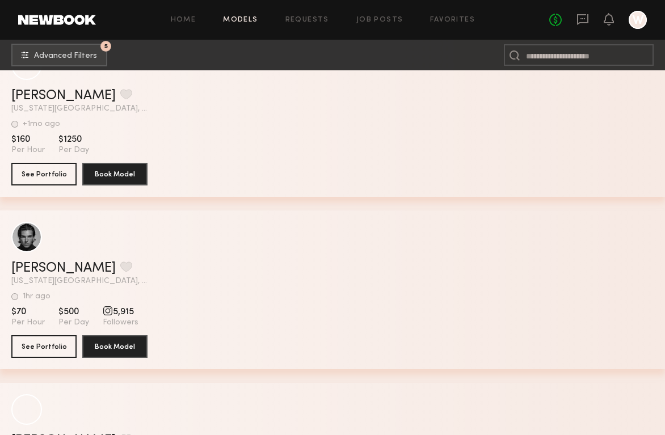
scroll to position [13569, 0]
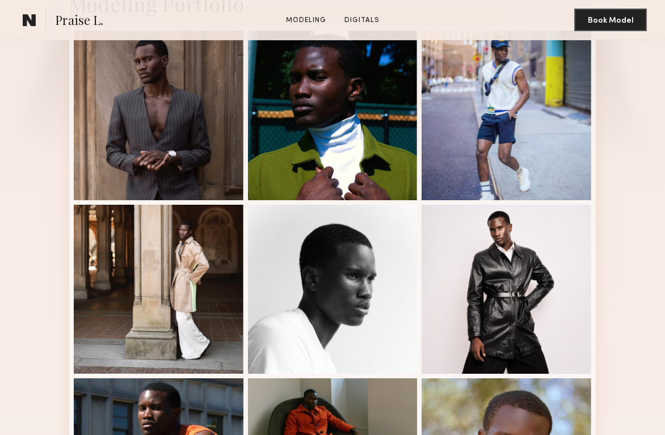
scroll to position [488, 0]
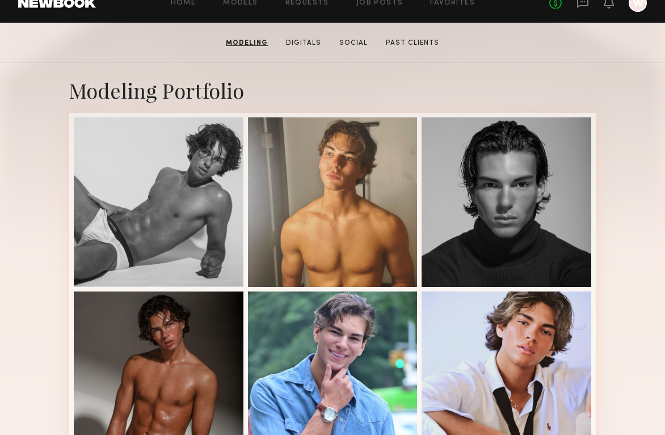
scroll to position [196, 0]
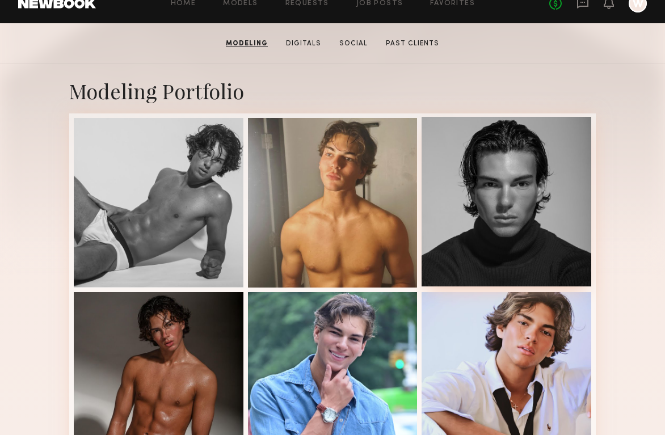
click at [537, 214] on div at bounding box center [507, 202] width 170 height 170
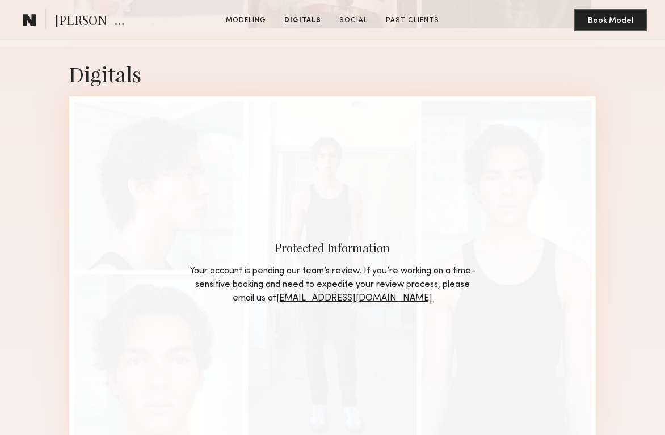
scroll to position [975, 0]
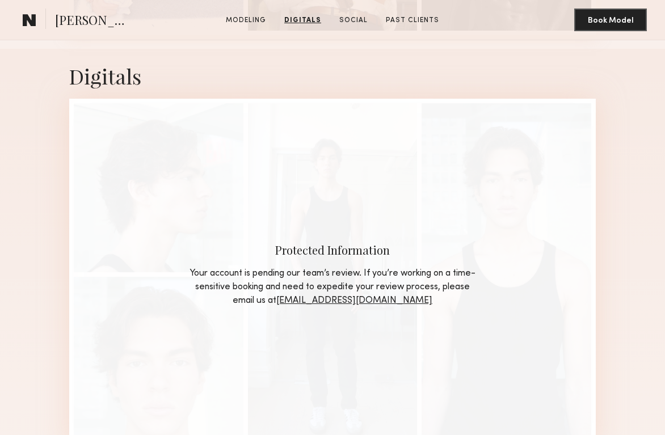
drag, startPoint x: 498, startPoint y: 171, endPoint x: 509, endPoint y: 94, distance: 77.9
click at [509, 94] on div "Digitals Protected Information Your account is pending our team’s review. If yo…" at bounding box center [332, 257] width 527 height 416
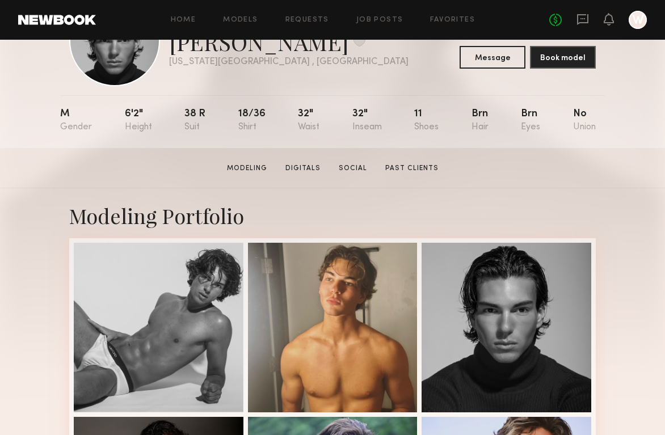
scroll to position [74, 0]
